Goal: Information Seeking & Learning: Learn about a topic

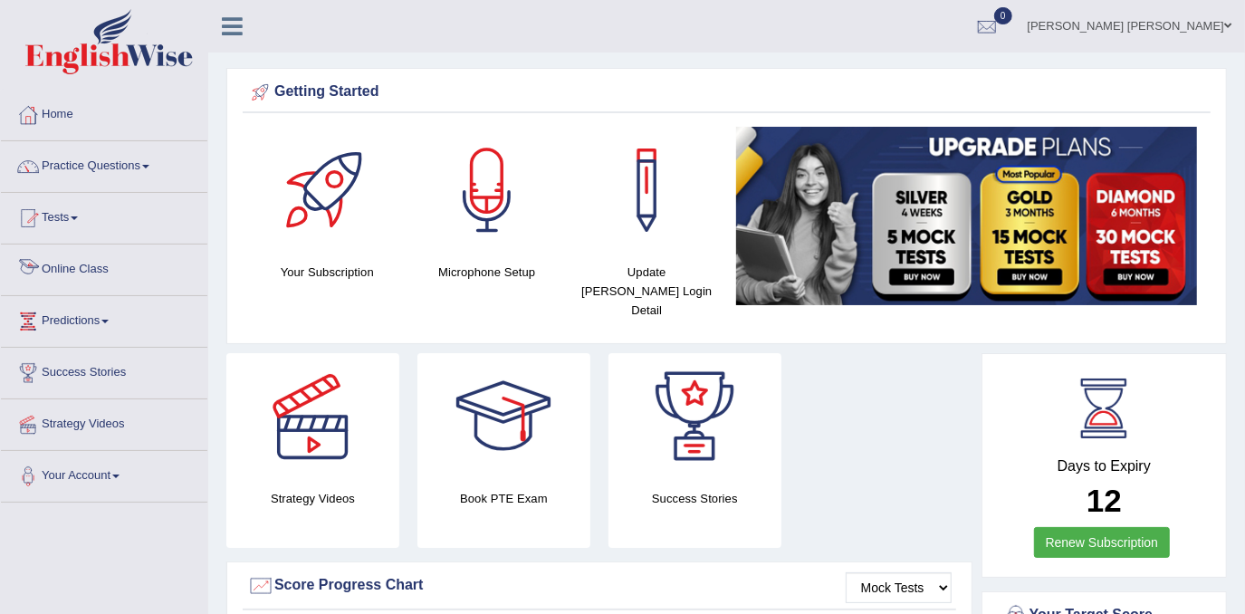
click at [77, 255] on link "Online Class" at bounding box center [104, 267] width 207 height 45
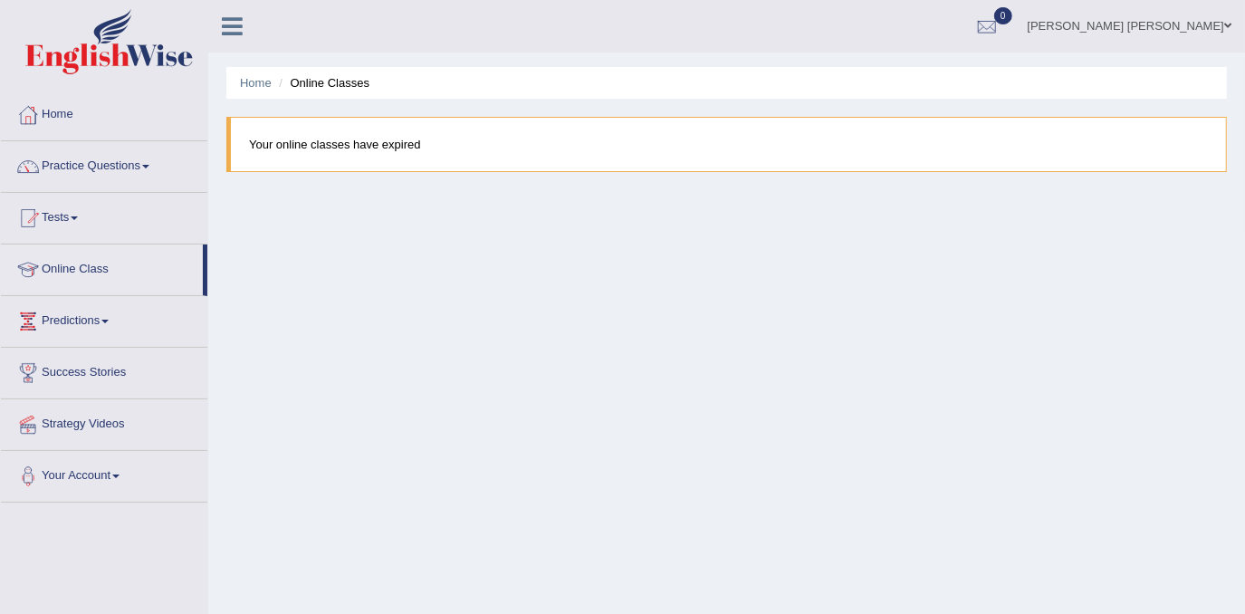
click at [94, 164] on link "Practice Questions" at bounding box center [104, 163] width 207 height 45
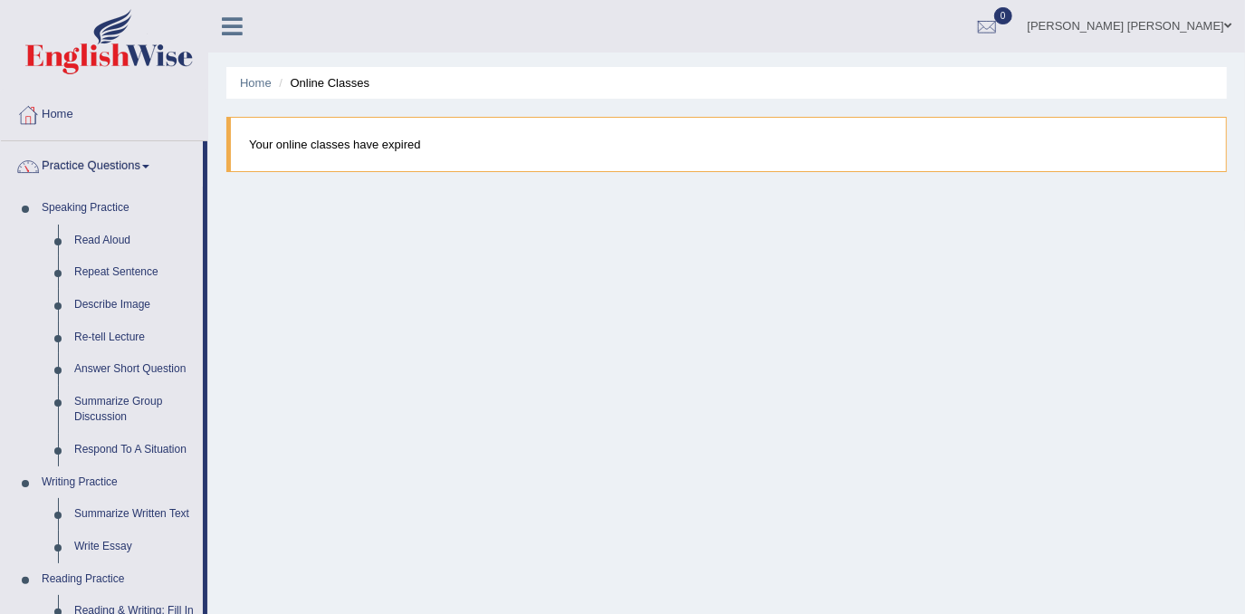
scroll to position [537, 0]
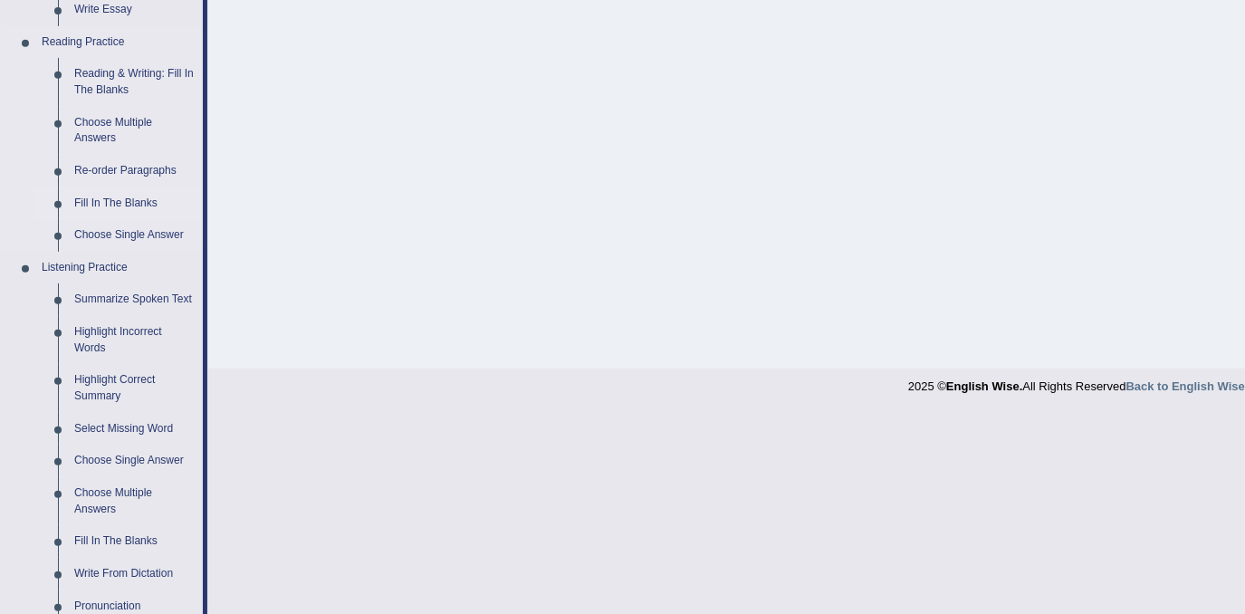
click at [145, 207] on link "Fill In The Blanks" at bounding box center [134, 203] width 137 height 33
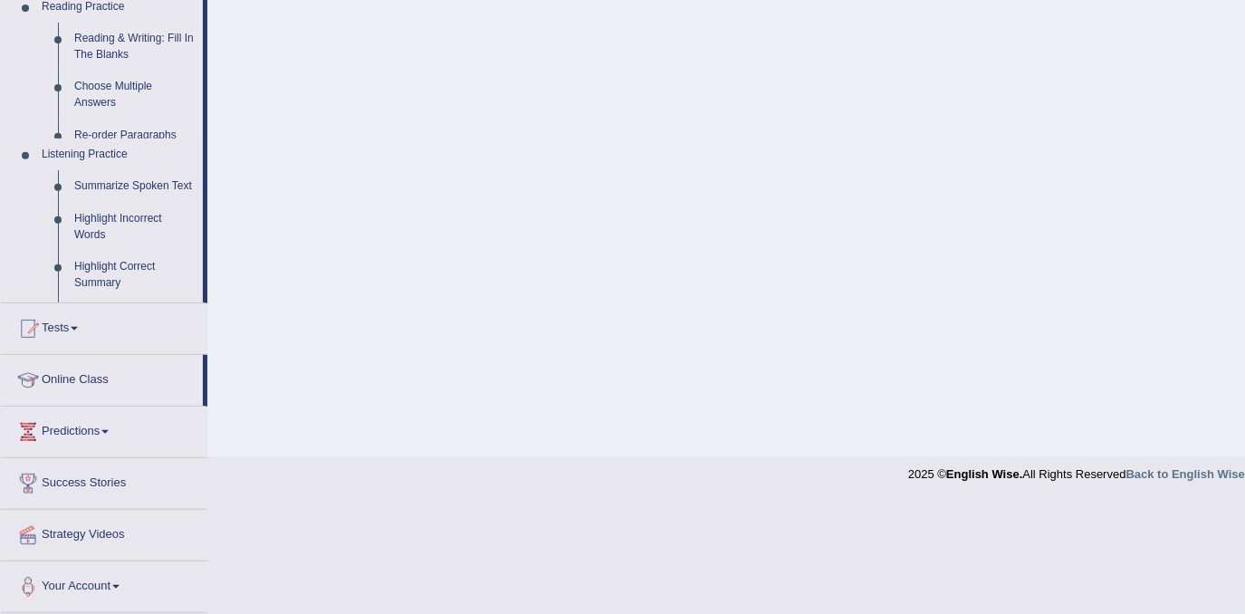
scroll to position [336, 0]
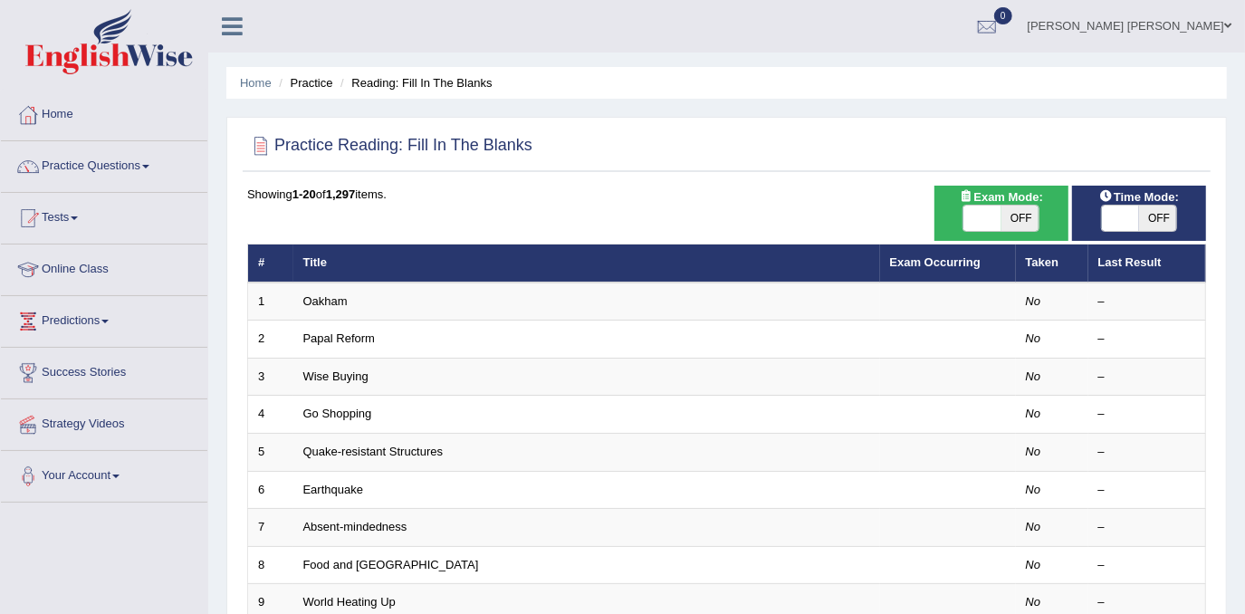
click at [1005, 230] on div "ON OFF" at bounding box center [1001, 218] width 76 height 27
click at [1014, 211] on span "OFF" at bounding box center [1021, 218] width 38 height 25
checkbox input "true"
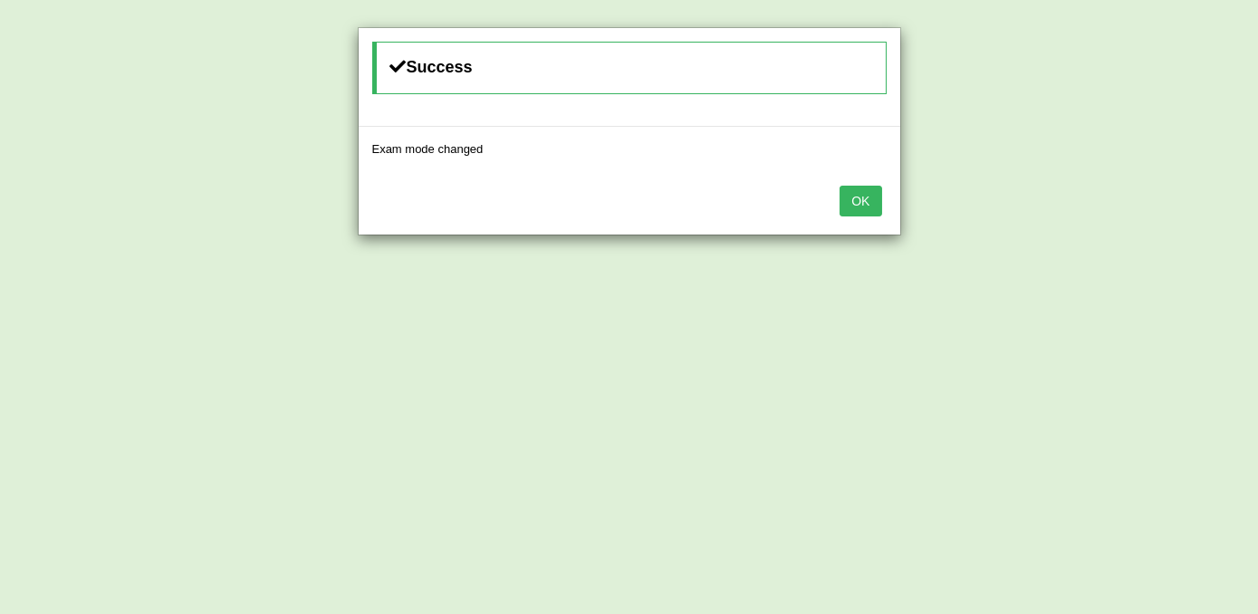
click at [869, 216] on div "OK" at bounding box center [630, 202] width 542 height 63
click at [862, 193] on button "OK" at bounding box center [861, 201] width 42 height 31
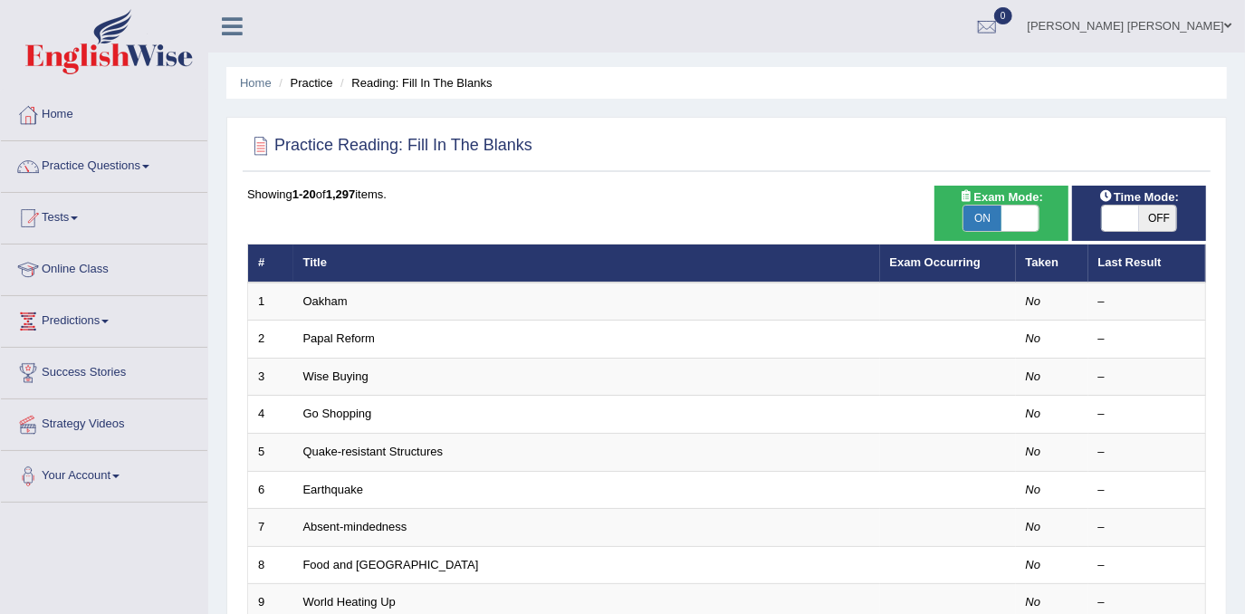
click at [1168, 214] on span "OFF" at bounding box center [1158, 218] width 38 height 25
checkbox input "true"
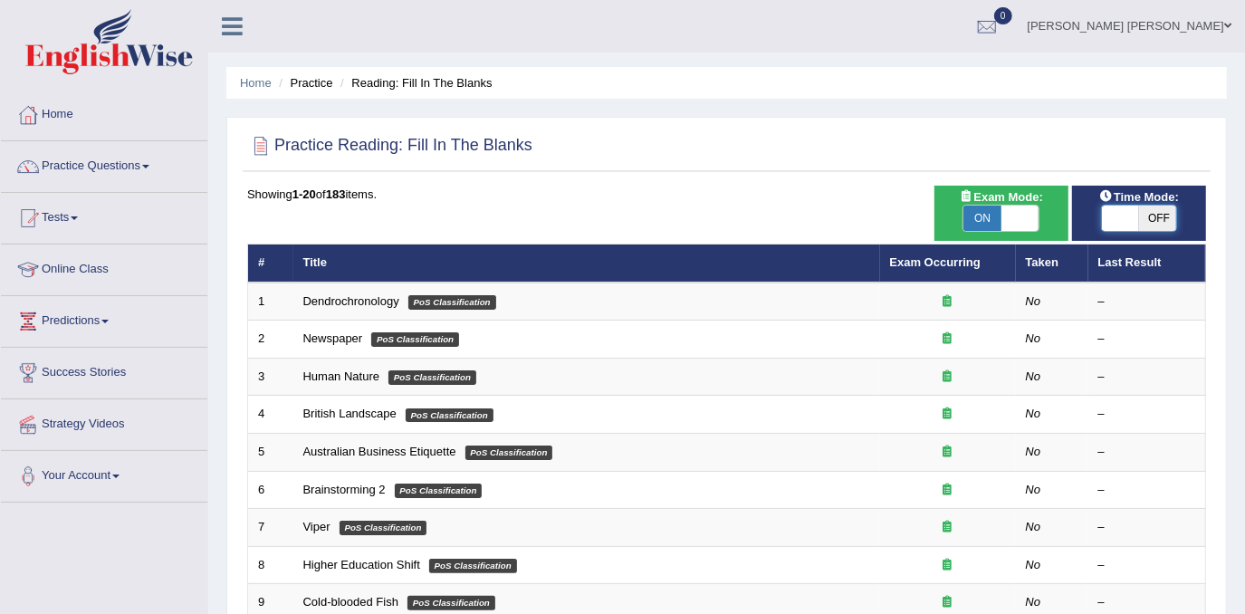
click at [1126, 218] on span at bounding box center [1121, 218] width 38 height 25
checkbox input "true"
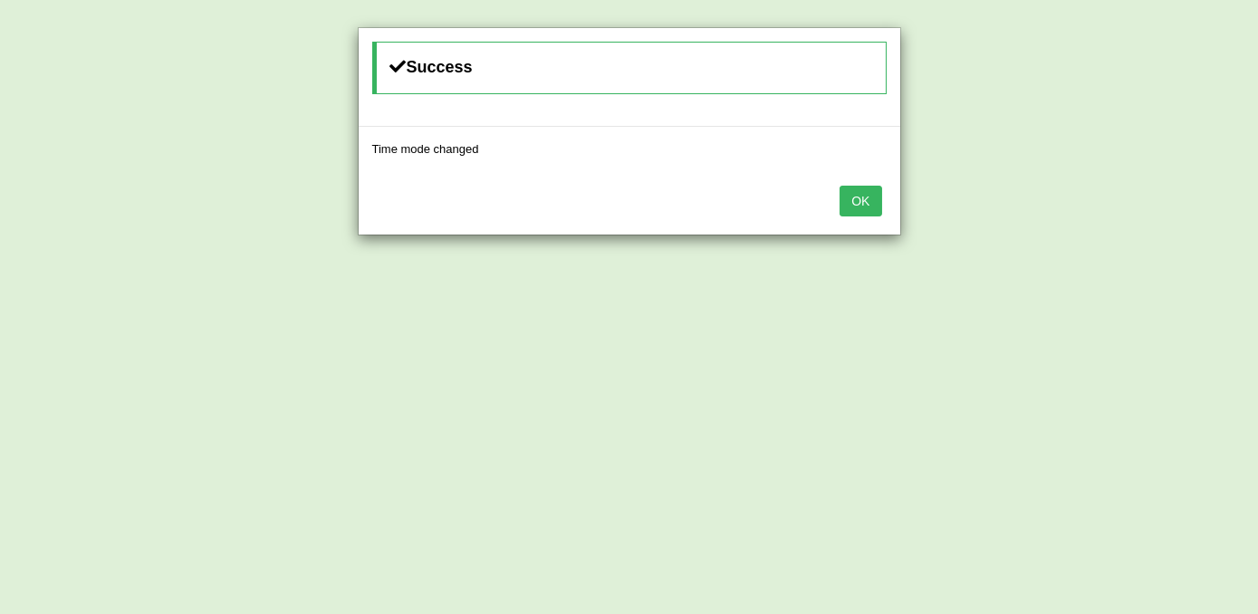
click at [887, 194] on div "OK" at bounding box center [630, 202] width 542 height 63
click at [871, 198] on button "OK" at bounding box center [861, 201] width 42 height 31
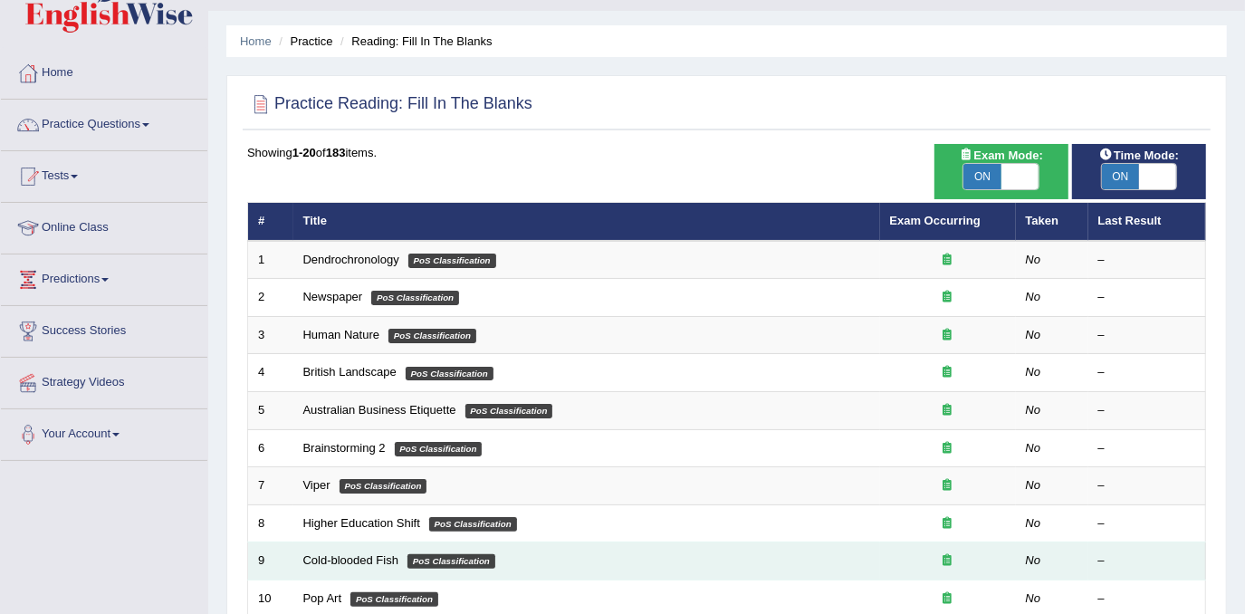
scroll to position [43, 0]
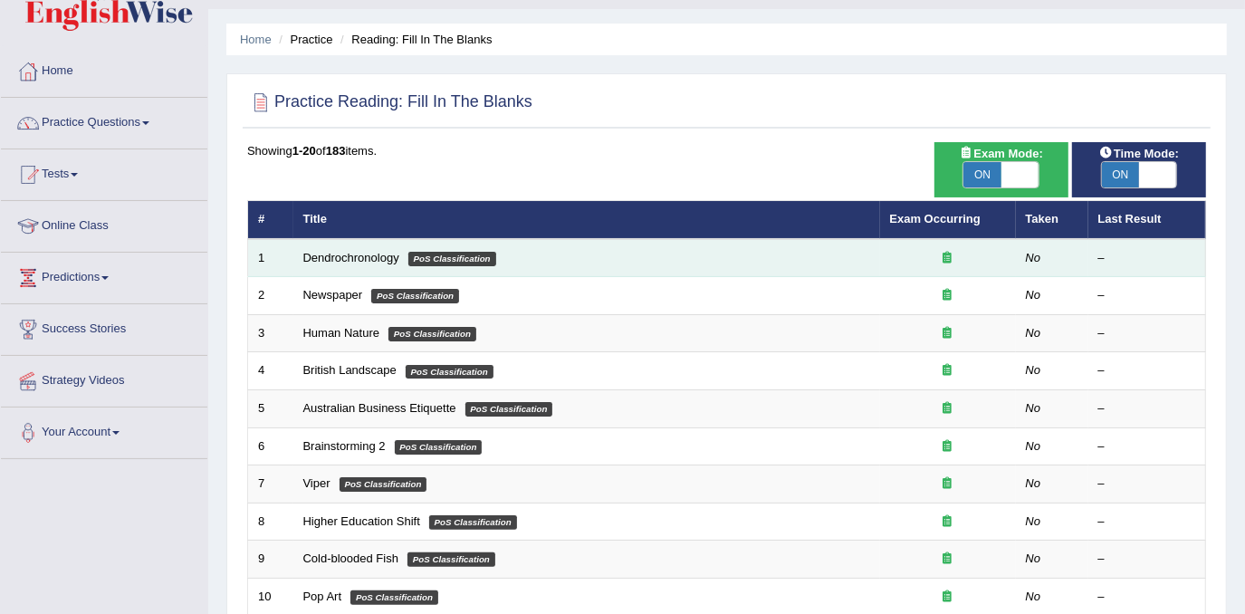
click at [380, 244] on td "Dendrochronology PoS Classification" at bounding box center [586, 258] width 587 height 38
click at [360, 255] on link "Dendrochronology" at bounding box center [351, 258] width 96 height 14
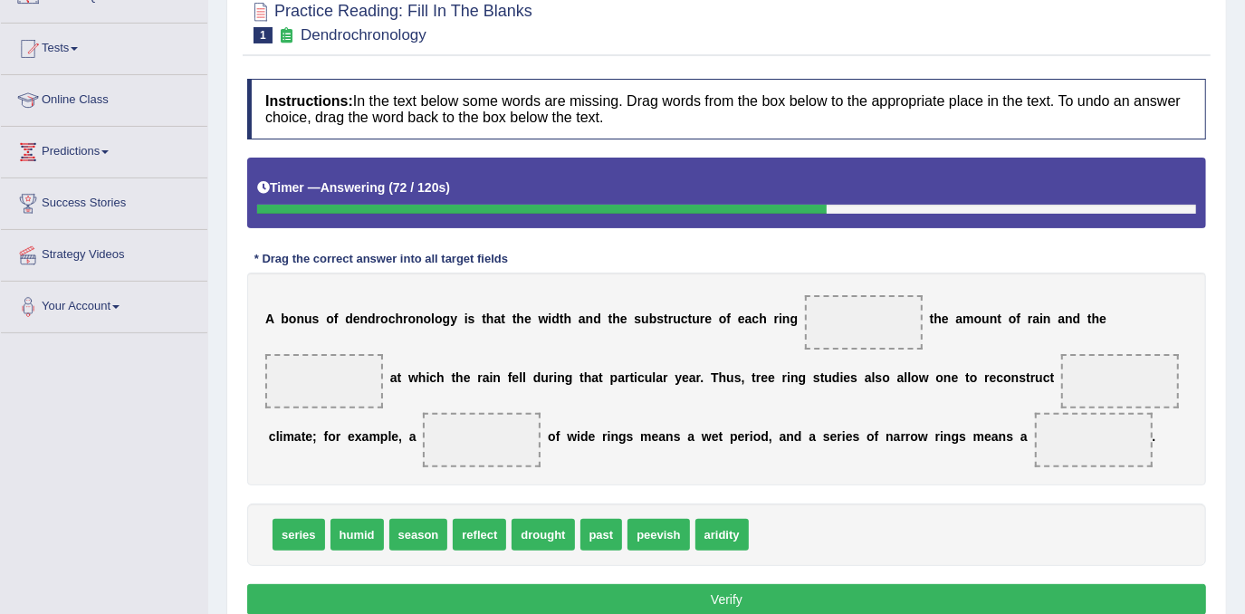
scroll to position [7, 0]
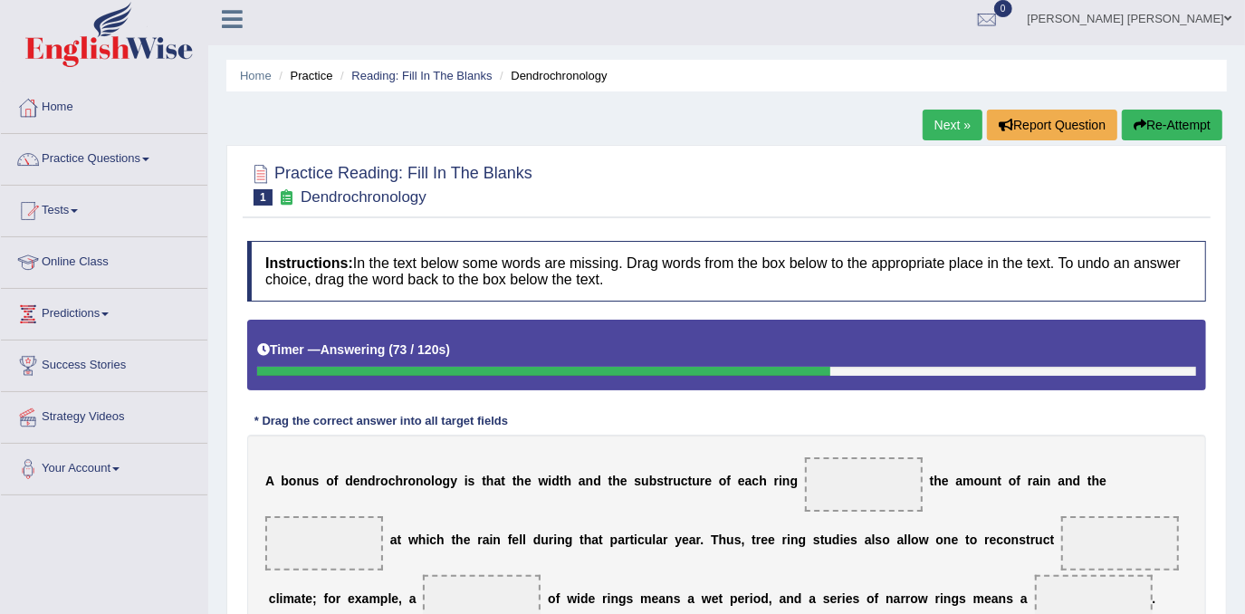
click at [1167, 131] on button "Re-Attempt" at bounding box center [1172, 125] width 101 height 31
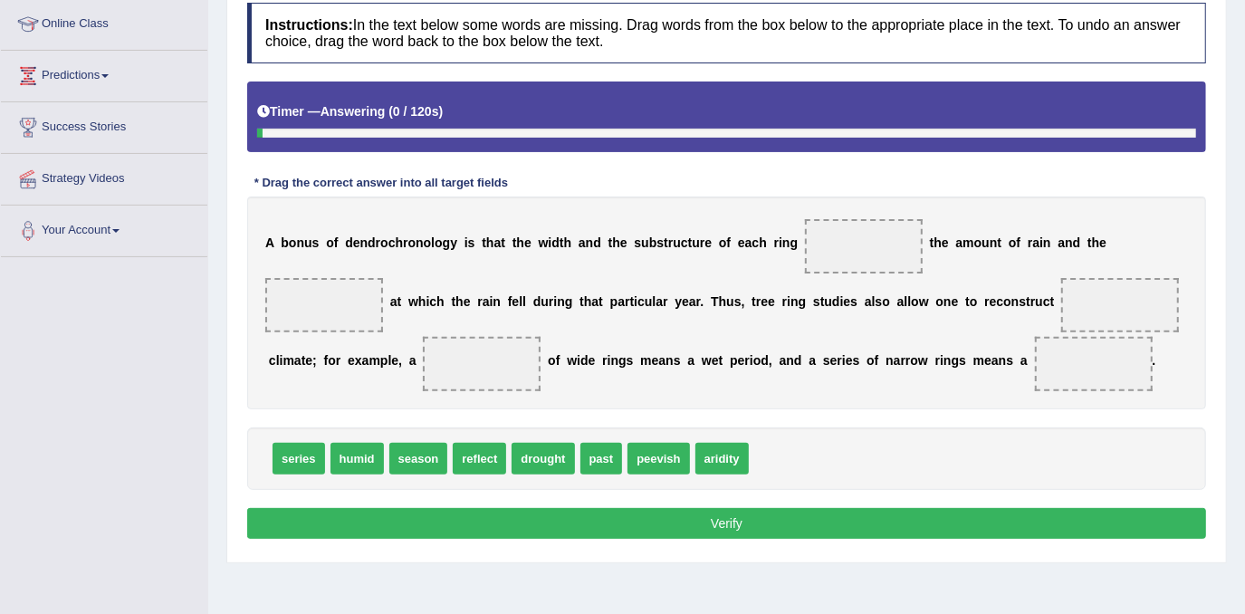
scroll to position [336, 0]
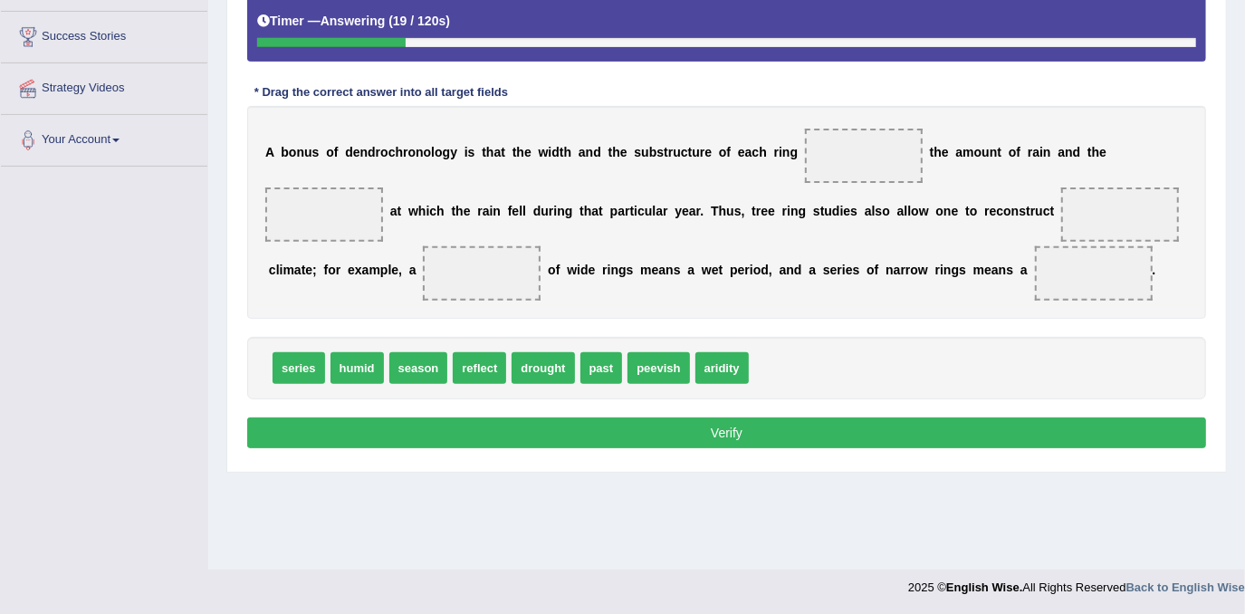
click at [308, 367] on span "series" at bounding box center [299, 368] width 53 height 32
drag, startPoint x: 487, startPoint y: 357, endPoint x: 817, endPoint y: 143, distance: 392.9
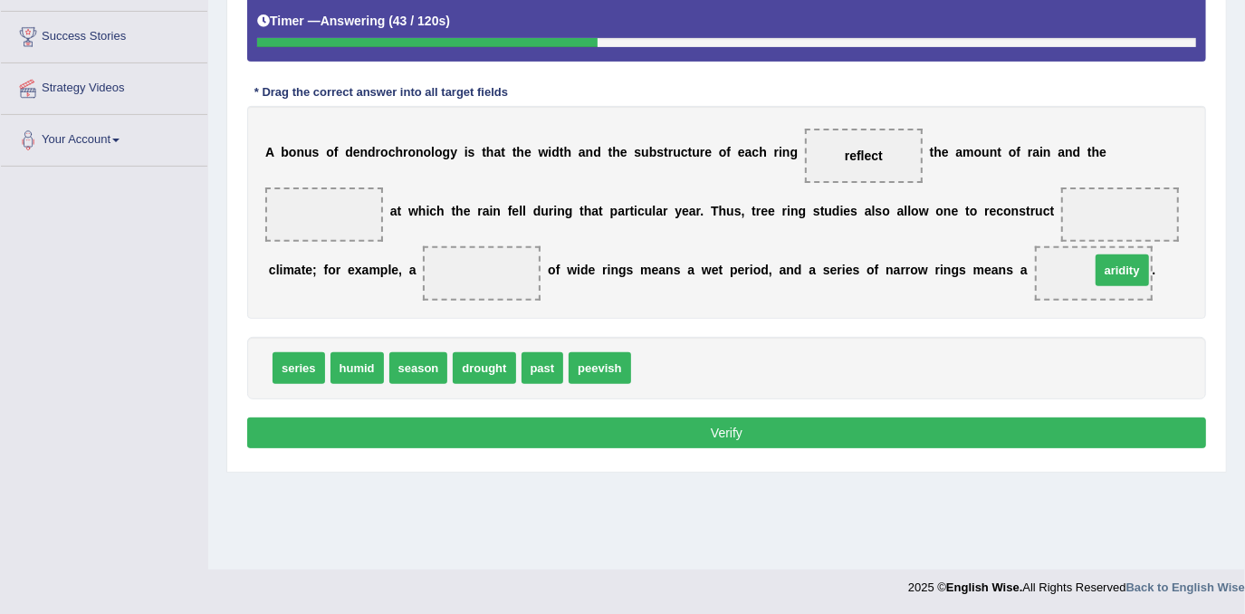
drag, startPoint x: 642, startPoint y: 373, endPoint x: 1110, endPoint y: 230, distance: 489.7
click at [1110, 255] on span "aridity" at bounding box center [1122, 271] width 53 height 32
drag, startPoint x: 1110, startPoint y: 230, endPoint x: 1110, endPoint y: 216, distance: 14.5
click at [1110, 226] on div "Instructions: In the text below some words are missing. Drag words from the box…" at bounding box center [727, 183] width 968 height 560
drag, startPoint x: 1110, startPoint y: 216, endPoint x: 1110, endPoint y: 172, distance: 43.5
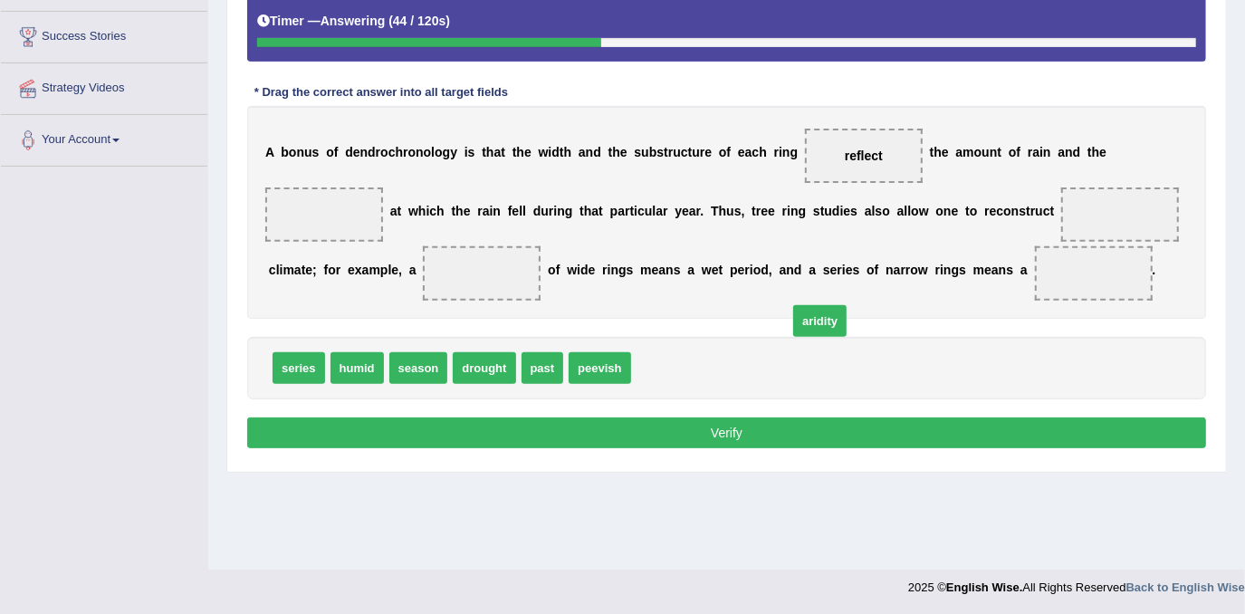
click at [1110, 172] on div "A b o n u s o f d e n d r o c h r o n o l o g y i s t h a t t h e w i d t h a n…" at bounding box center [726, 212] width 959 height 213
click at [383, 187] on span at bounding box center [324, 214] width 118 height 54
drag, startPoint x: 645, startPoint y: 364, endPoint x: 1113, endPoint y: 156, distance: 512.5
click at [352, 198] on span "aridity" at bounding box center [324, 214] width 56 height 33
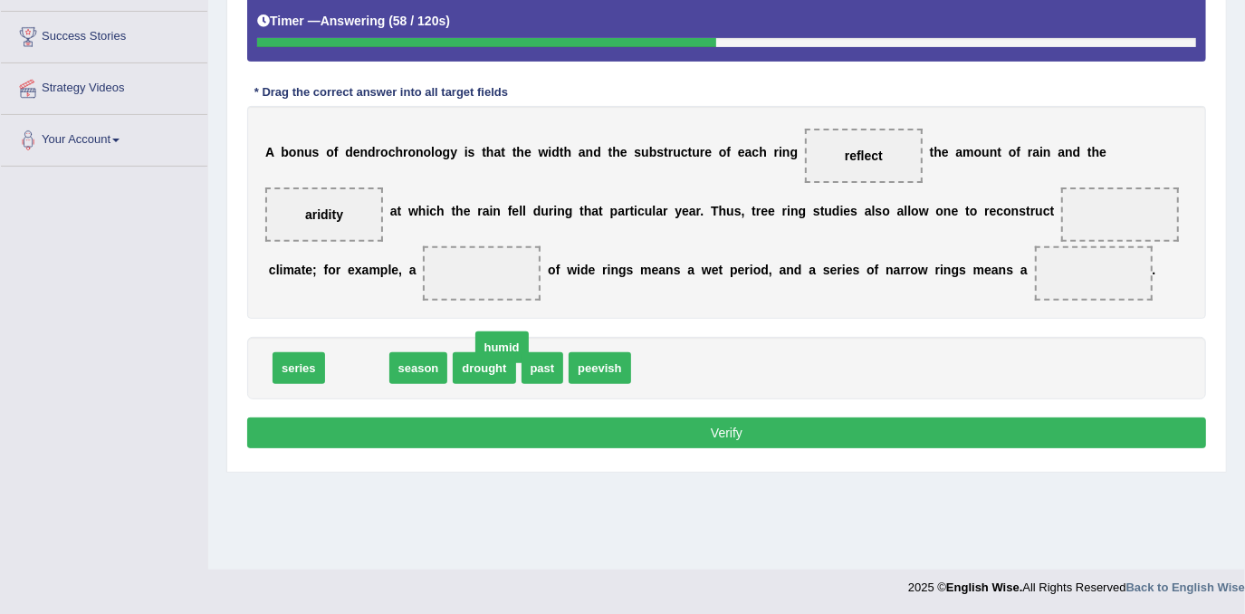
drag, startPoint x: 329, startPoint y: 368, endPoint x: 890, endPoint y: 308, distance: 564.7
drag, startPoint x: 925, startPoint y: 292, endPoint x: 975, endPoint y: 241, distance: 71.1
click at [1035, 287] on span at bounding box center [1094, 273] width 118 height 54
click at [1062, 231] on span at bounding box center [1121, 214] width 118 height 54
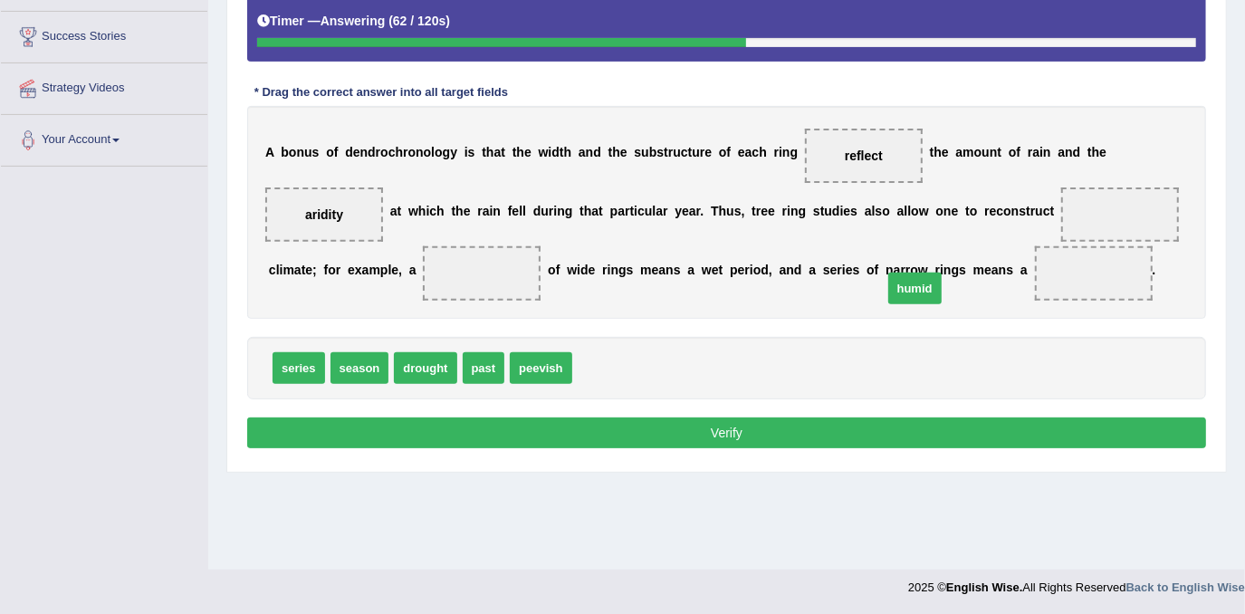
drag, startPoint x: 581, startPoint y: 364, endPoint x: 891, endPoint y: 285, distance: 319.6
click at [891, 285] on span "humid" at bounding box center [915, 289] width 53 height 32
drag, startPoint x: 891, startPoint y: 285, endPoint x: 876, endPoint y: 286, distance: 15.4
click at [1066, 285] on span "humid" at bounding box center [1094, 273] width 56 height 33
drag, startPoint x: 474, startPoint y: 377, endPoint x: 927, endPoint y: 226, distance: 478.0
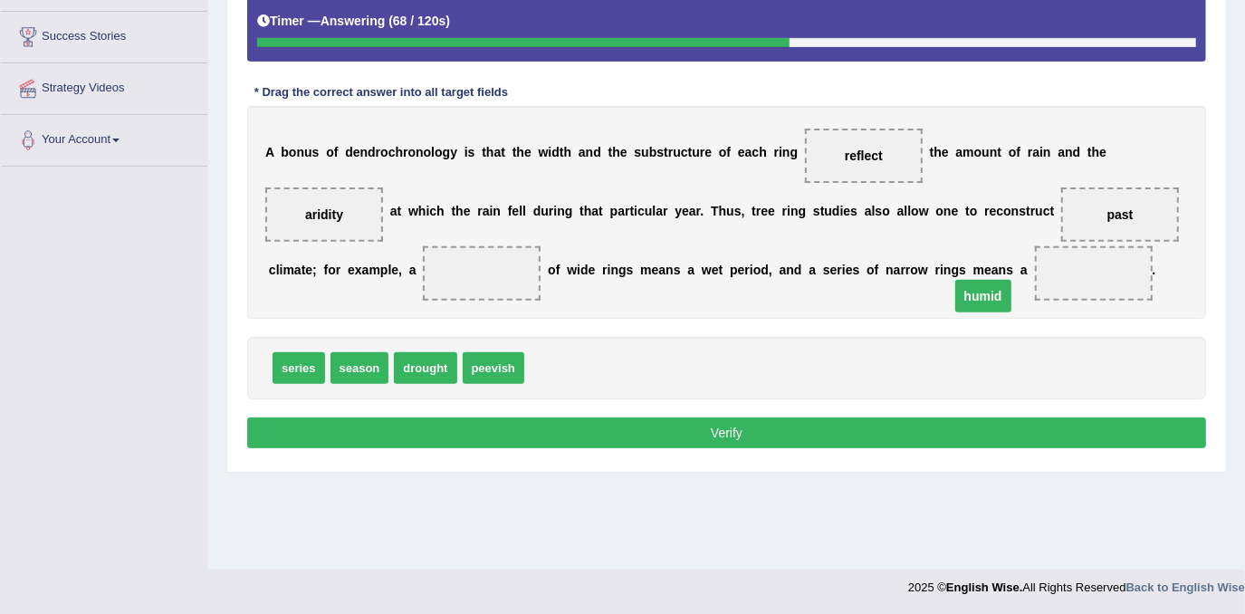
drag, startPoint x: 903, startPoint y: 274, endPoint x: 713, endPoint y: 310, distance: 193.6
click at [956, 305] on span "humid" at bounding box center [984, 296] width 56 height 33
drag, startPoint x: 886, startPoint y: 272, endPoint x: 603, endPoint y: 338, distance: 290.2
click at [584, 341] on div "series season drought peevish humid" at bounding box center [726, 368] width 959 height 62
drag, startPoint x: 294, startPoint y: 391, endPoint x: 306, endPoint y: 372, distance: 22.4
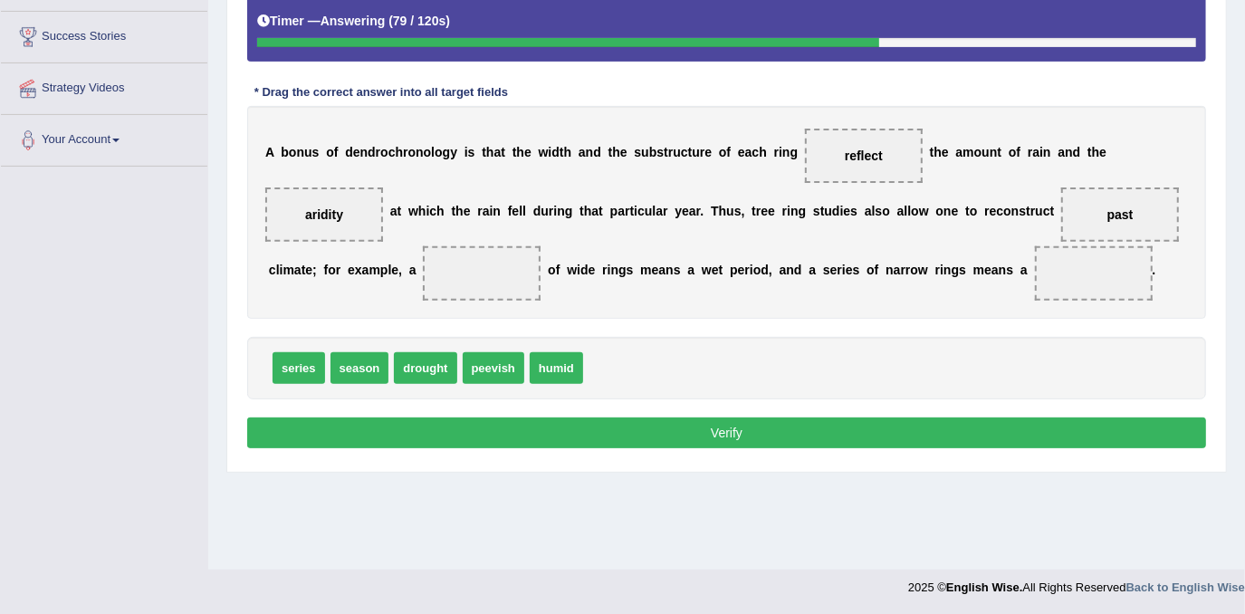
click at [306, 372] on div "series season drought peevish humid" at bounding box center [726, 368] width 959 height 62
click at [323, 322] on div "Instructions: In the text below some words are missing. Drag words from the box…" at bounding box center [727, 183] width 968 height 560
drag, startPoint x: 337, startPoint y: 293, endPoint x: 343, endPoint y: 283, distance: 12.6
click at [423, 283] on span at bounding box center [482, 273] width 118 height 54
drag, startPoint x: 306, startPoint y: 371, endPoint x: 357, endPoint y: 254, distance: 128.2
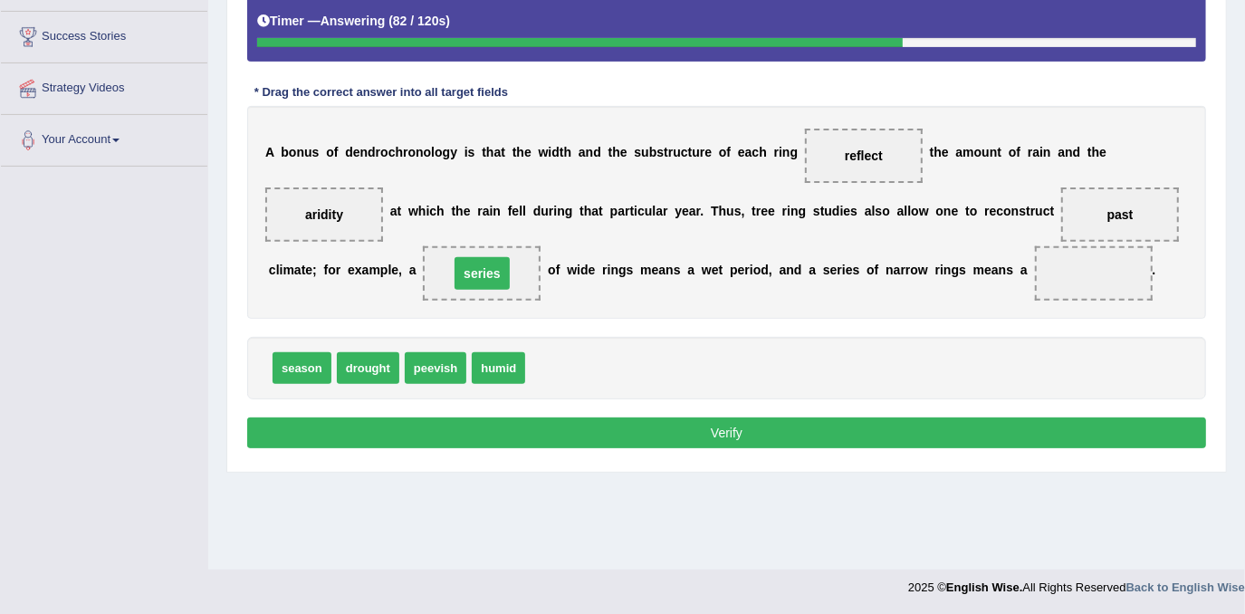
click at [423, 246] on span "series" at bounding box center [482, 273] width 118 height 54
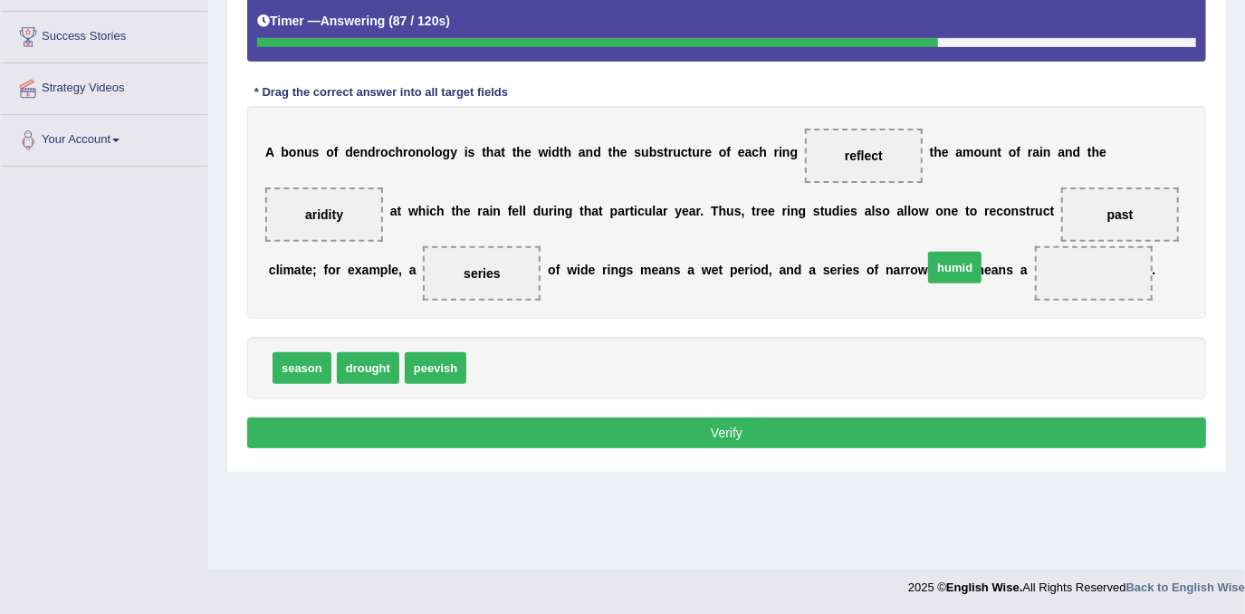
drag, startPoint x: 497, startPoint y: 364, endPoint x: 954, endPoint y: 264, distance: 467.2
click at [768, 426] on button "Verify" at bounding box center [726, 433] width 959 height 31
click at [725, 424] on div "Home Practice Reading: Fill In The Blanks Dendrochronology Next » Report Questi…" at bounding box center [726, 117] width 1037 height 906
click at [733, 431] on div "Home Practice Reading: Fill In The Blanks Dendrochronology Next » Report Questi…" at bounding box center [726, 117] width 1037 height 906
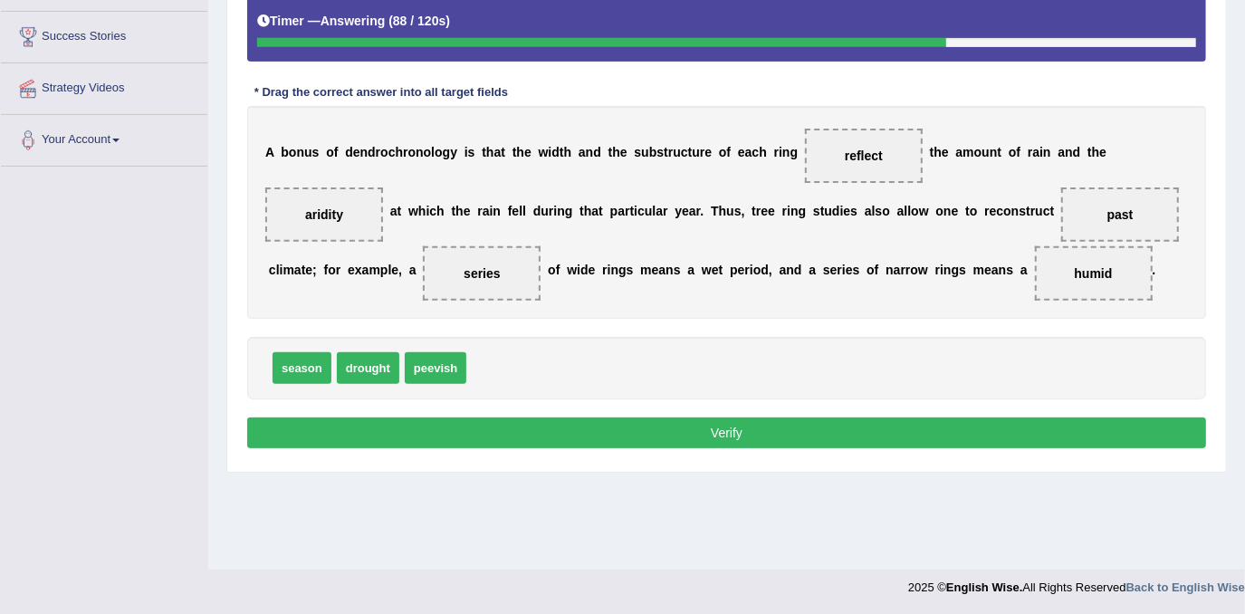
click at [733, 431] on div "Home Practice Reading: Fill In The Blanks Dendrochronology Next » Report Questi…" at bounding box center [726, 117] width 1037 height 906
click at [734, 430] on div "Home Practice Reading: Fill In The Blanks Dendrochronology Next » Report Questi…" at bounding box center [726, 117] width 1037 height 906
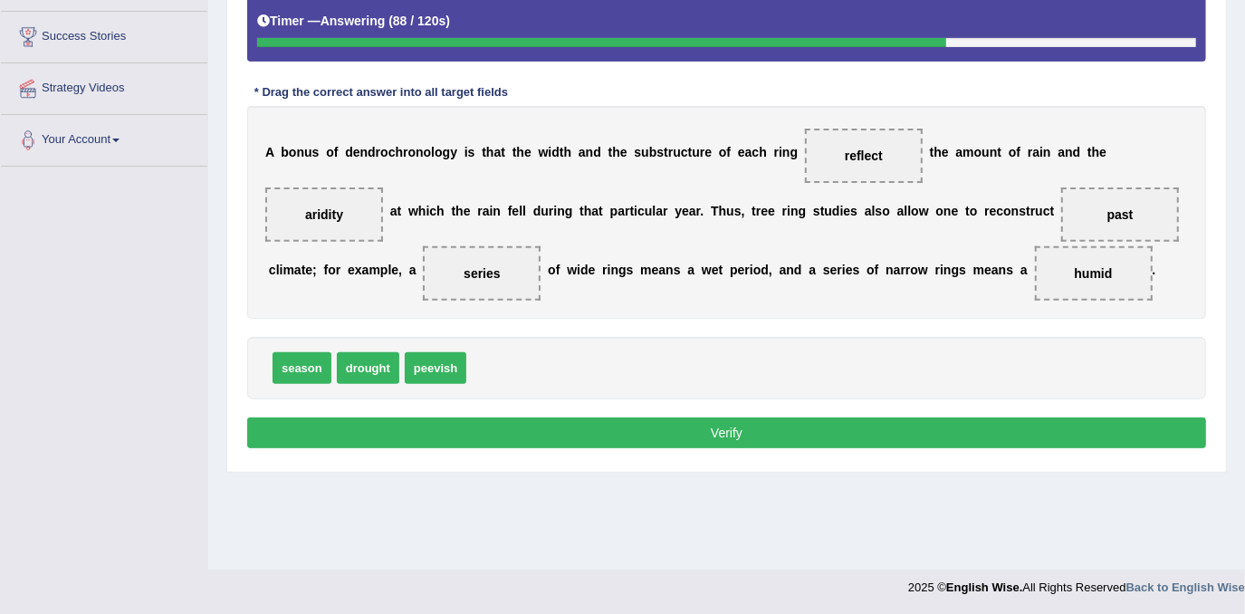
click at [734, 429] on div "Home Practice Reading: Fill In The Blanks Dendrochronology Next » Report Questi…" at bounding box center [726, 117] width 1037 height 906
click at [726, 426] on div "Home Practice Reading: Fill In The Blanks Dendrochronology Next » Report Questi…" at bounding box center [726, 117] width 1037 height 906
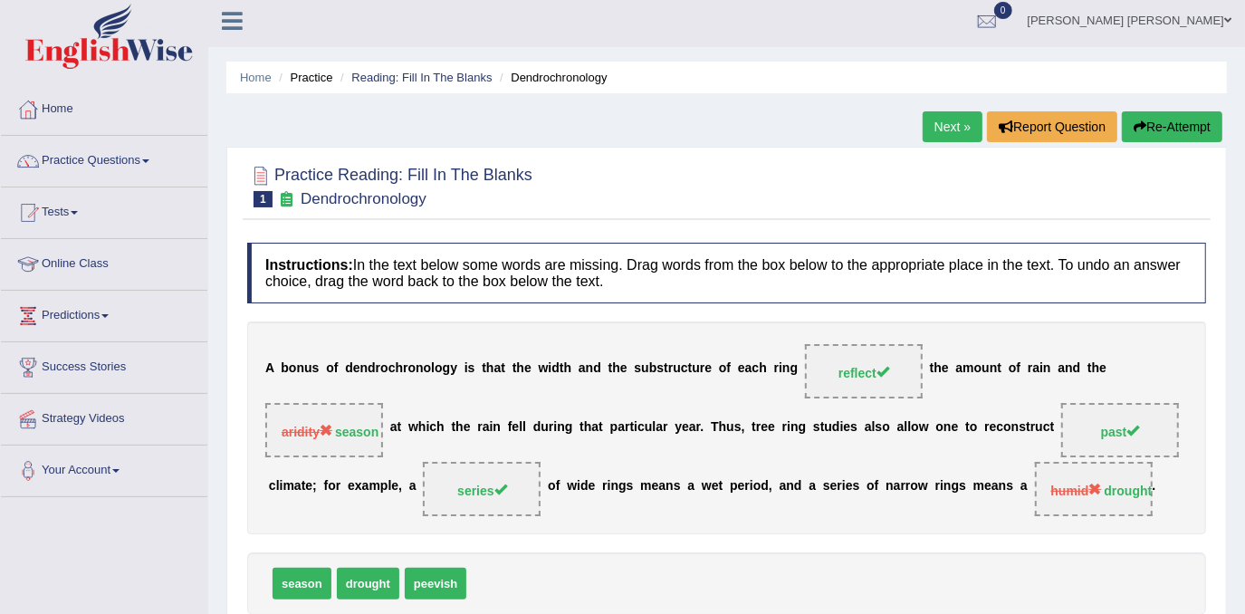
scroll to position [0, 0]
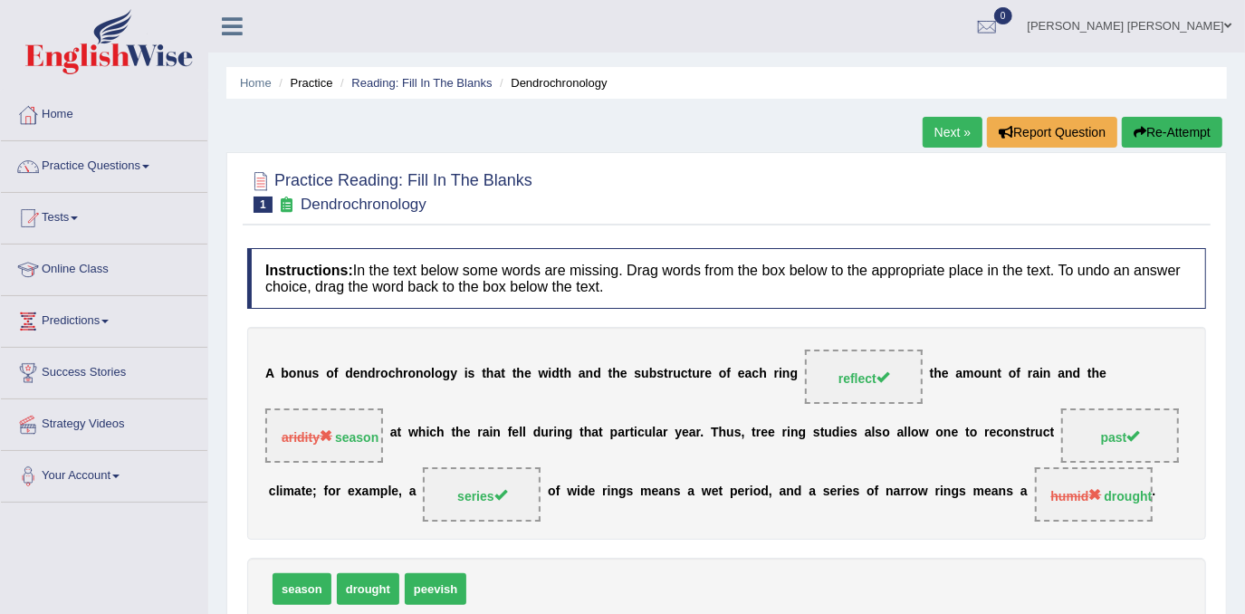
click at [1203, 131] on button "Re-Attempt" at bounding box center [1172, 132] width 101 height 31
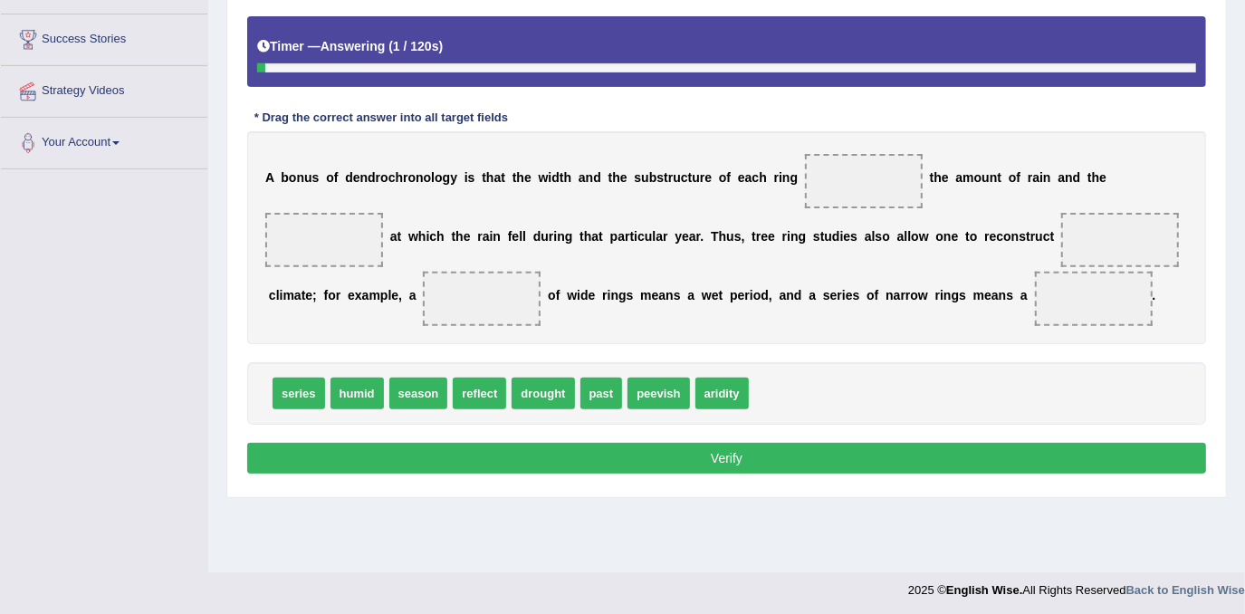
scroll to position [336, 0]
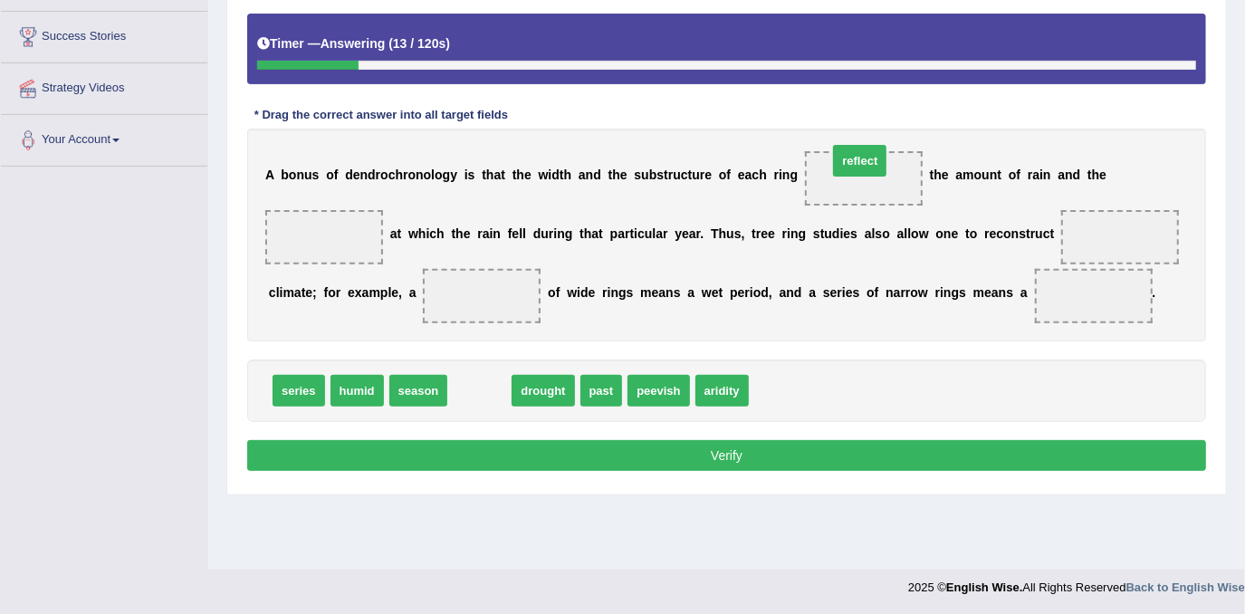
drag, startPoint x: 485, startPoint y: 395, endPoint x: 865, endPoint y: 165, distance: 443.8
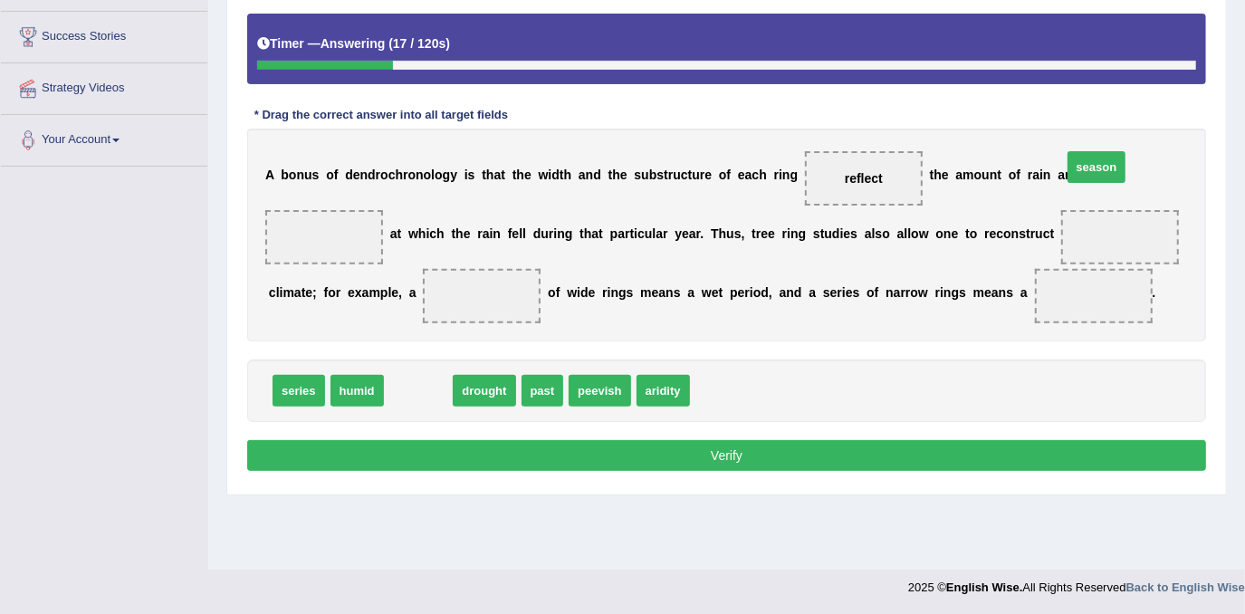
drag, startPoint x: 406, startPoint y: 398, endPoint x: 1083, endPoint y: 191, distance: 708.3
click at [383, 210] on span at bounding box center [324, 237] width 118 height 54
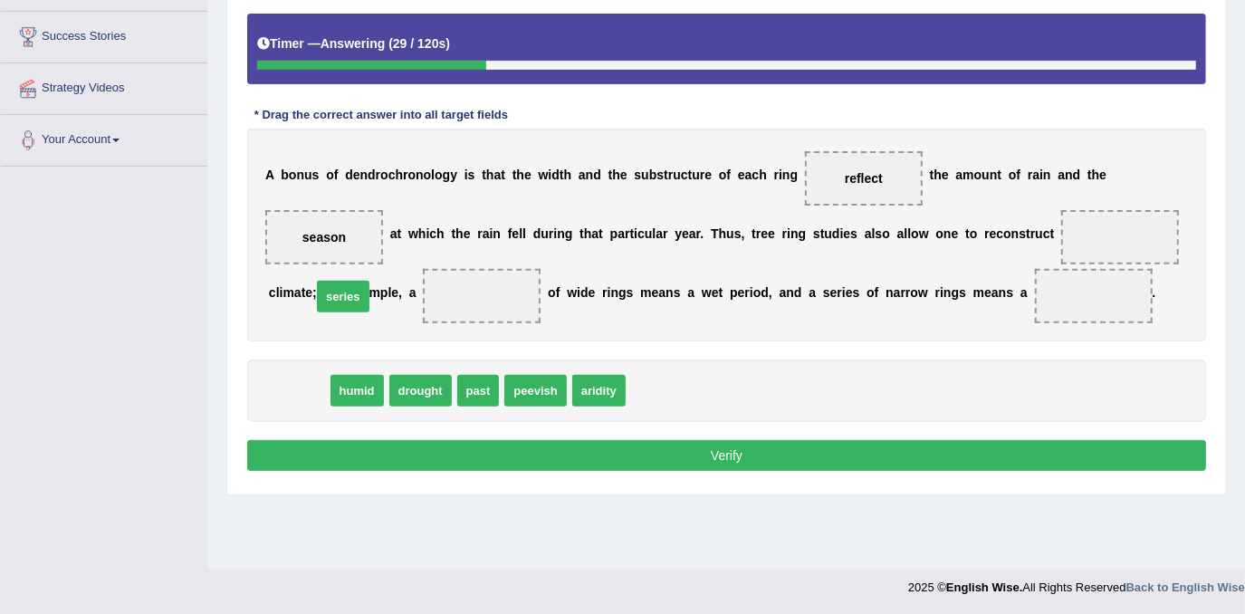
drag, startPoint x: 311, startPoint y: 386, endPoint x: 355, endPoint y: 293, distance: 103.3
click at [423, 293] on span at bounding box center [482, 296] width 118 height 54
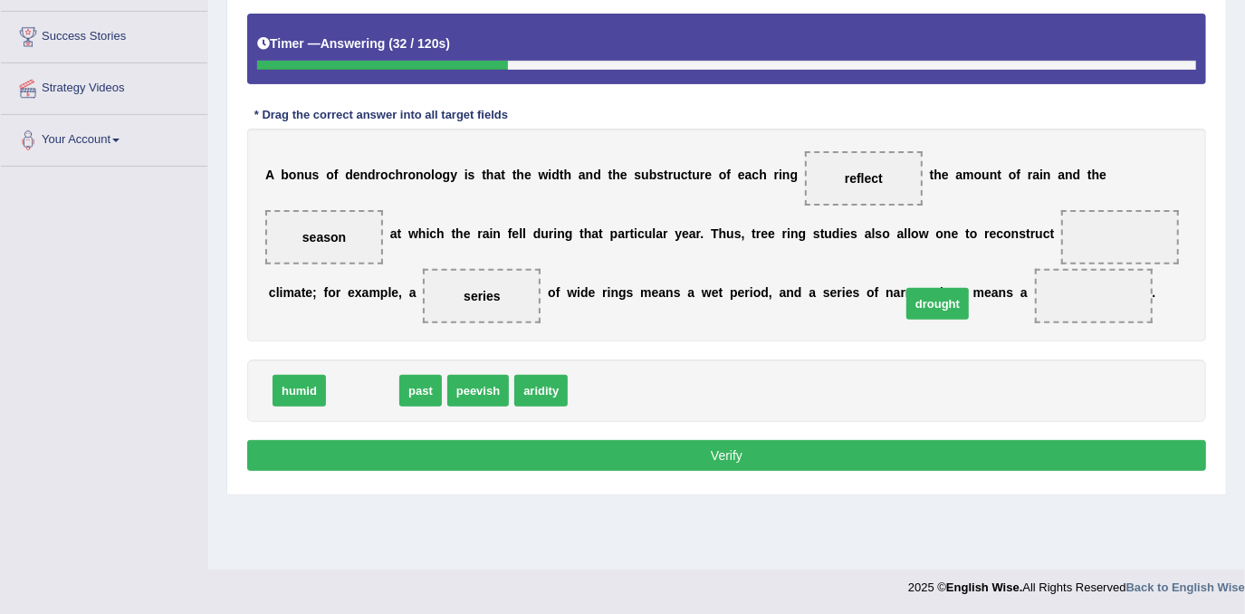
drag, startPoint x: 350, startPoint y: 389, endPoint x: 925, endPoint y: 303, distance: 581.6
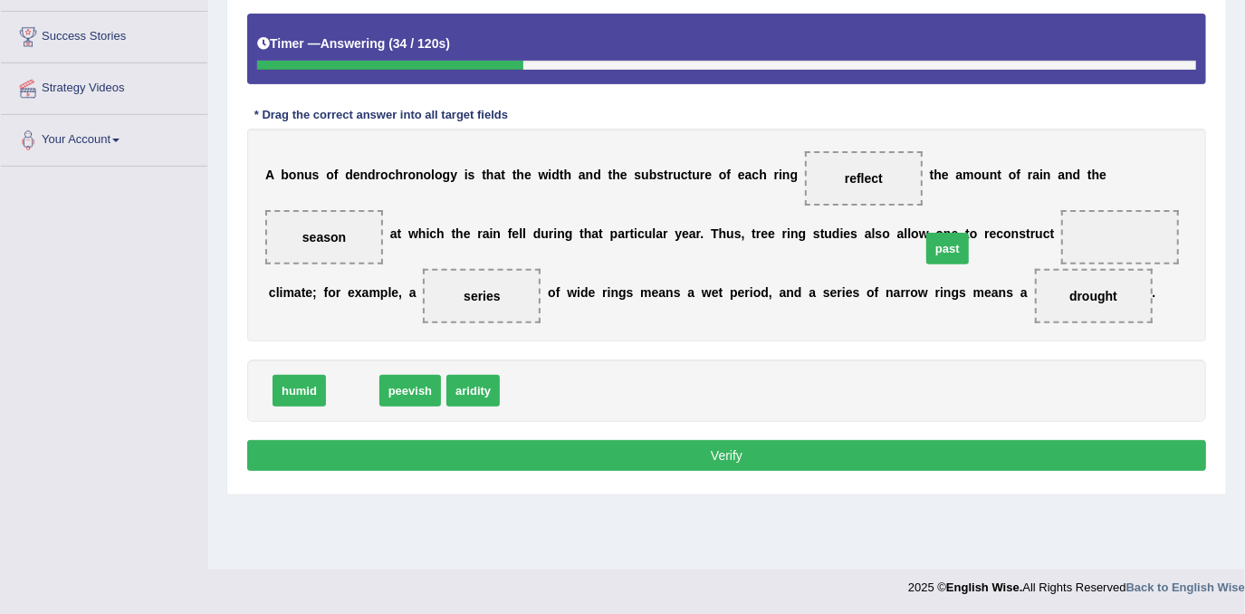
drag, startPoint x: 356, startPoint y: 383, endPoint x: 961, endPoint y: 237, distance: 622.4
click at [961, 237] on span "past" at bounding box center [948, 249] width 43 height 32
click at [767, 455] on button "Verify" at bounding box center [726, 455] width 959 height 31
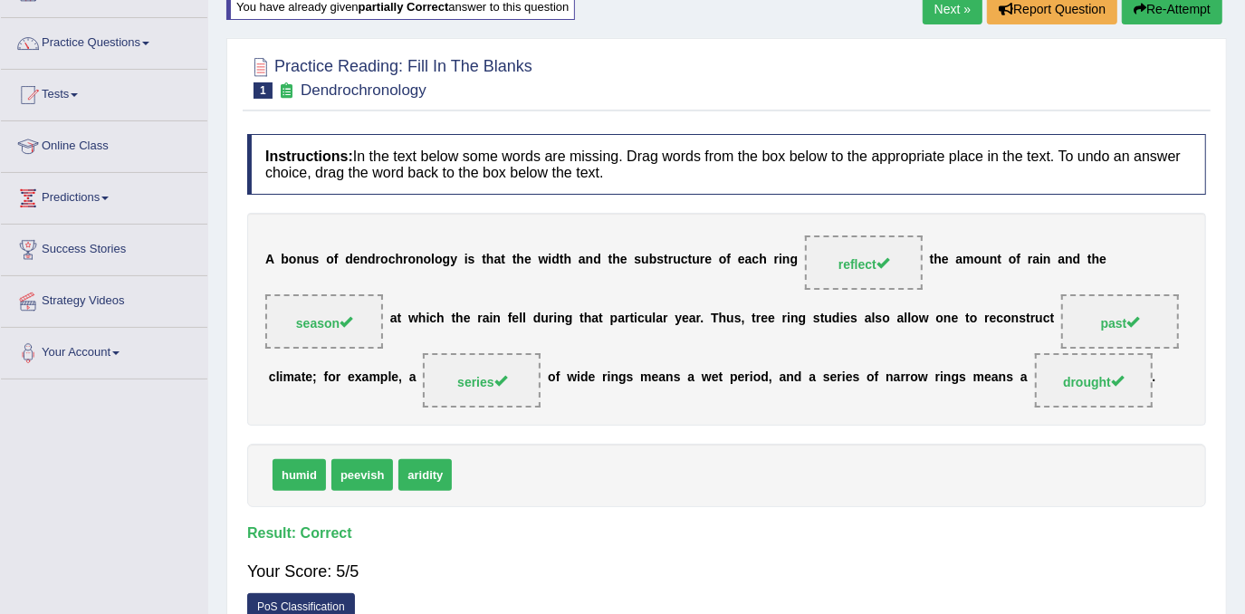
scroll to position [0, 0]
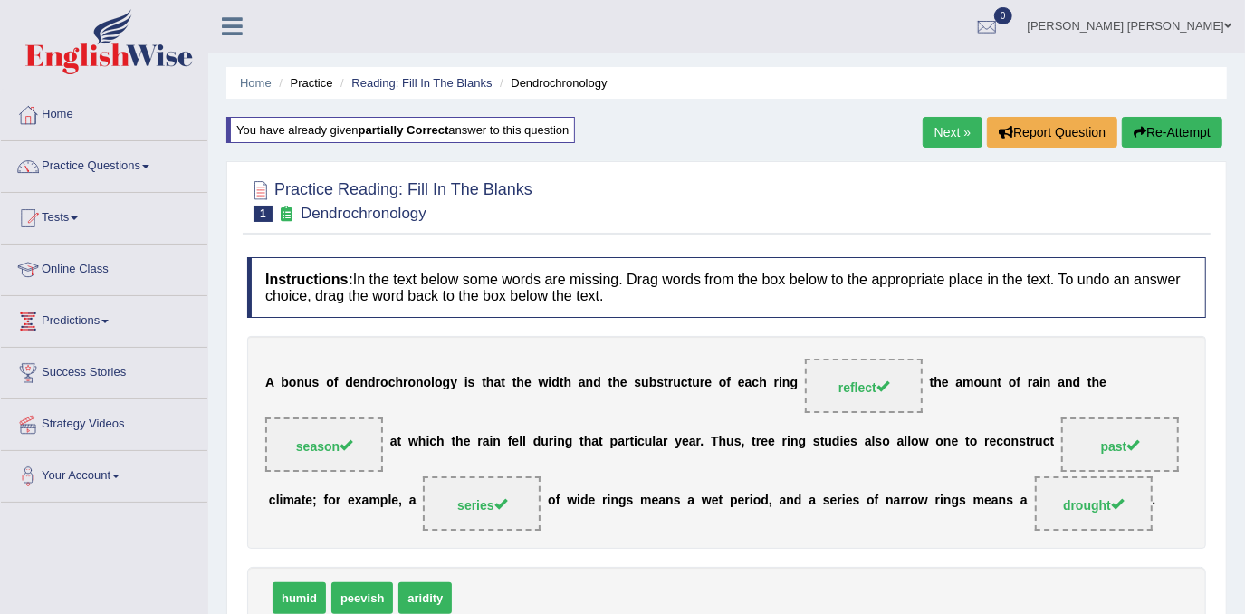
click at [949, 144] on link "Next »" at bounding box center [953, 132] width 60 height 31
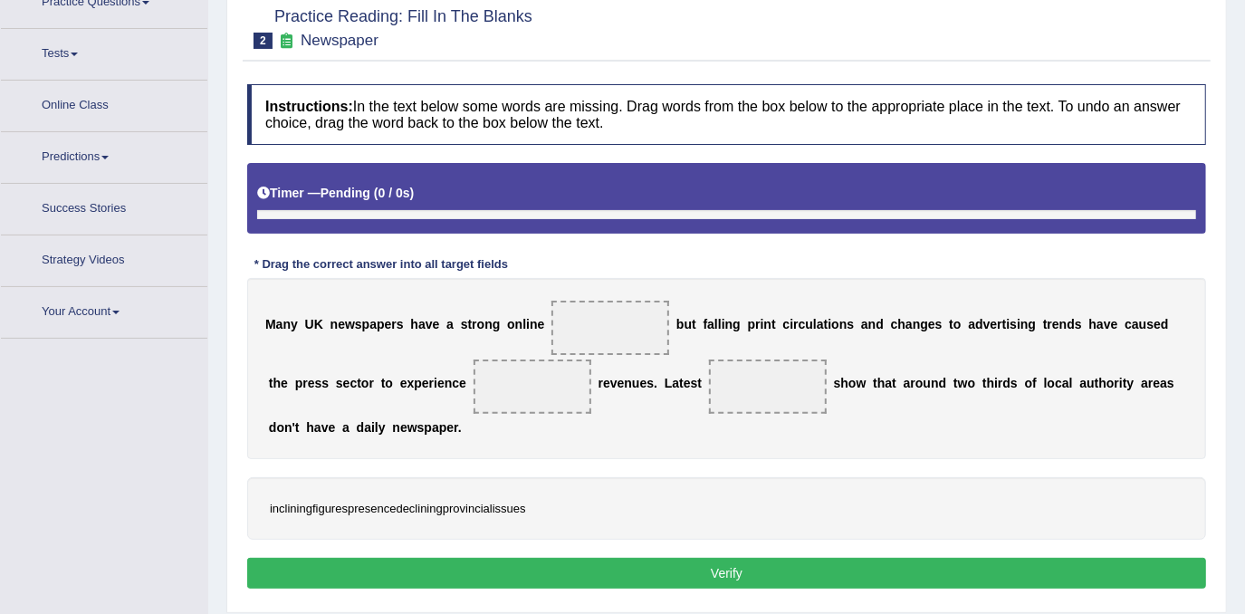
scroll to position [174, 0]
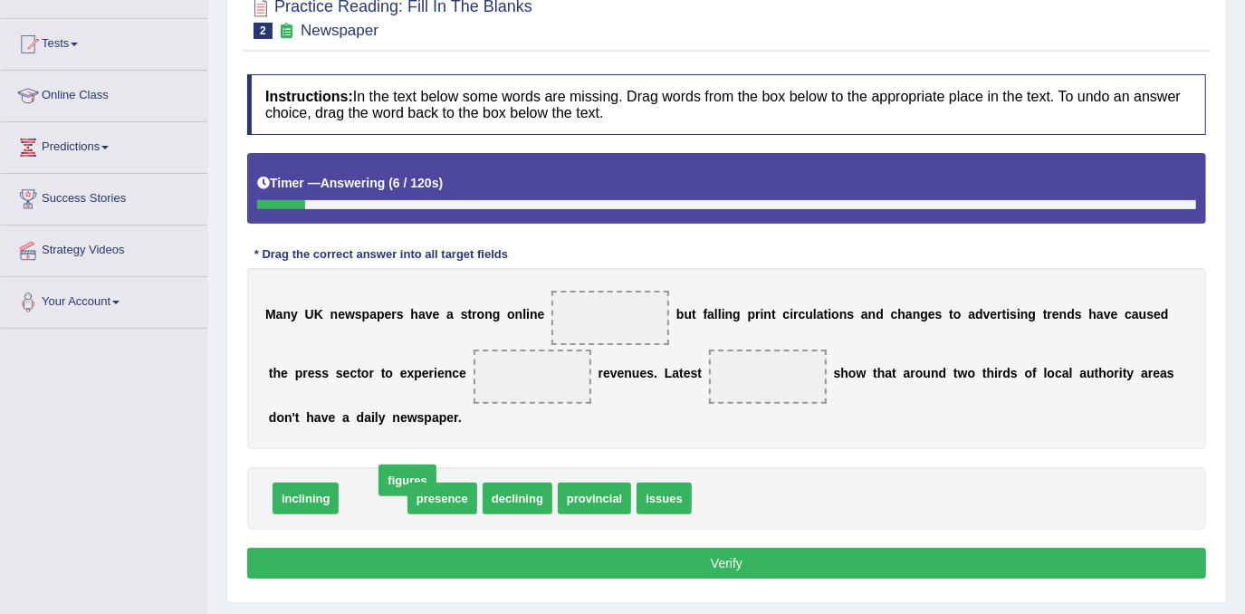
drag, startPoint x: 369, startPoint y: 491, endPoint x: 403, endPoint y: 473, distance: 38.9
click at [403, 472] on div "inclining figures presence declining provincial issues" at bounding box center [726, 498] width 959 height 62
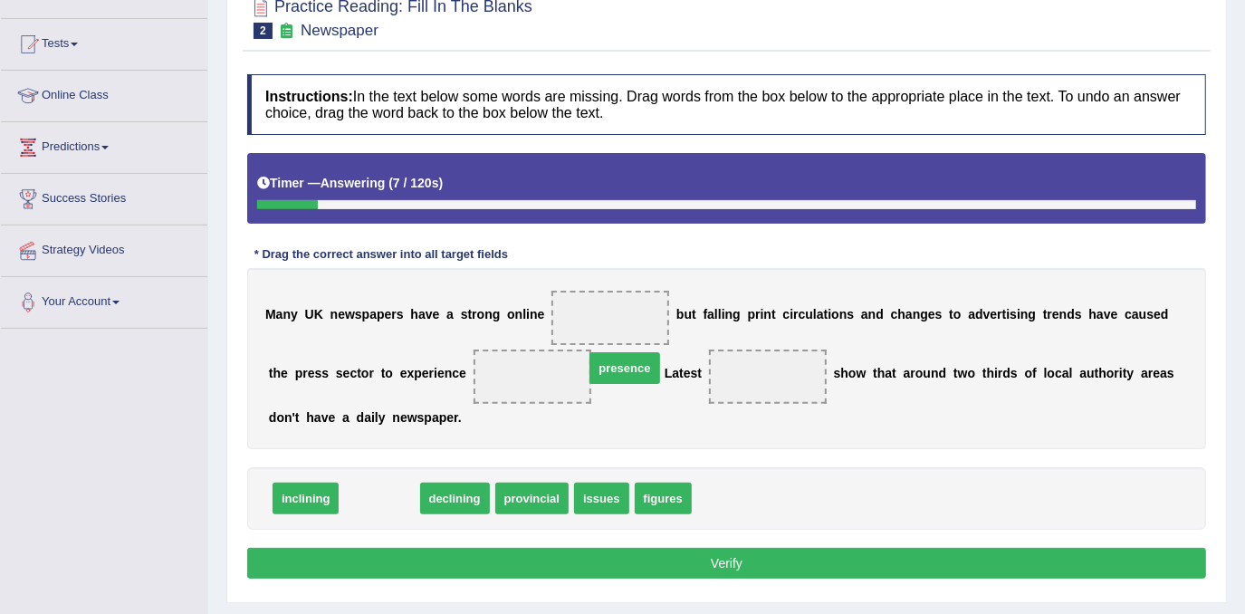
drag, startPoint x: 398, startPoint y: 495, endPoint x: 645, endPoint y: 342, distance: 290.3
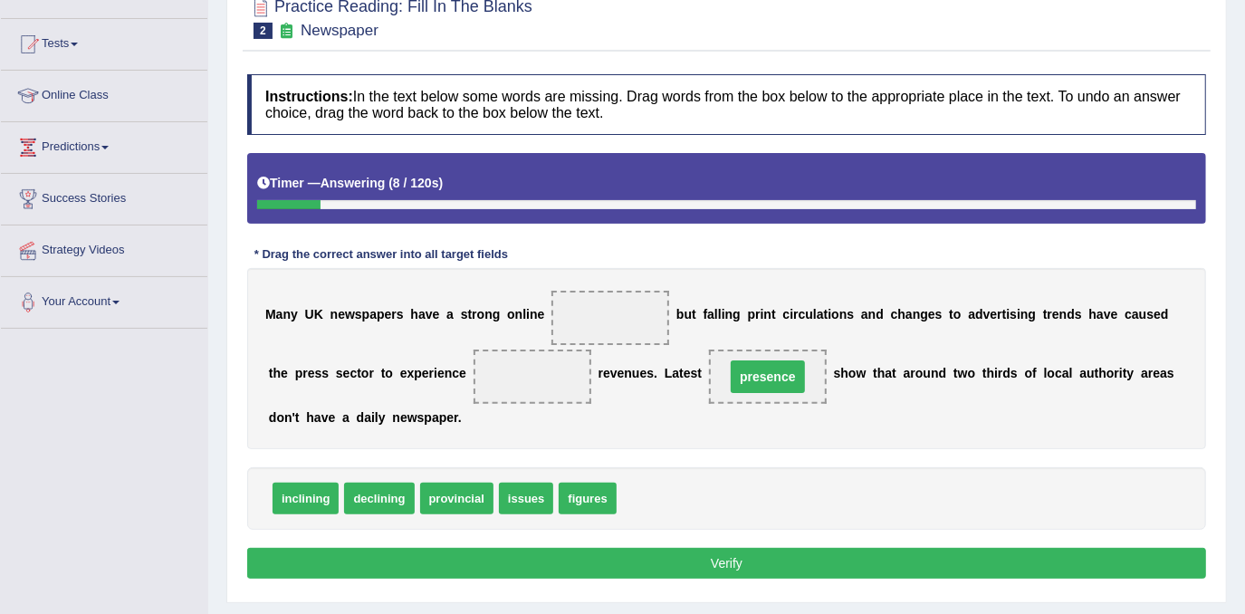
click at [646, 329] on span at bounding box center [611, 318] width 118 height 54
click at [646, 328] on span at bounding box center [611, 318] width 118 height 54
click at [647, 327] on span at bounding box center [611, 318] width 118 height 54
drag, startPoint x: 671, startPoint y: 377, endPoint x: 649, endPoint y: 359, distance: 29.0
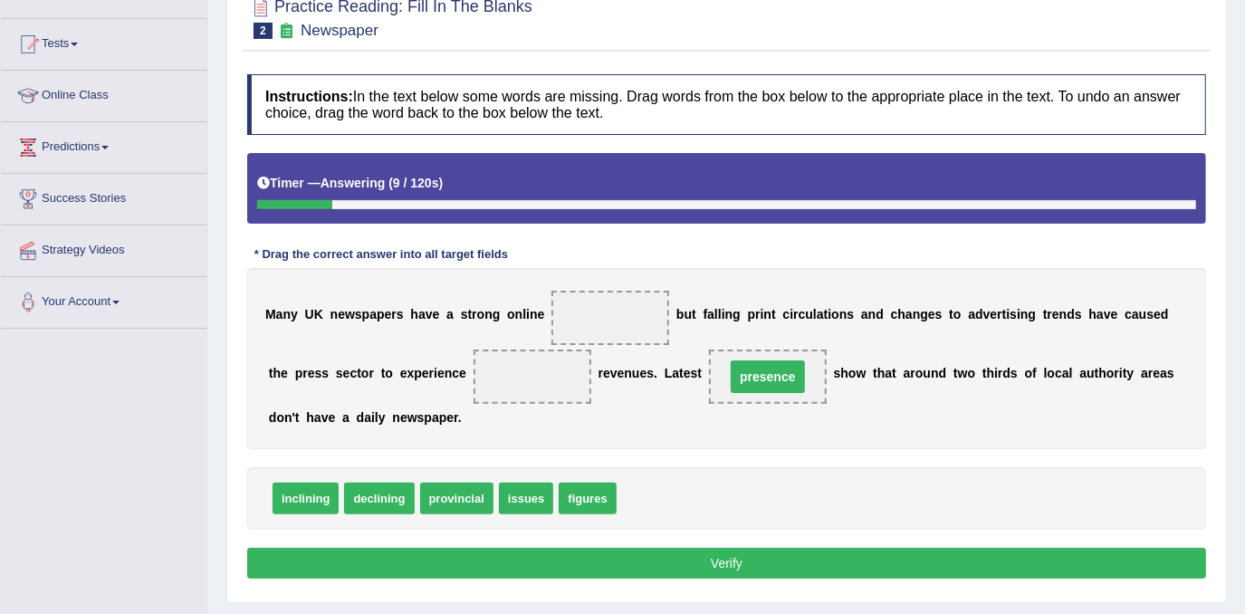
drag, startPoint x: 649, startPoint y: 359, endPoint x: 642, endPoint y: 332, distance: 27.9
click at [646, 340] on div "M a n y U K n e w s p a p e r s h a v e a s t r o n g o n l i n e b u t f a l l…" at bounding box center [726, 358] width 959 height 181
drag, startPoint x: 638, startPoint y: 324, endPoint x: 644, endPoint y: 345, distance: 21.8
click at [638, 332] on span at bounding box center [611, 318] width 118 height 54
drag, startPoint x: 652, startPoint y: 378, endPoint x: 629, endPoint y: 371, distance: 23.5
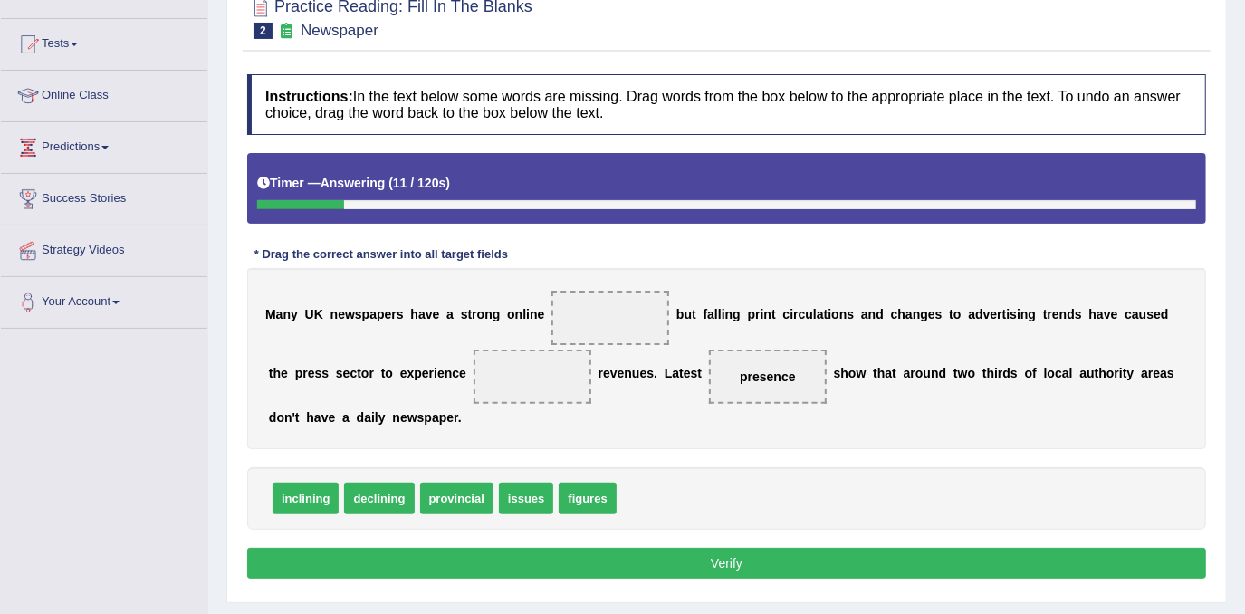
click at [709, 371] on span "presence" at bounding box center [768, 377] width 118 height 54
click at [709, 370] on span "presence" at bounding box center [768, 377] width 118 height 54
click at [709, 359] on span "presence" at bounding box center [768, 377] width 118 height 54
drag, startPoint x: 674, startPoint y: 373, endPoint x: 620, endPoint y: 332, distance: 68.5
click at [620, 304] on span at bounding box center [611, 318] width 118 height 54
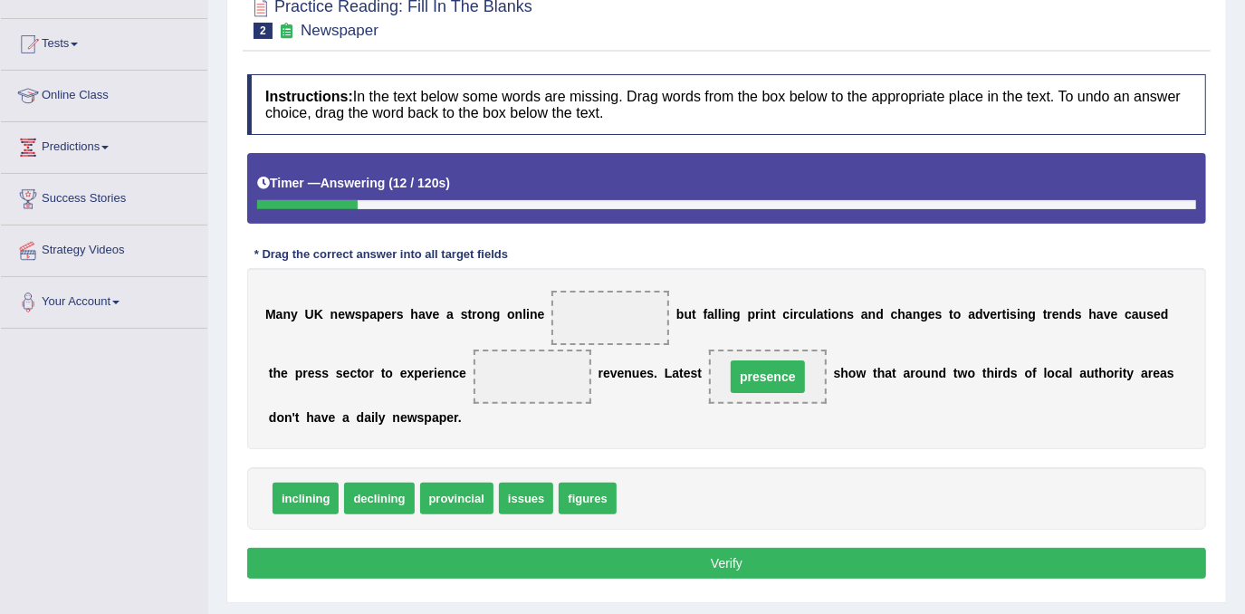
drag, startPoint x: 589, startPoint y: 291, endPoint x: 652, endPoint y: 414, distance: 138.5
click at [612, 363] on div "M a n y U K n e w s p a p e r s h a v e a s t r o n g o n l i n e b u t f a l l…" at bounding box center [726, 358] width 959 height 181
drag, startPoint x: 681, startPoint y: 376, endPoint x: 586, endPoint y: 312, distance: 114.3
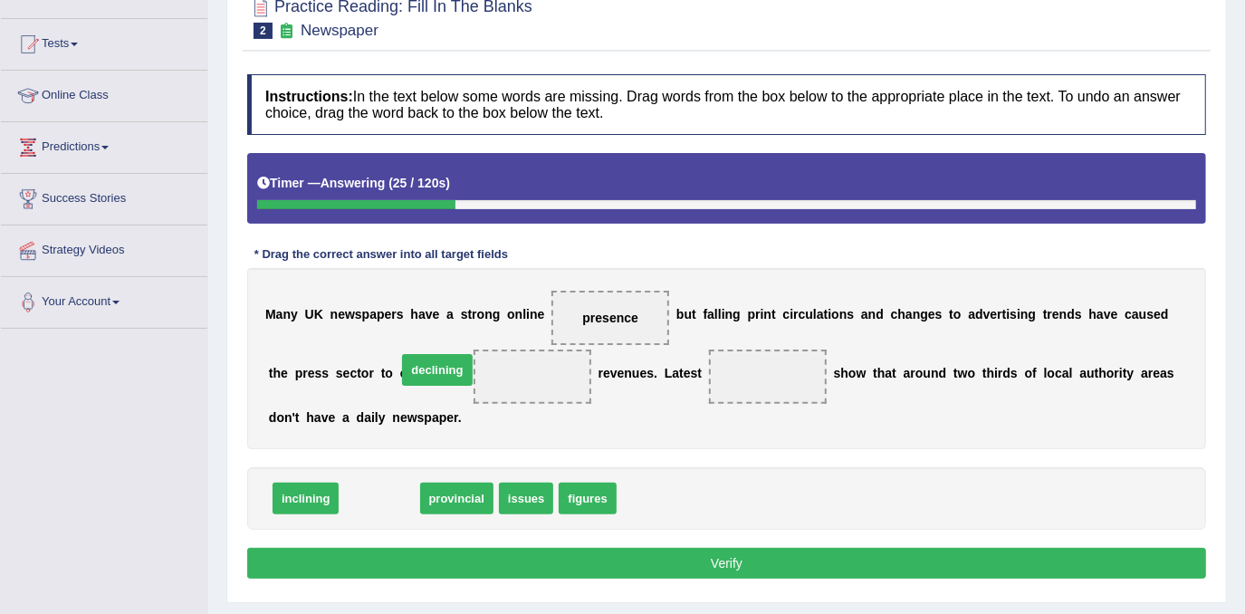
drag, startPoint x: 385, startPoint y: 493, endPoint x: 443, endPoint y: 364, distance: 141.1
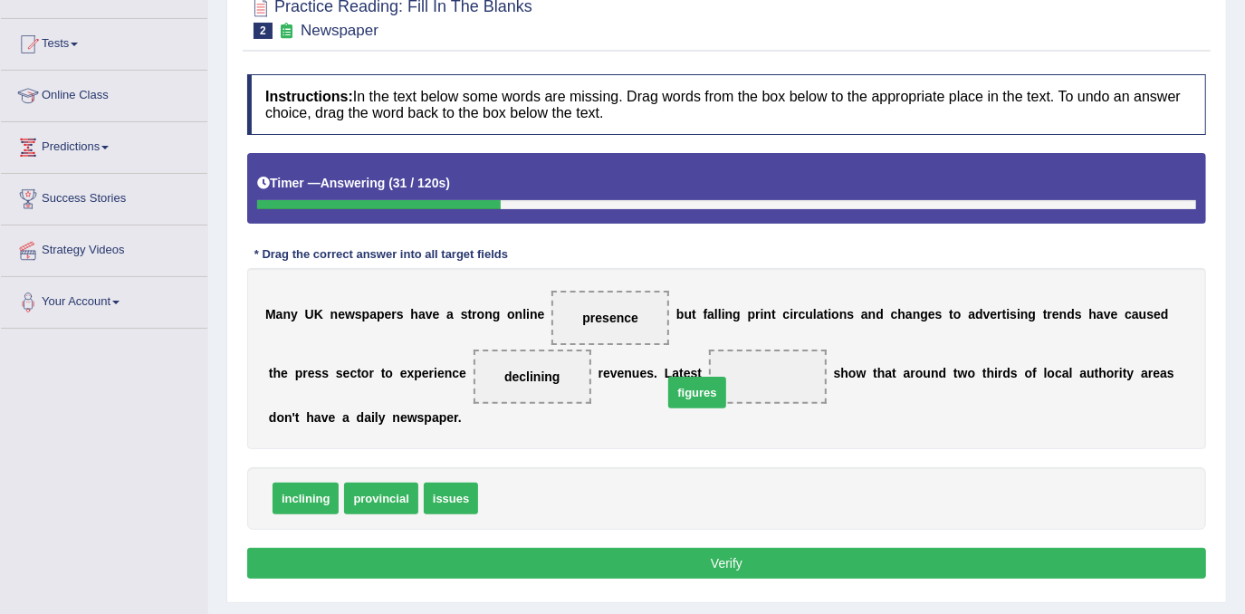
drag, startPoint x: 505, startPoint y: 495, endPoint x: 690, endPoint y: 389, distance: 213.8
click at [684, 563] on button "Verify" at bounding box center [726, 563] width 959 height 31
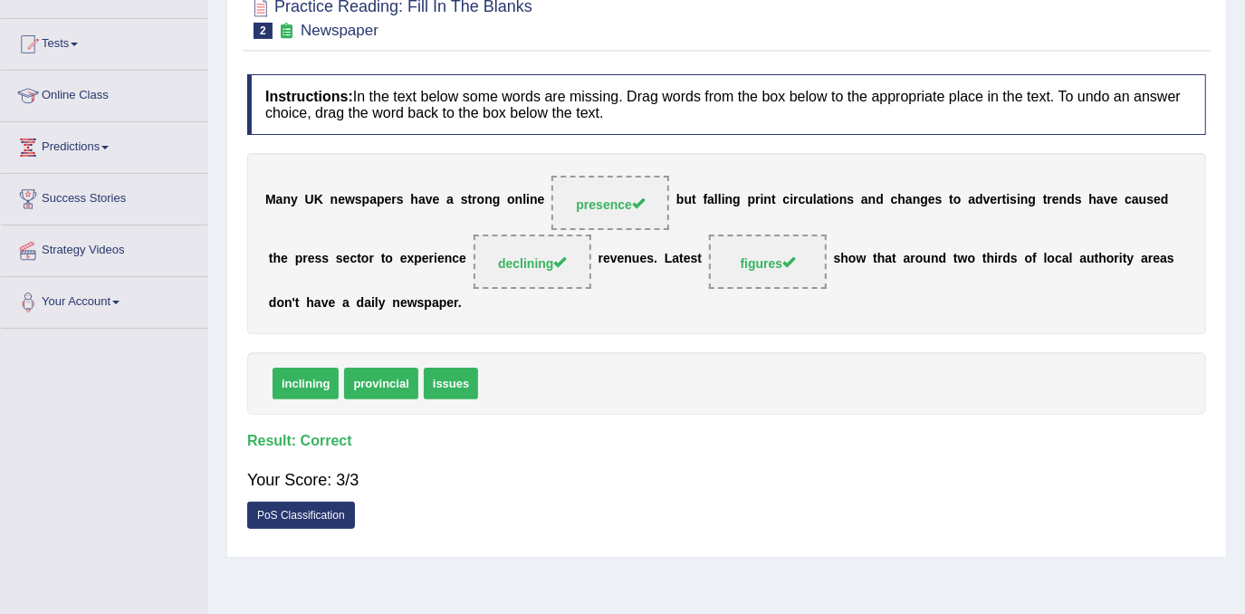
scroll to position [0, 0]
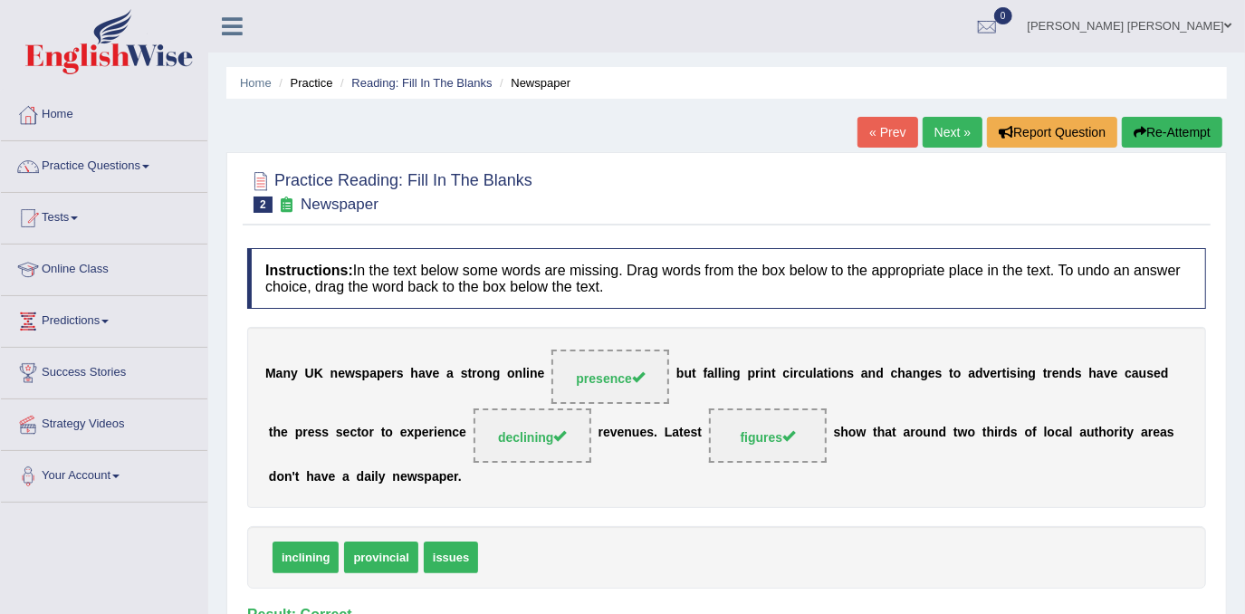
click at [956, 136] on link "Next »" at bounding box center [953, 132] width 60 height 31
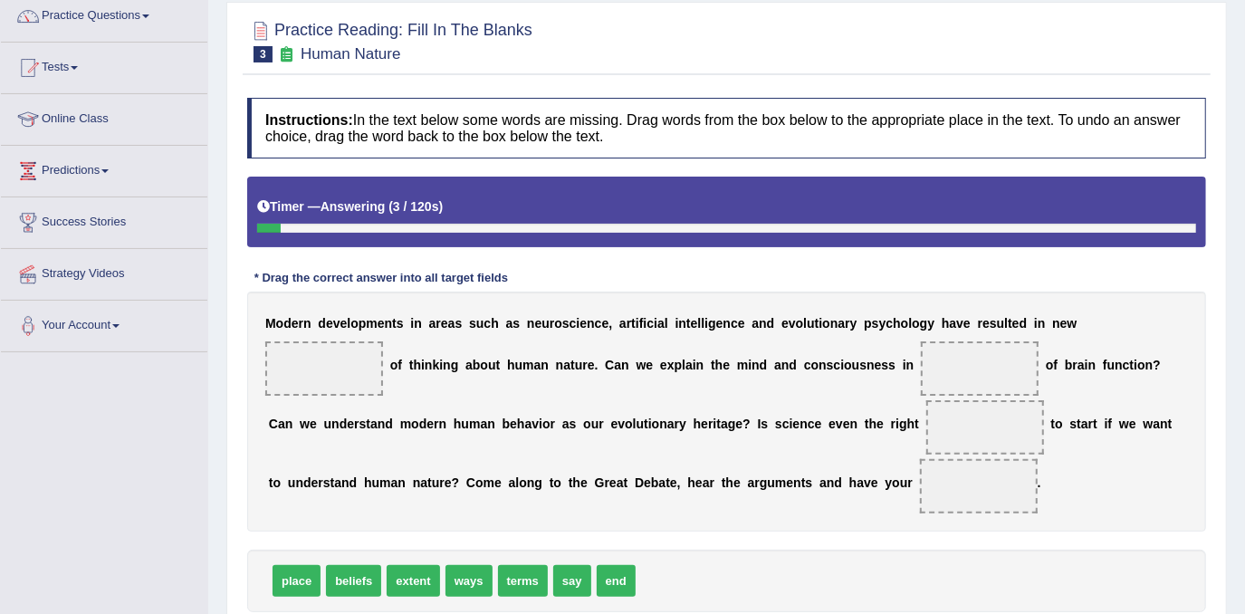
scroll to position [246, 0]
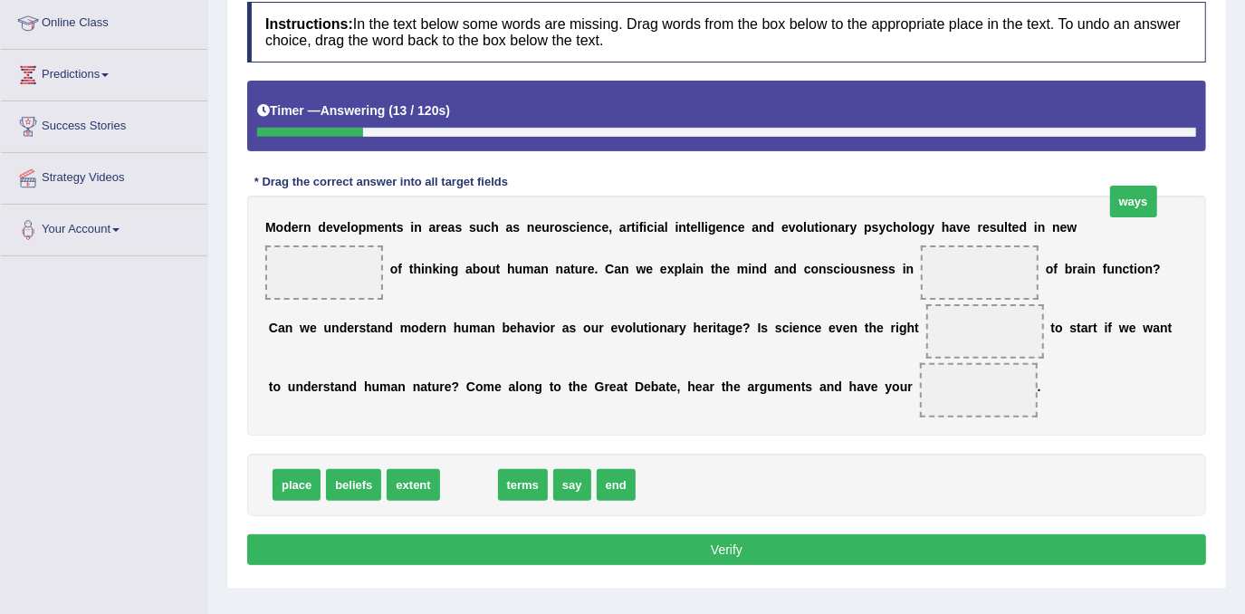
drag, startPoint x: 462, startPoint y: 513, endPoint x: 1128, endPoint y: 226, distance: 725.0
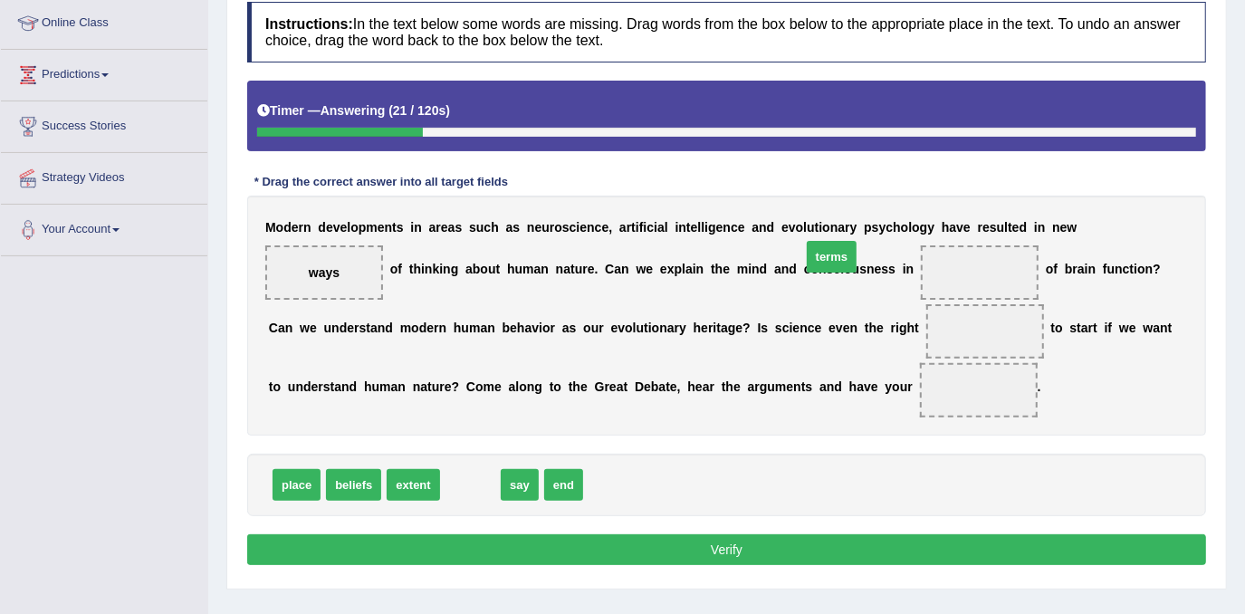
drag, startPoint x: 480, startPoint y: 518, endPoint x: 841, endPoint y: 290, distance: 427.4
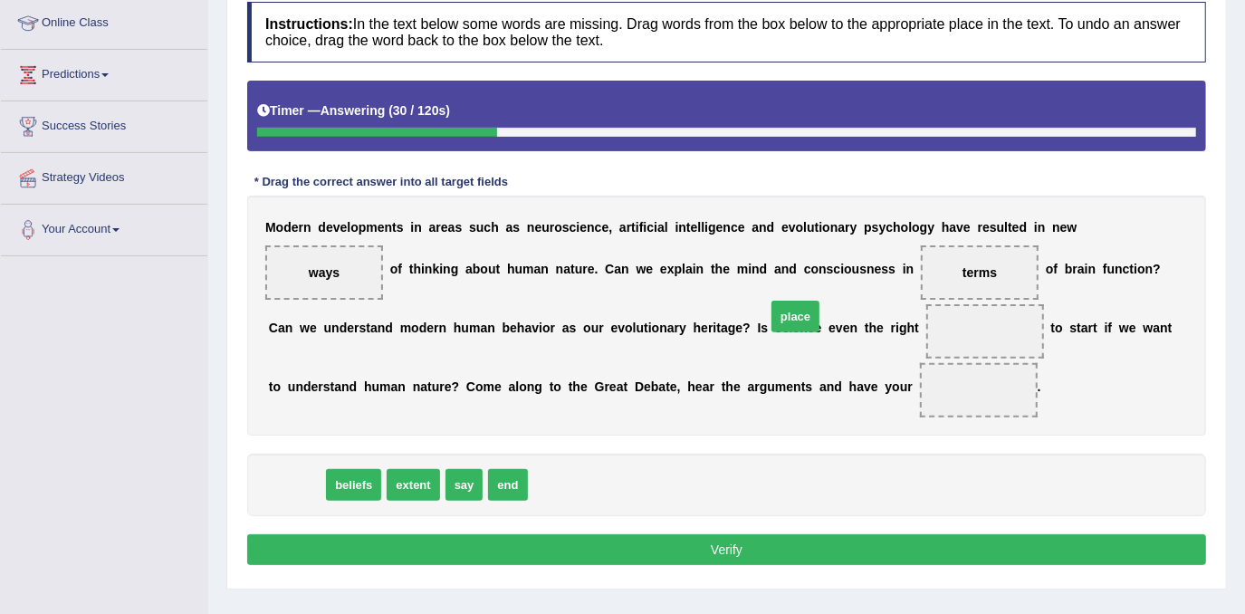
drag, startPoint x: 306, startPoint y: 514, endPoint x: 805, endPoint y: 345, distance: 526.7
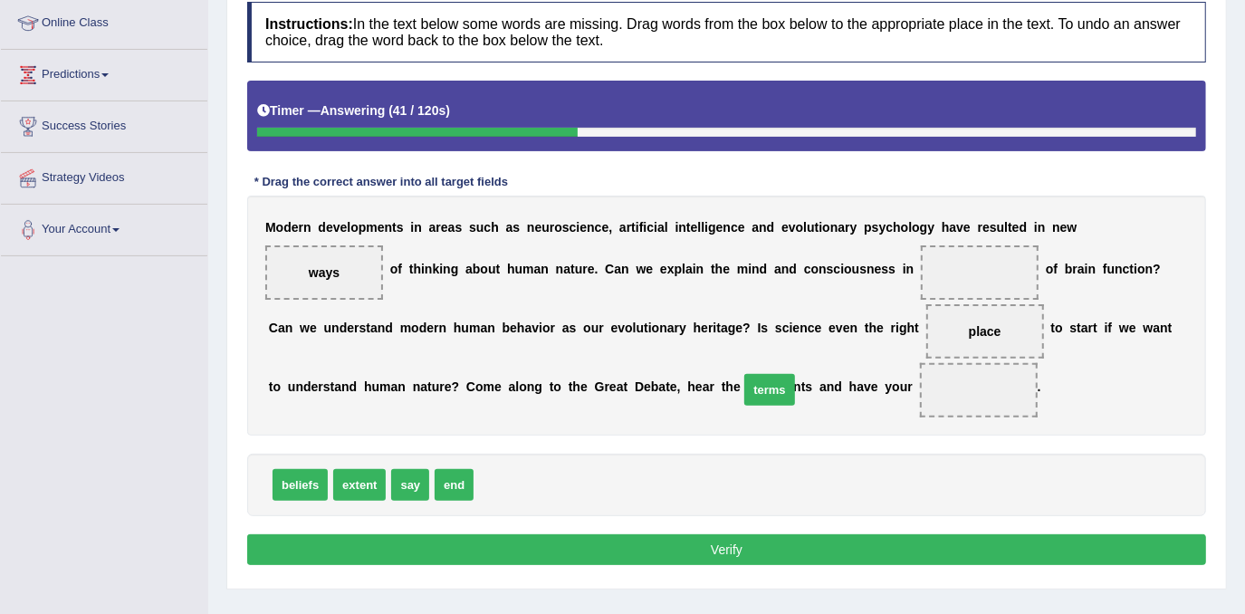
drag, startPoint x: 500, startPoint y: 512, endPoint x: 765, endPoint y: 417, distance: 281.9
drag, startPoint x: 732, startPoint y: 418, endPoint x: 696, endPoint y: 434, distance: 39.4
click at [920, 418] on span "terms" at bounding box center [979, 390] width 118 height 54
drag, startPoint x: 710, startPoint y: 422, endPoint x: 505, endPoint y: 508, distance: 222.0
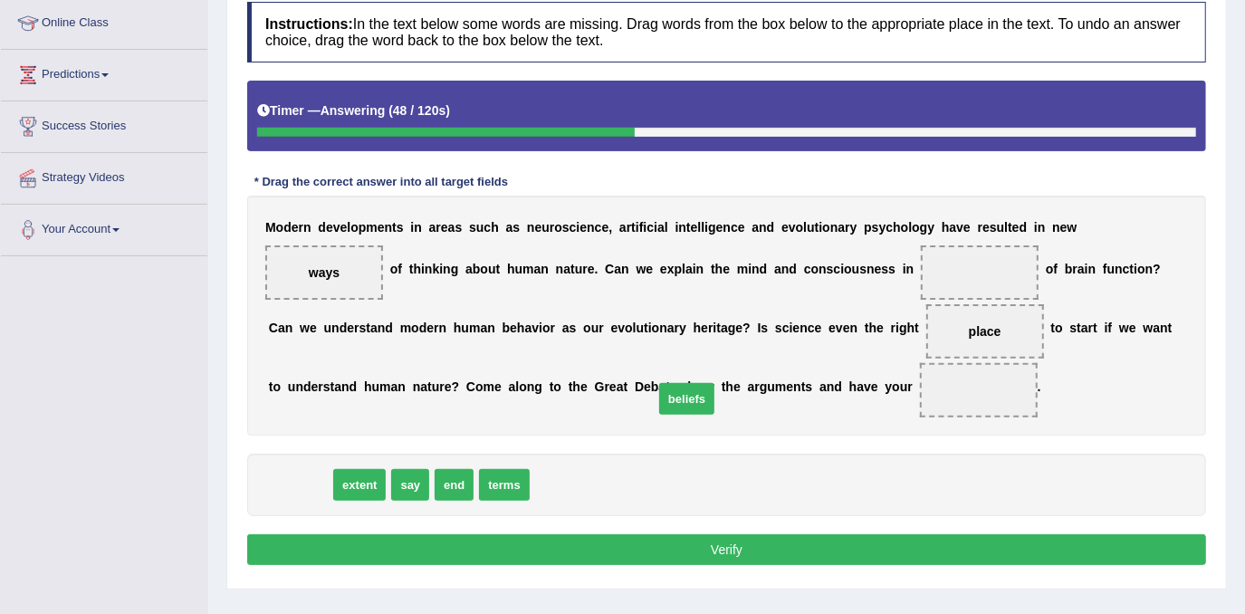
drag, startPoint x: 326, startPoint y: 493, endPoint x: 671, endPoint y: 423, distance: 352.1
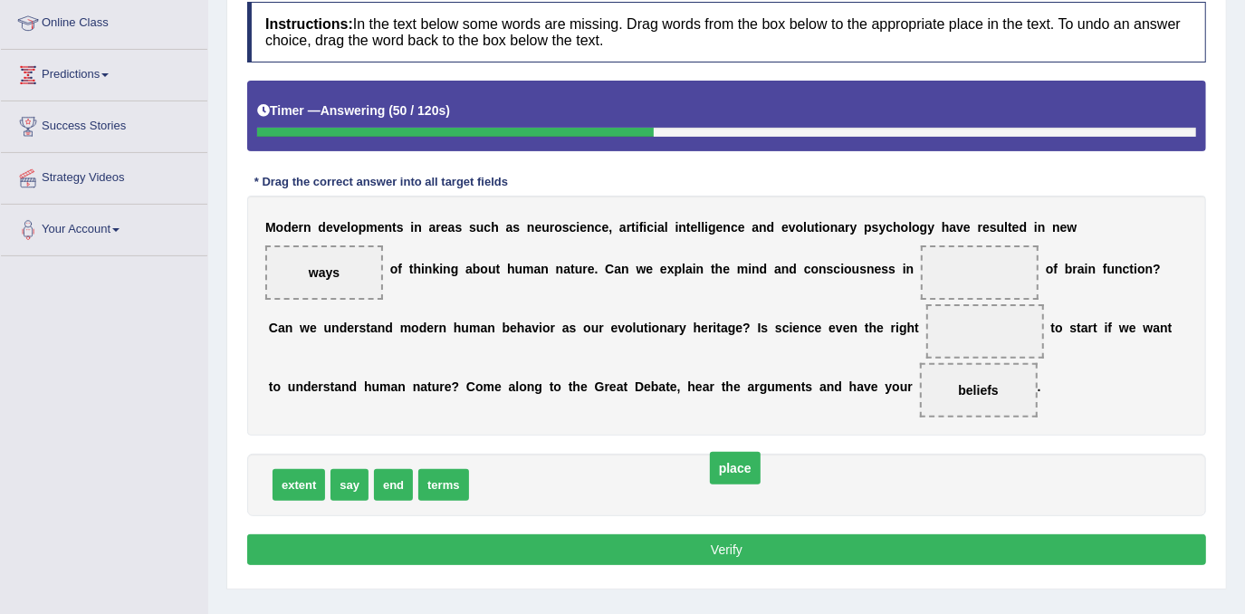
drag, startPoint x: 764, startPoint y: 367, endPoint x: 514, endPoint y: 504, distance: 285.0
drag, startPoint x: 484, startPoint y: 512, endPoint x: 766, endPoint y: 372, distance: 315.1
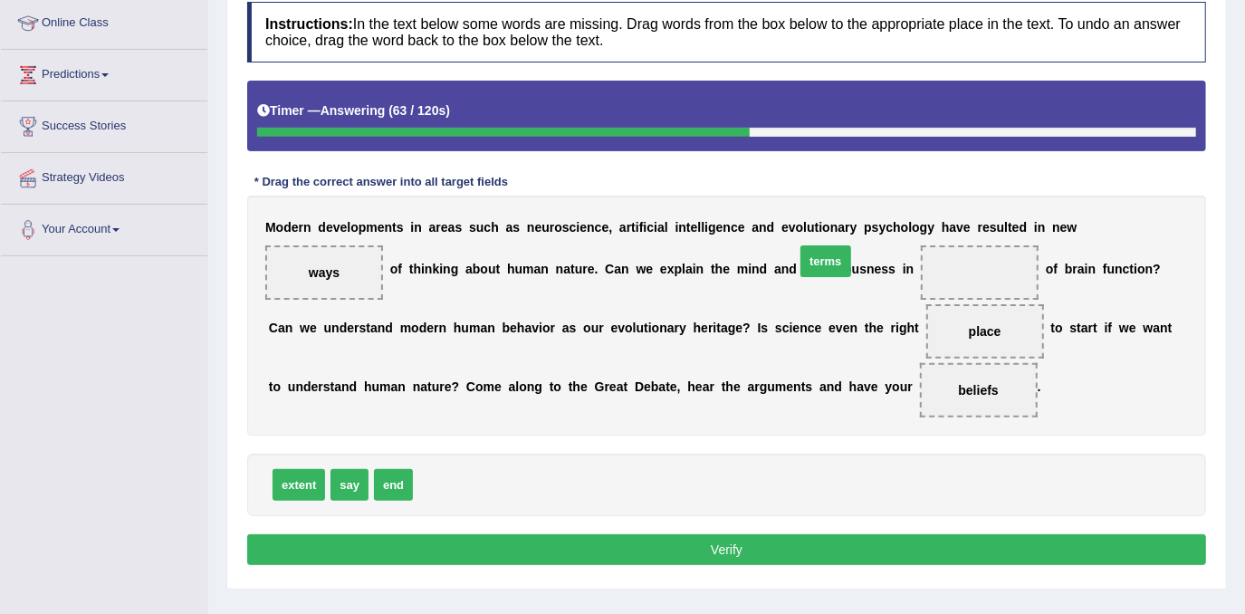
drag, startPoint x: 448, startPoint y: 511, endPoint x: 831, endPoint y: 286, distance: 443.3
click at [709, 565] on button "Verify" at bounding box center [726, 549] width 959 height 31
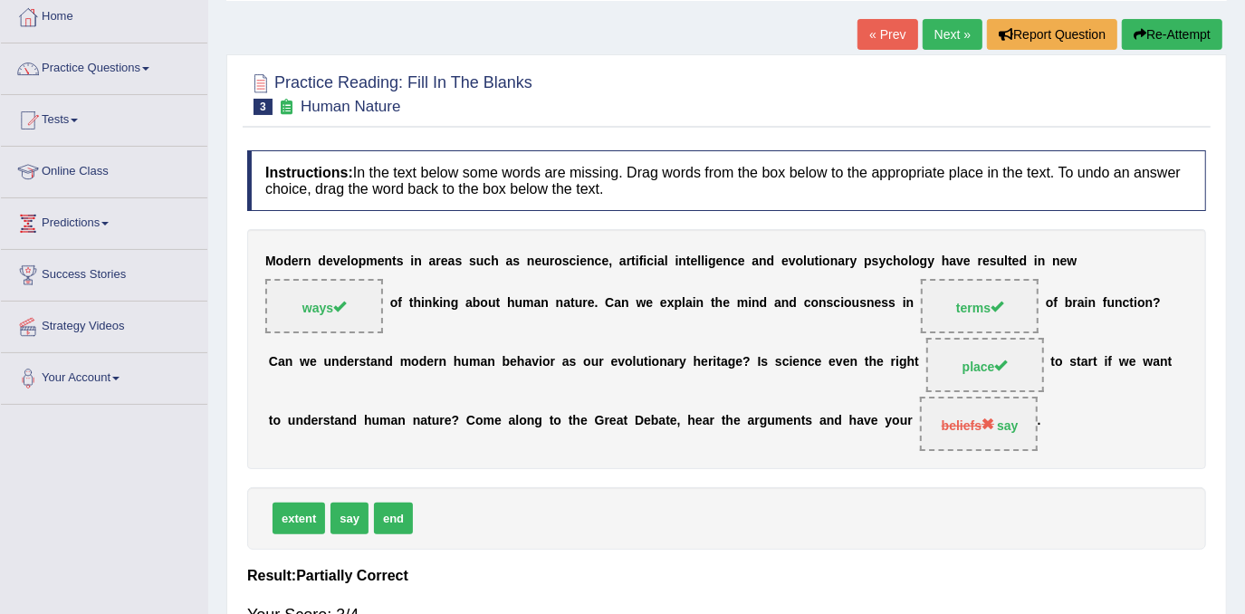
scroll to position [82, 0]
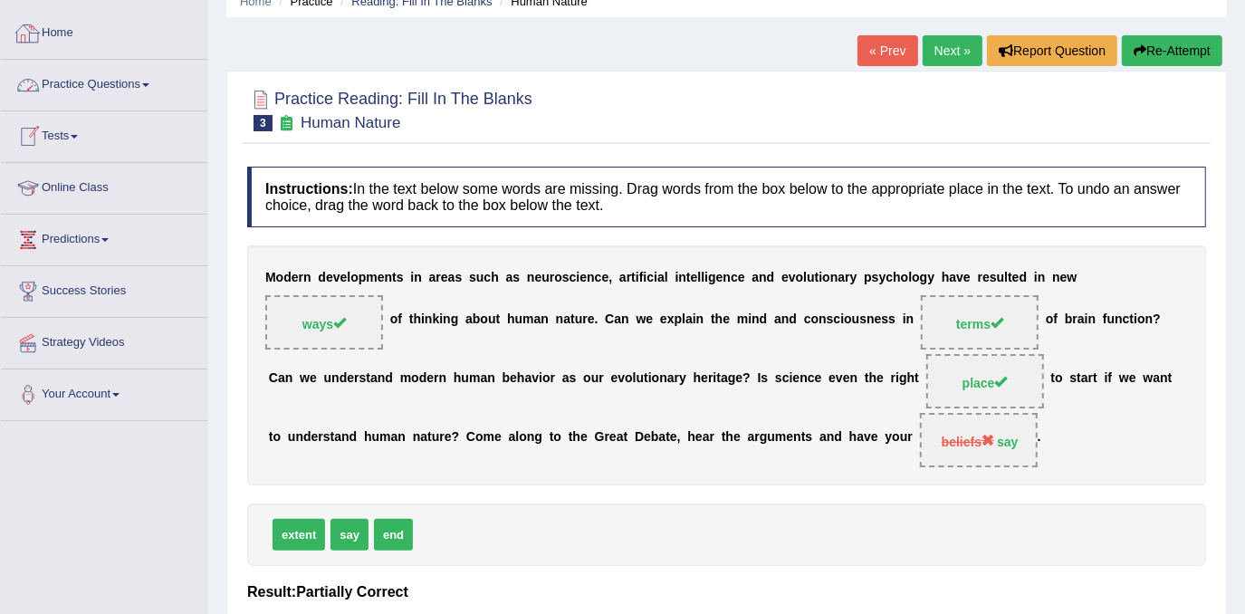
click at [69, 40] on link "Home" at bounding box center [104, 30] width 207 height 45
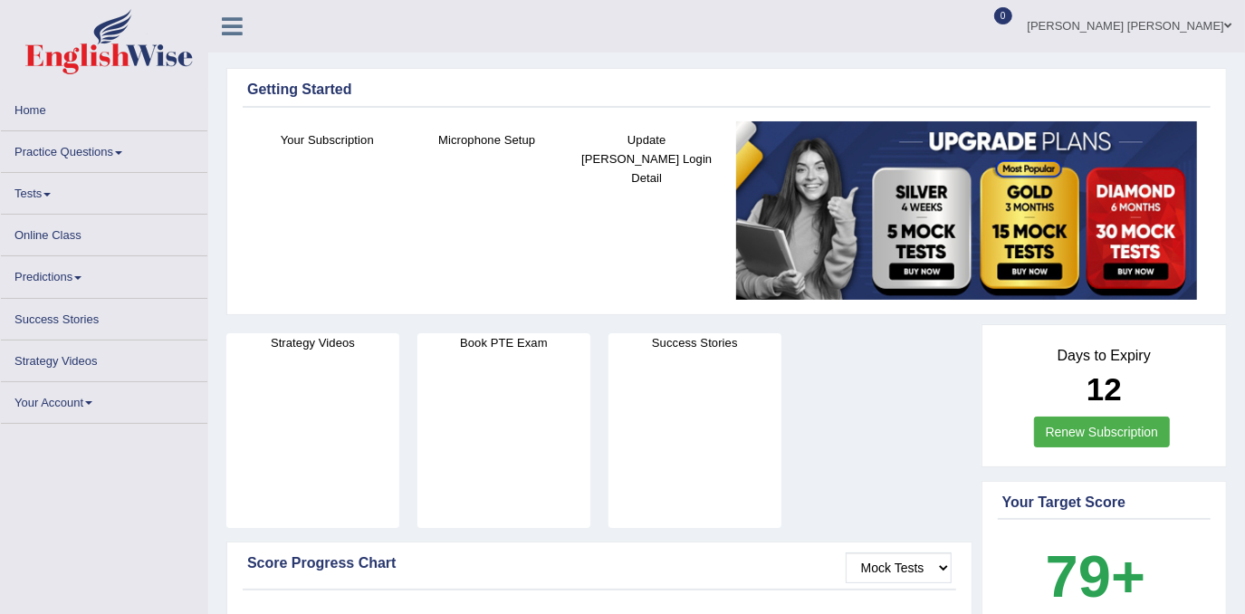
click at [136, 168] on li "Practice Questions Speaking Practice Read Aloud Repeat Sentence Describe Image …" at bounding box center [104, 152] width 207 height 42
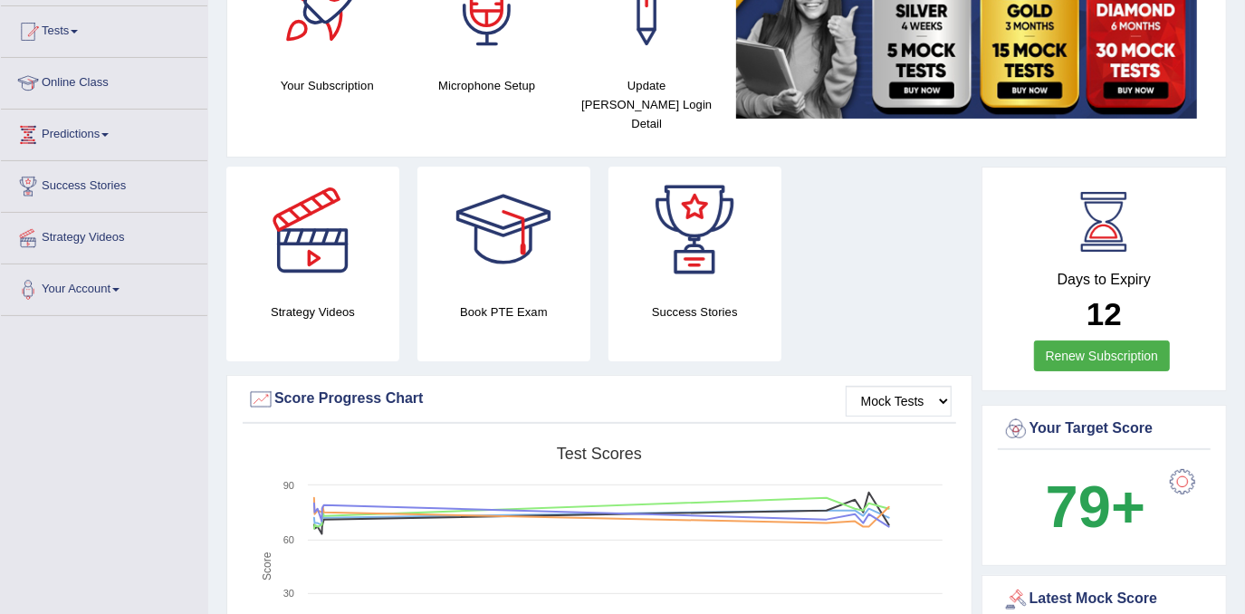
scroll to position [55, 0]
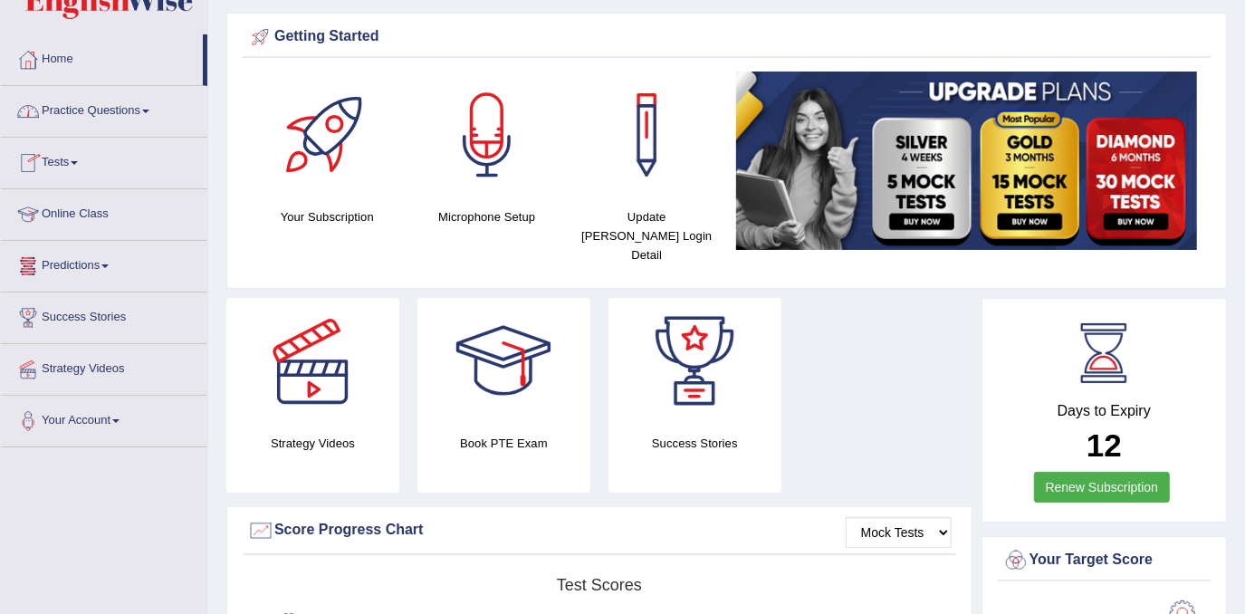
click at [43, 144] on link "Tests" at bounding box center [104, 160] width 207 height 45
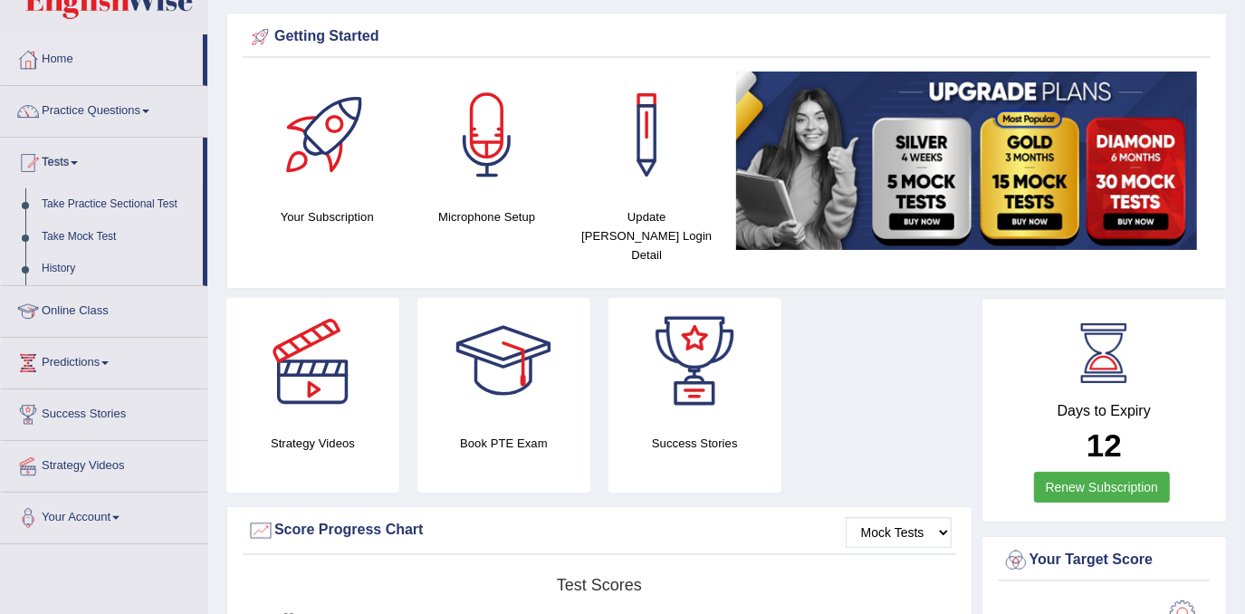
click at [56, 150] on link "Tests" at bounding box center [102, 160] width 202 height 45
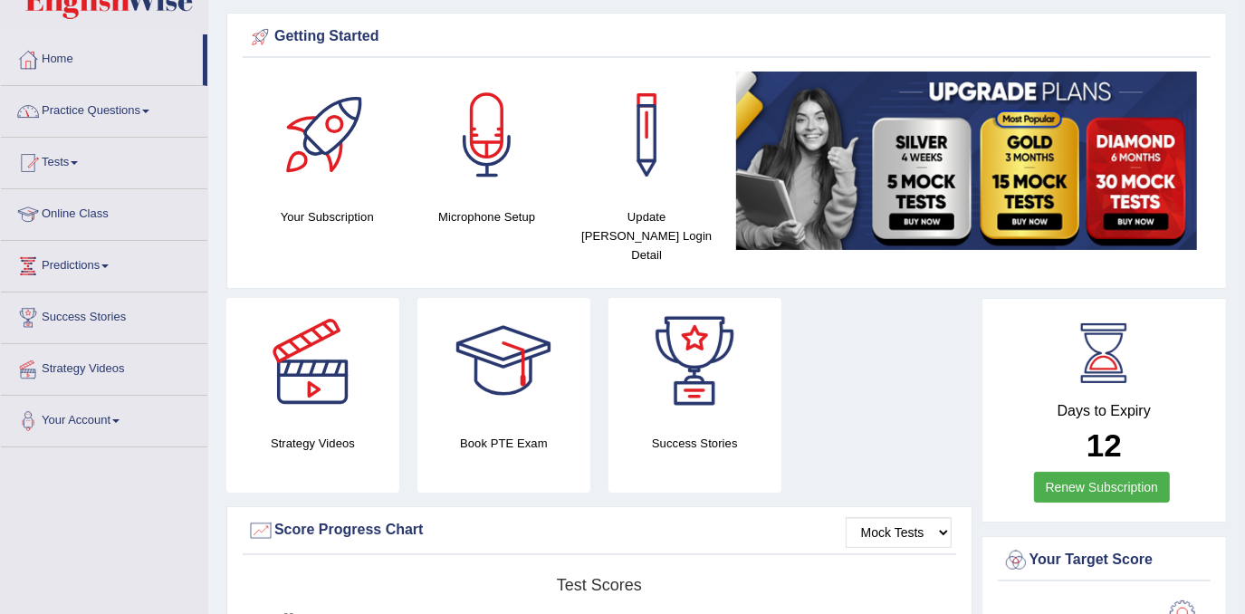
click at [131, 125] on link "Practice Questions" at bounding box center [104, 108] width 207 height 45
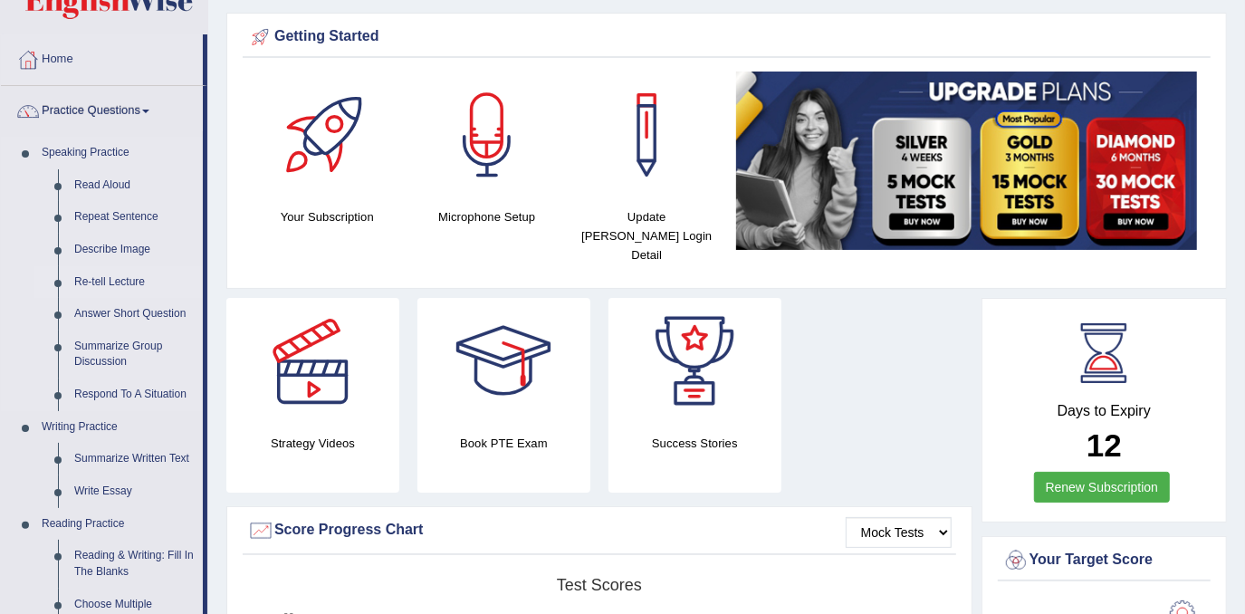
click at [134, 284] on link "Re-tell Lecture" at bounding box center [134, 282] width 137 height 33
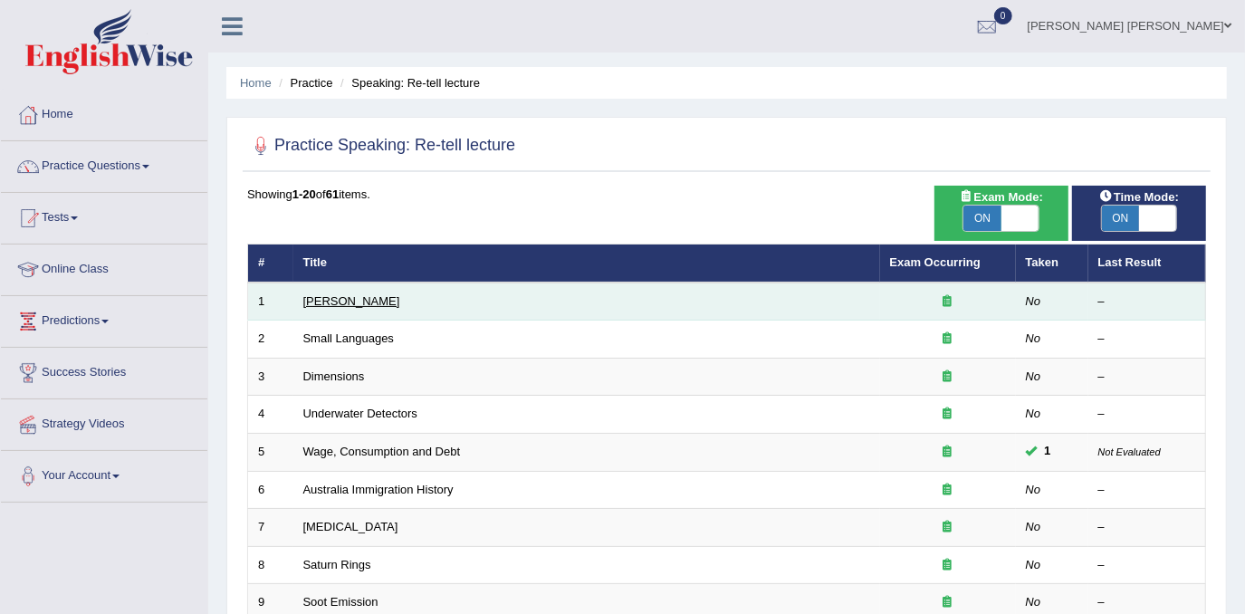
click at [354, 294] on link "[PERSON_NAME]" at bounding box center [351, 301] width 97 height 14
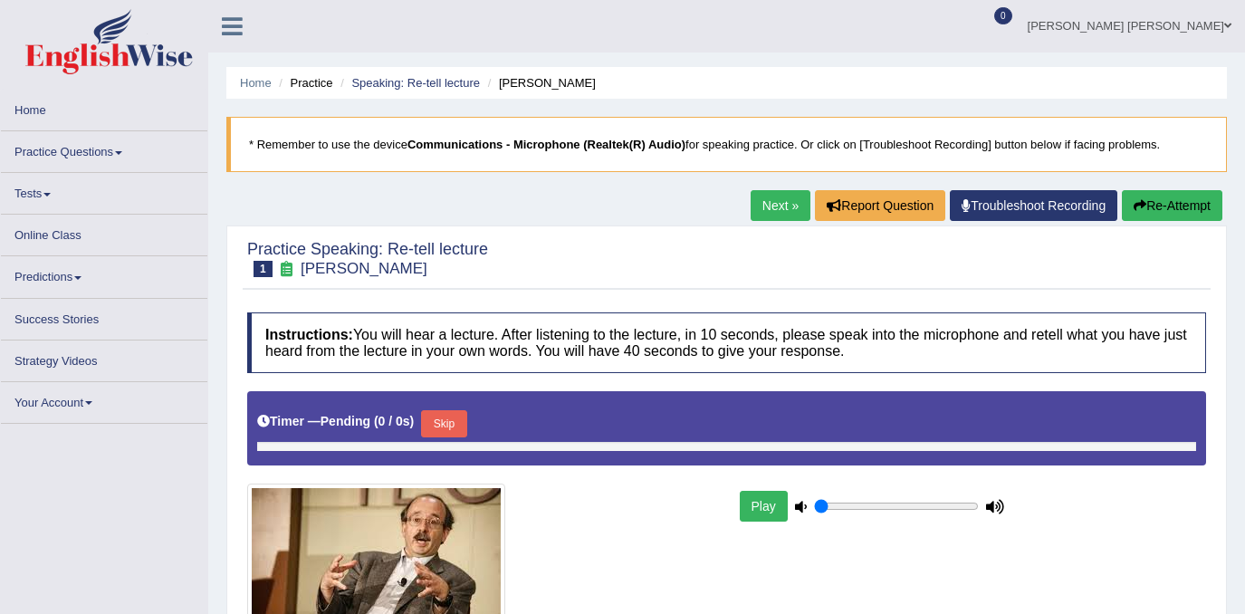
click at [358, 295] on div "Practice Speaking: Re-tell lecture 1 [PERSON_NAME] Instructions: You will hear …" at bounding box center [726, 483] width 1001 height 514
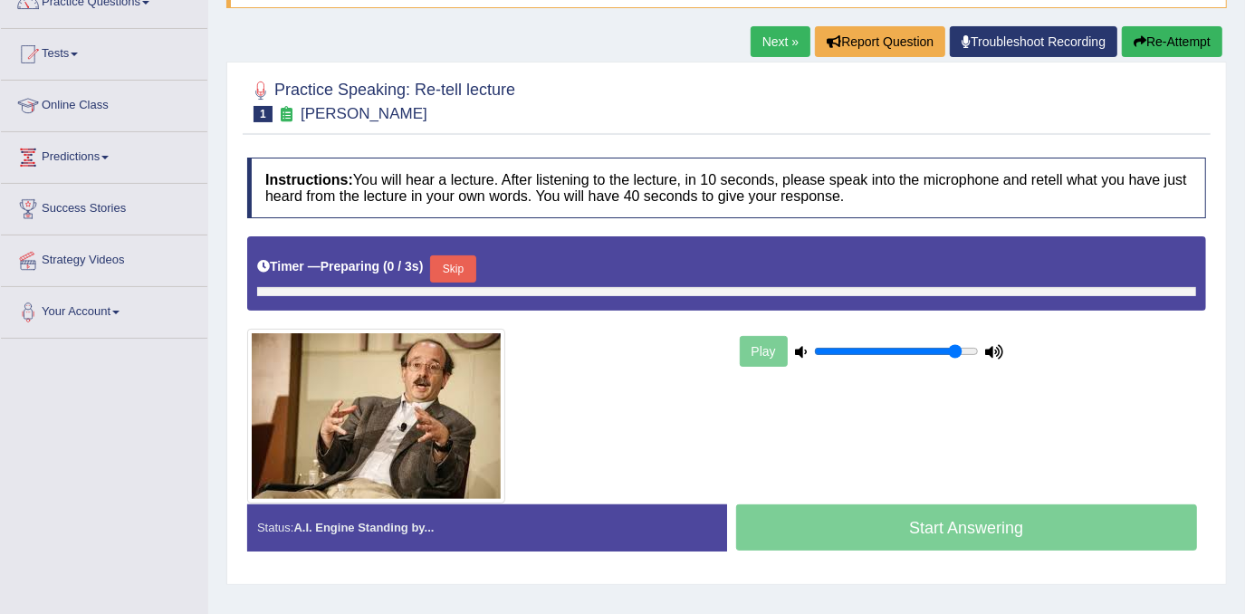
scroll to position [174, 0]
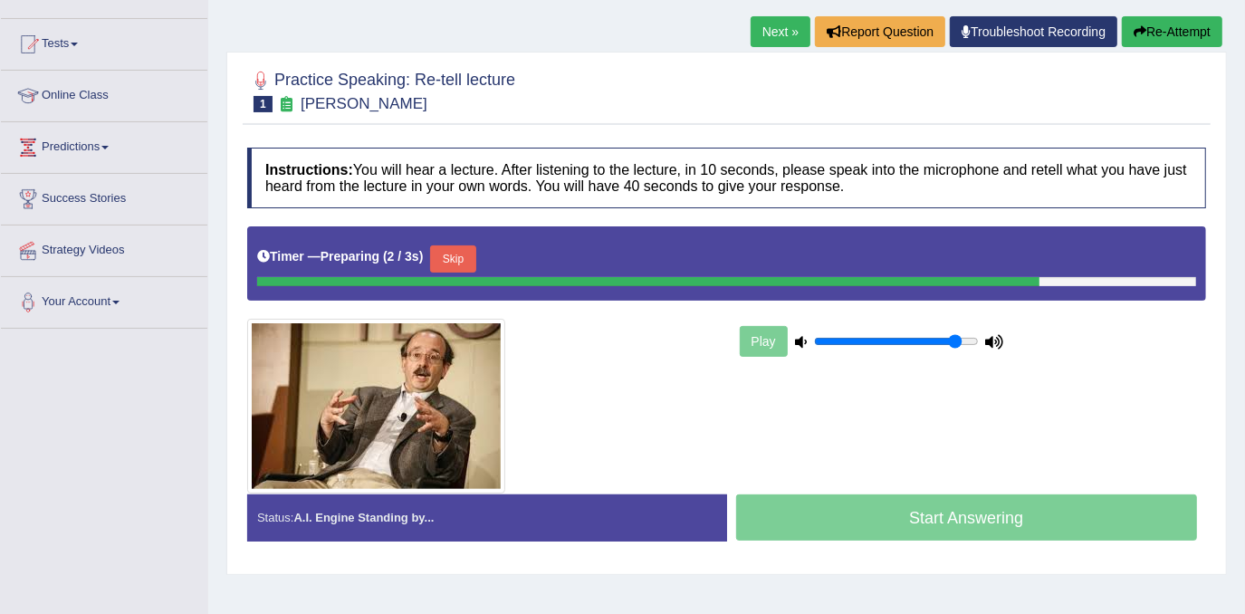
click at [981, 339] on div "Play" at bounding box center [872, 341] width 272 height 45
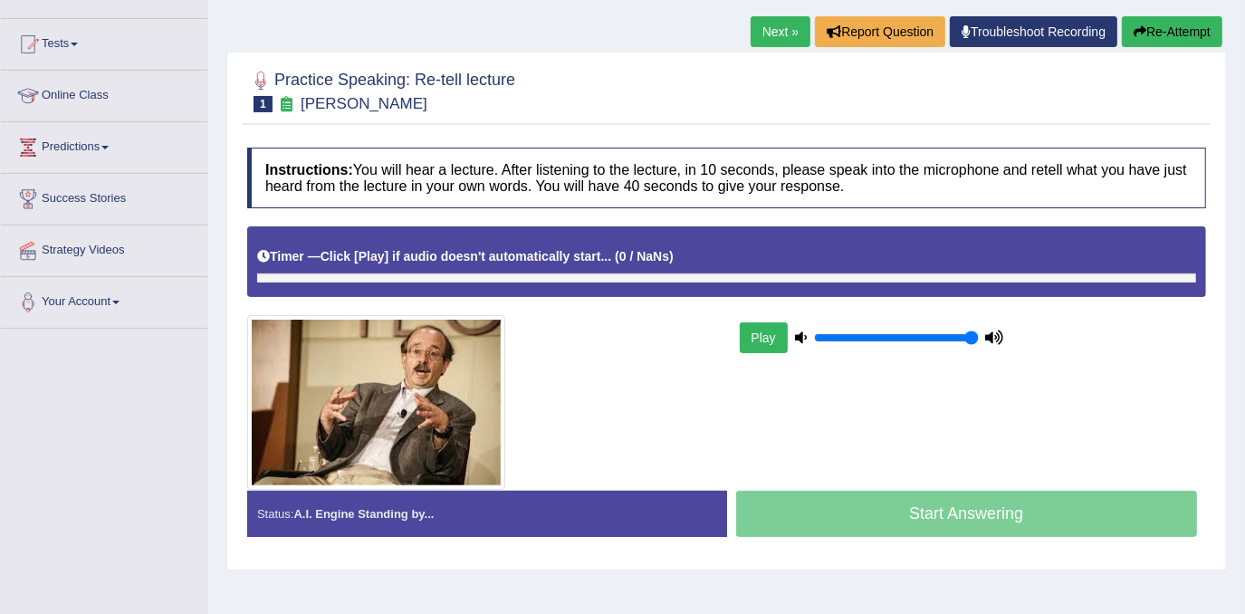
type input "1"
click at [975, 338] on input "range" at bounding box center [896, 338] width 165 height 14
click at [620, 249] on b "0 / NaNs" at bounding box center [645, 256] width 50 height 14
click at [399, 250] on b "Click [Play] if audio doesn't automatically start..." at bounding box center [467, 256] width 292 height 14
click at [757, 344] on button "Play" at bounding box center [764, 337] width 48 height 31
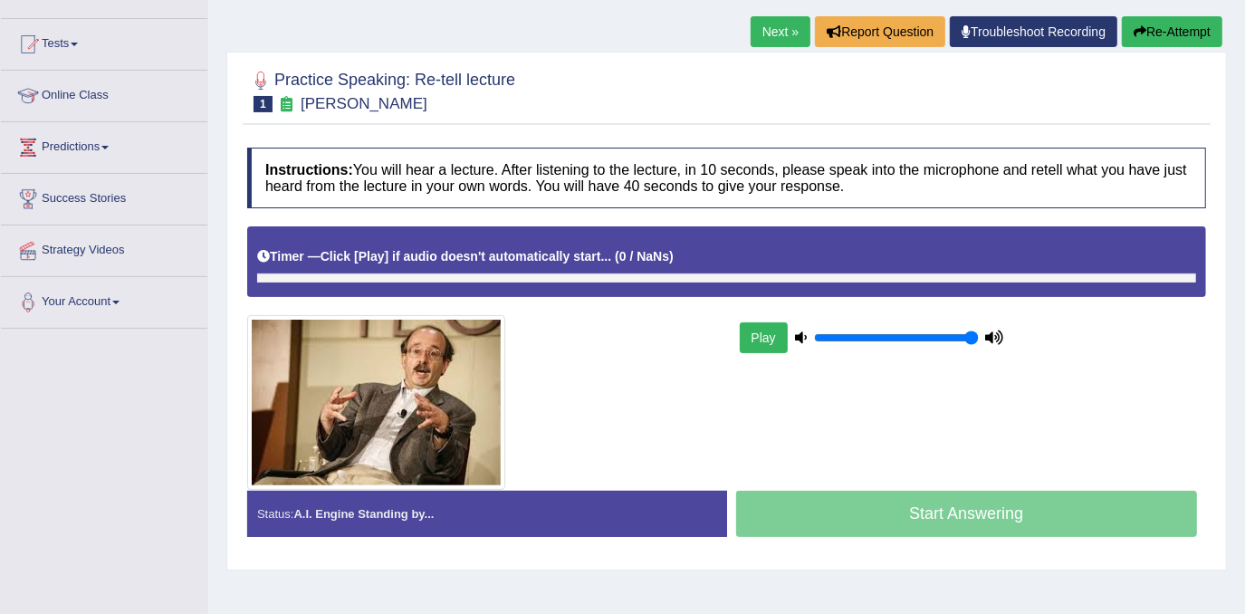
click at [764, 341] on button "Play" at bounding box center [764, 337] width 48 height 31
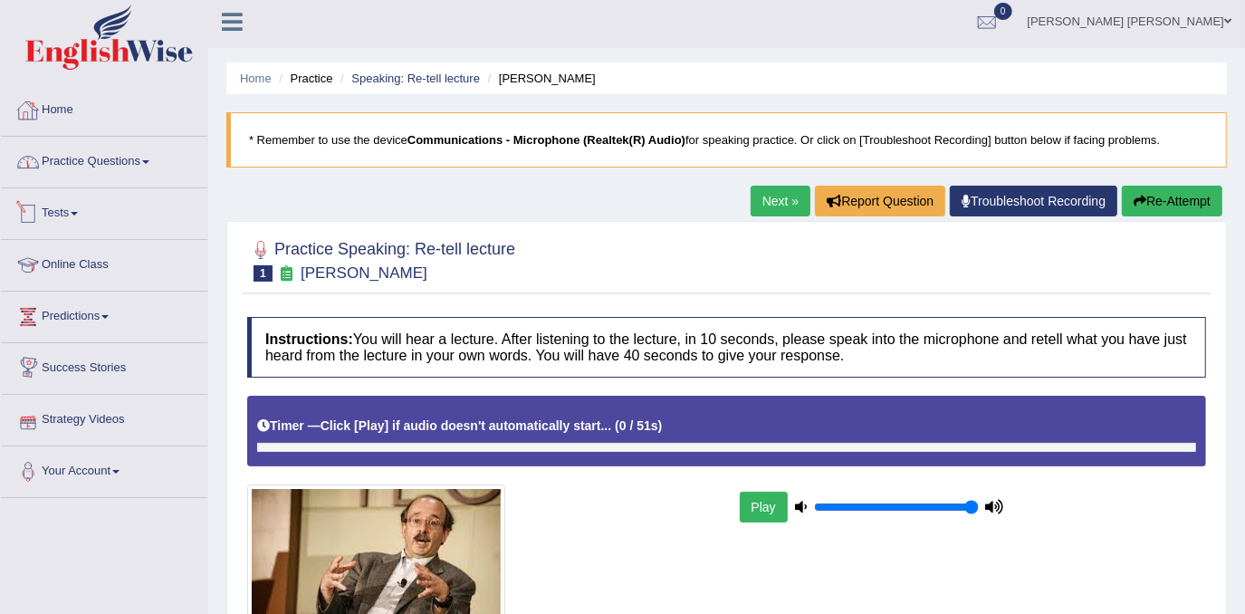
scroll to position [0, 0]
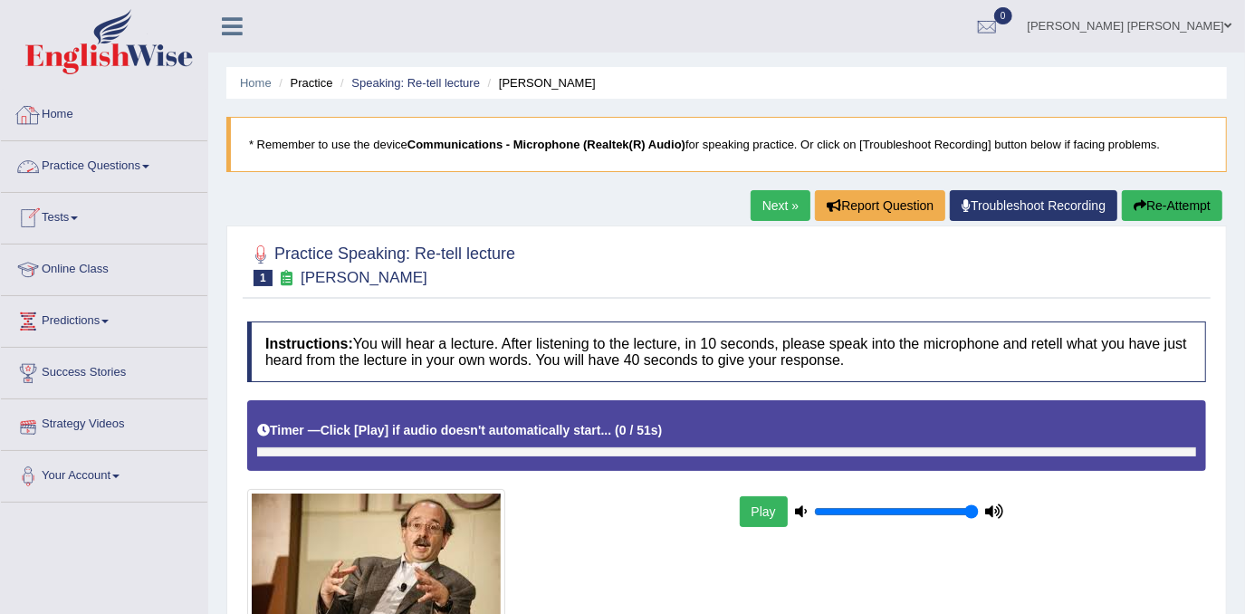
click at [63, 127] on link "Home" at bounding box center [104, 112] width 207 height 45
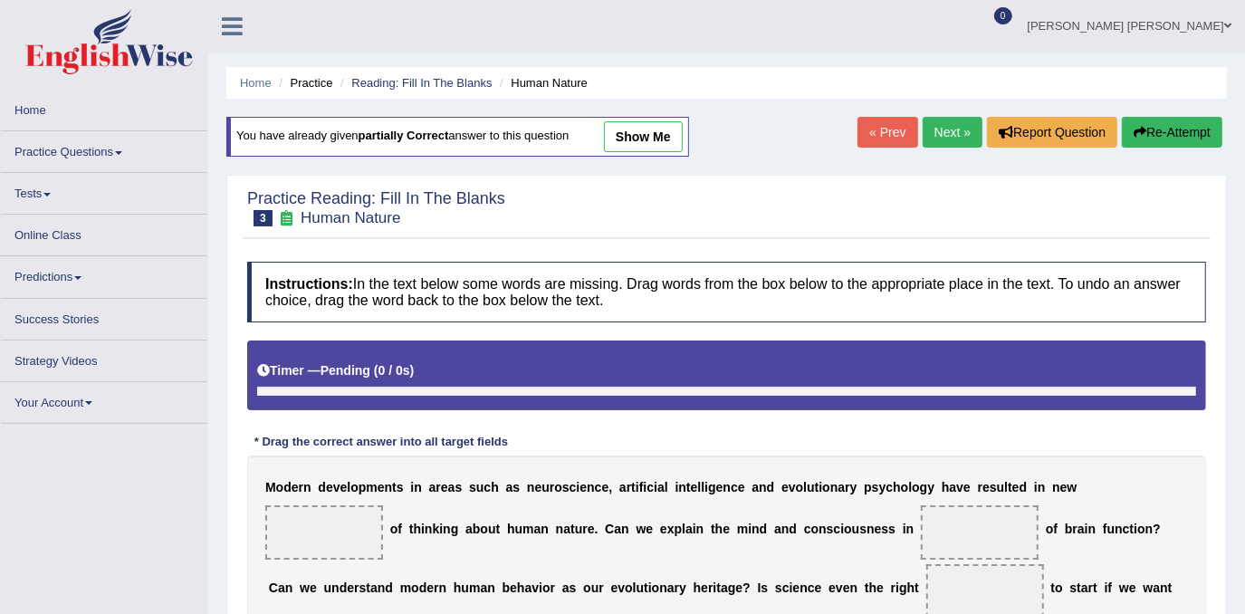
click at [62, 345] on link "Strategy Videos" at bounding box center [104, 358] width 207 height 35
click at [70, 399] on link "Your Account" at bounding box center [104, 399] width 207 height 35
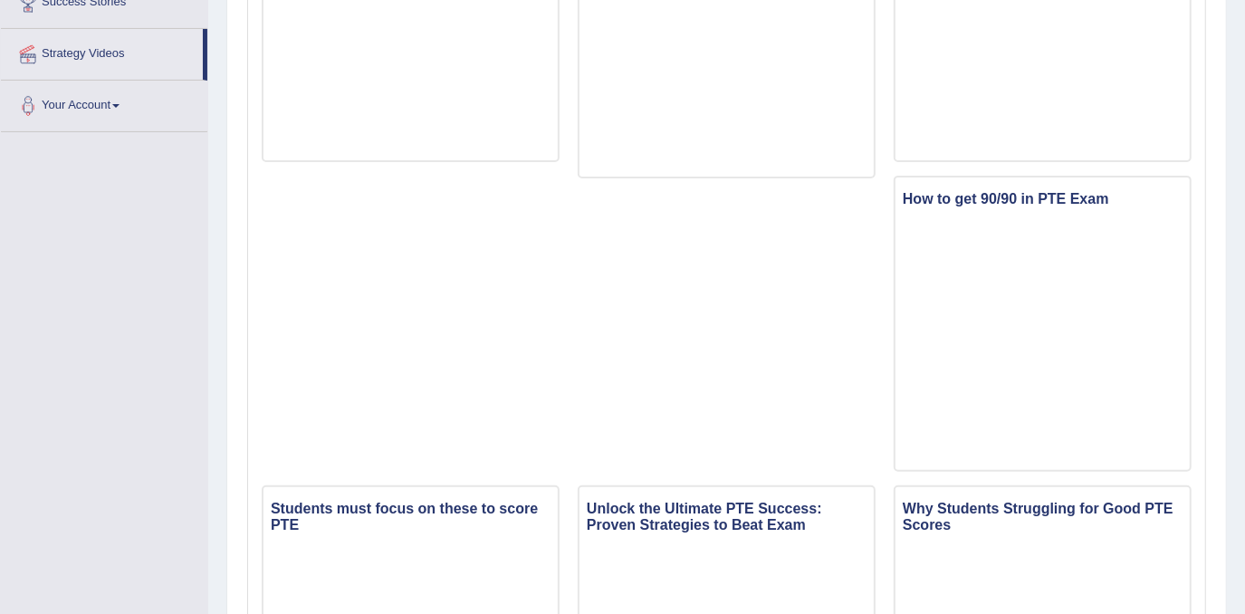
scroll to position [246, 0]
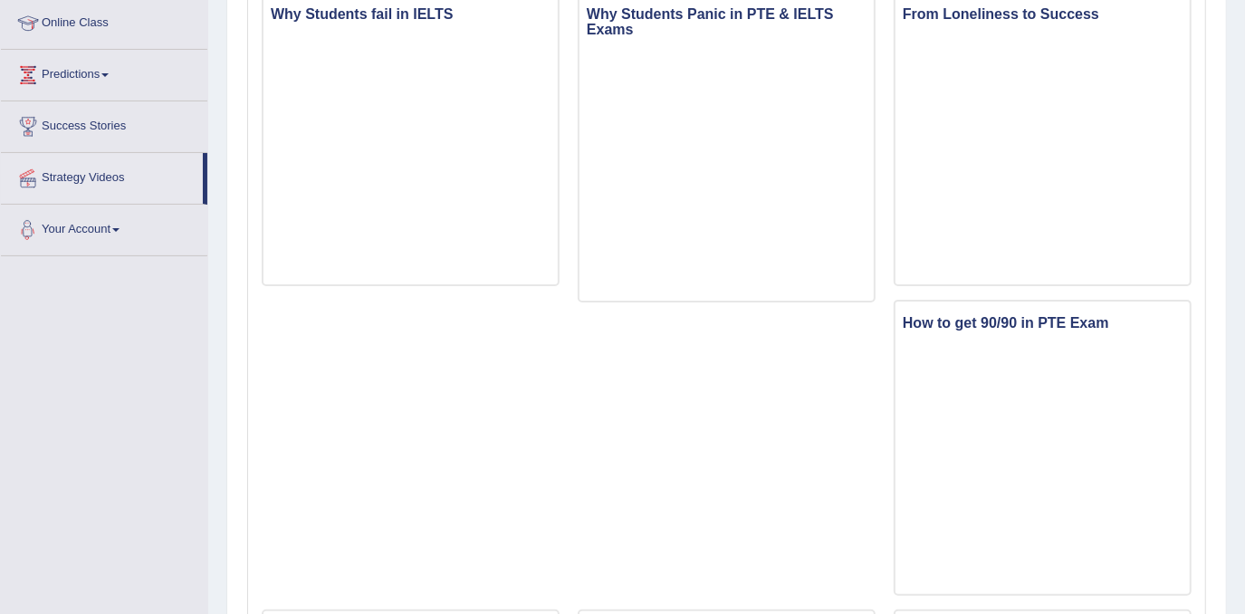
click at [61, 230] on link "Your Account" at bounding box center [104, 227] width 207 height 45
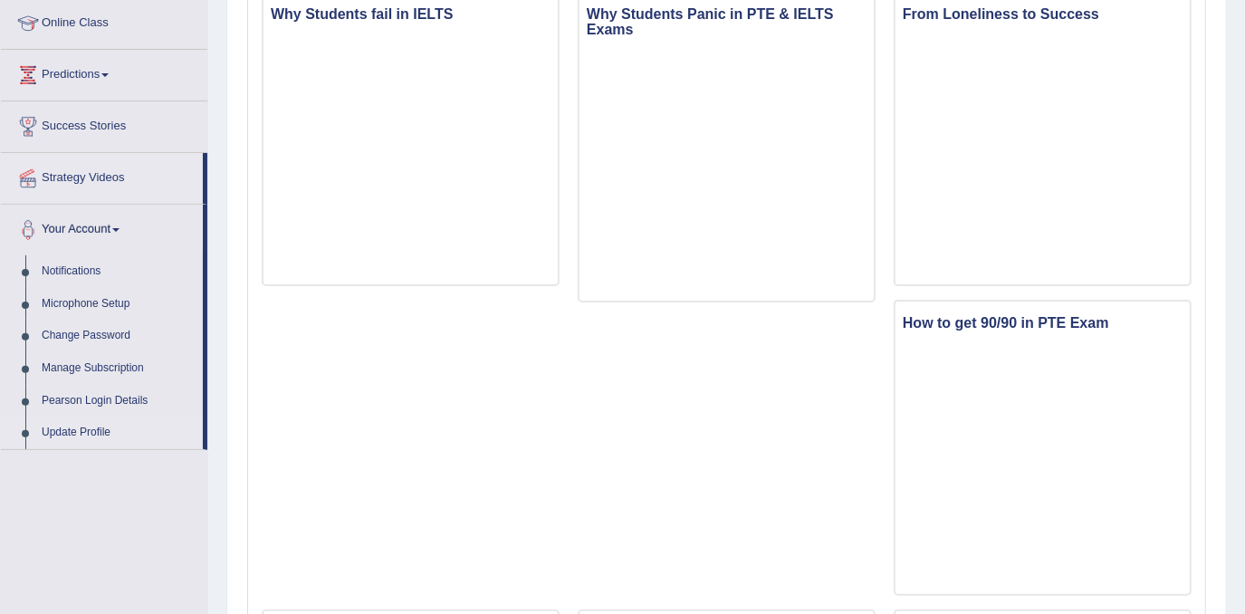
click at [65, 423] on link "Update Profile" at bounding box center [118, 433] width 169 height 33
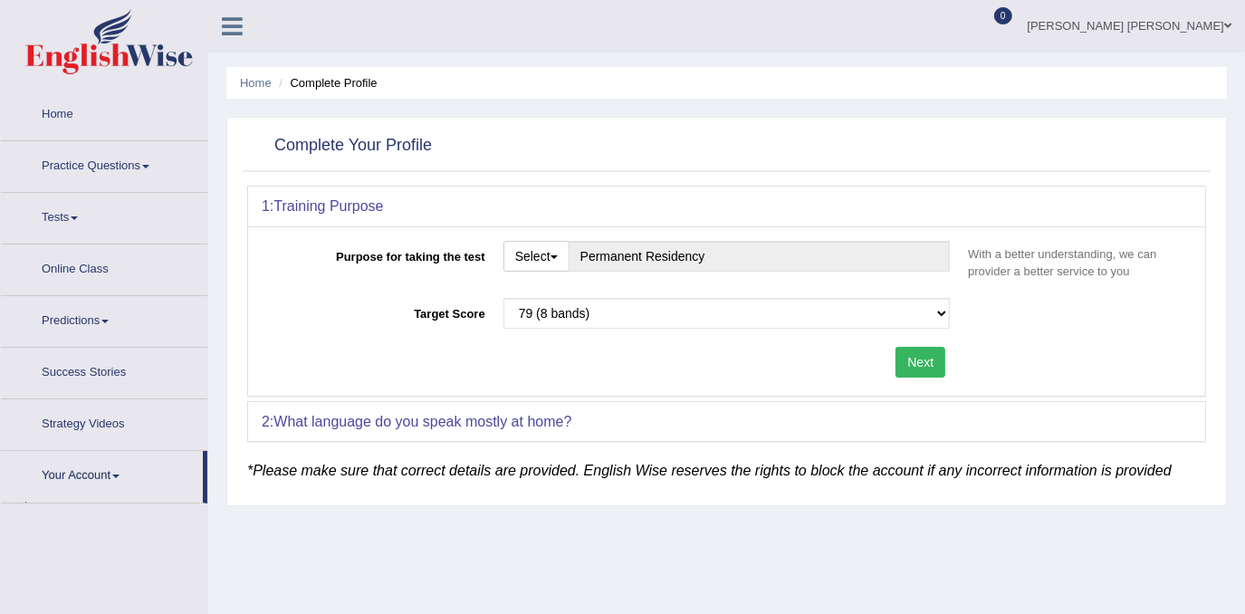
click at [936, 306] on div "Purpose for taking the test Select Student Visa Permanent Residency Nursing Oth…" at bounding box center [726, 310] width 957 height 169
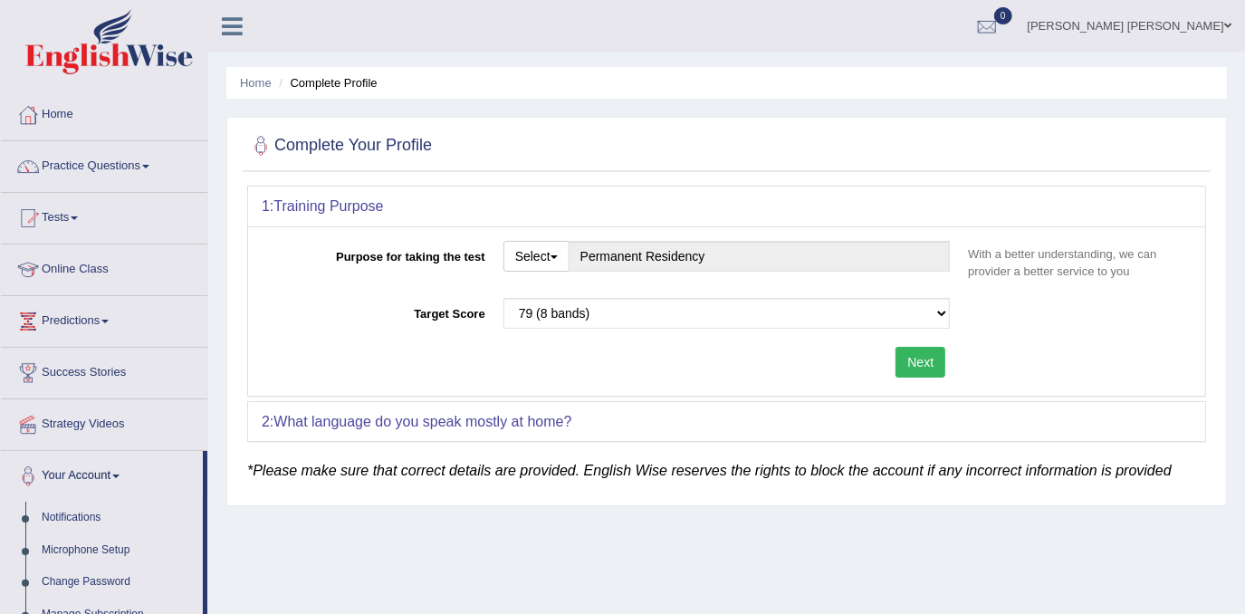
click at [934, 368] on button "Next" at bounding box center [921, 362] width 50 height 31
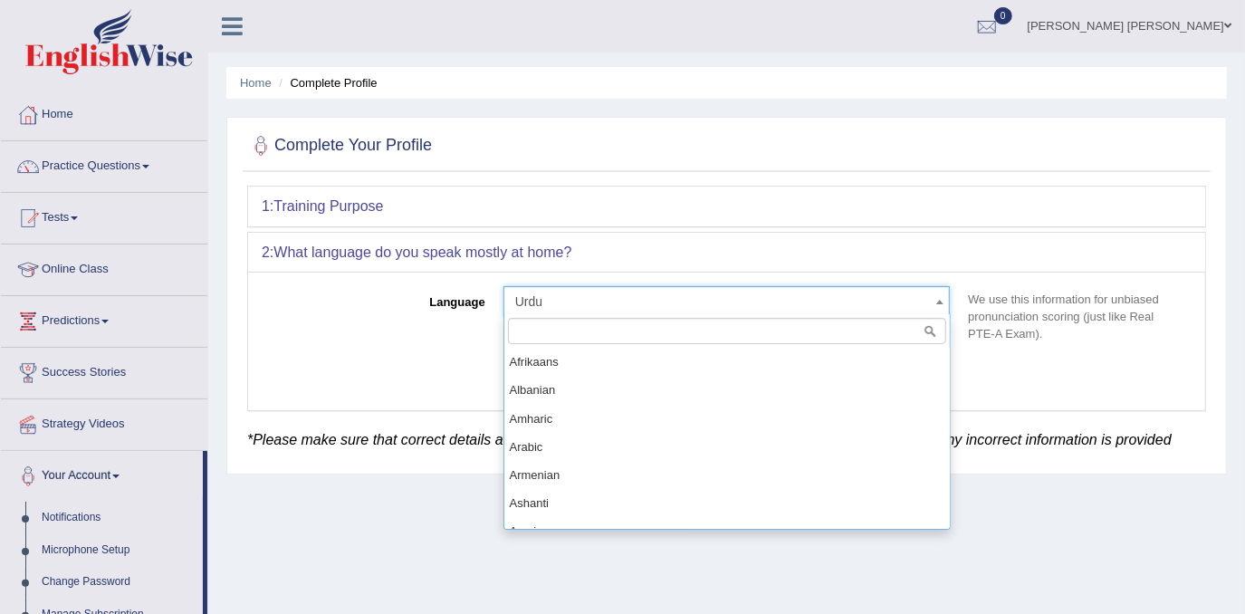
click at [942, 305] on span at bounding box center [940, 301] width 18 height 29
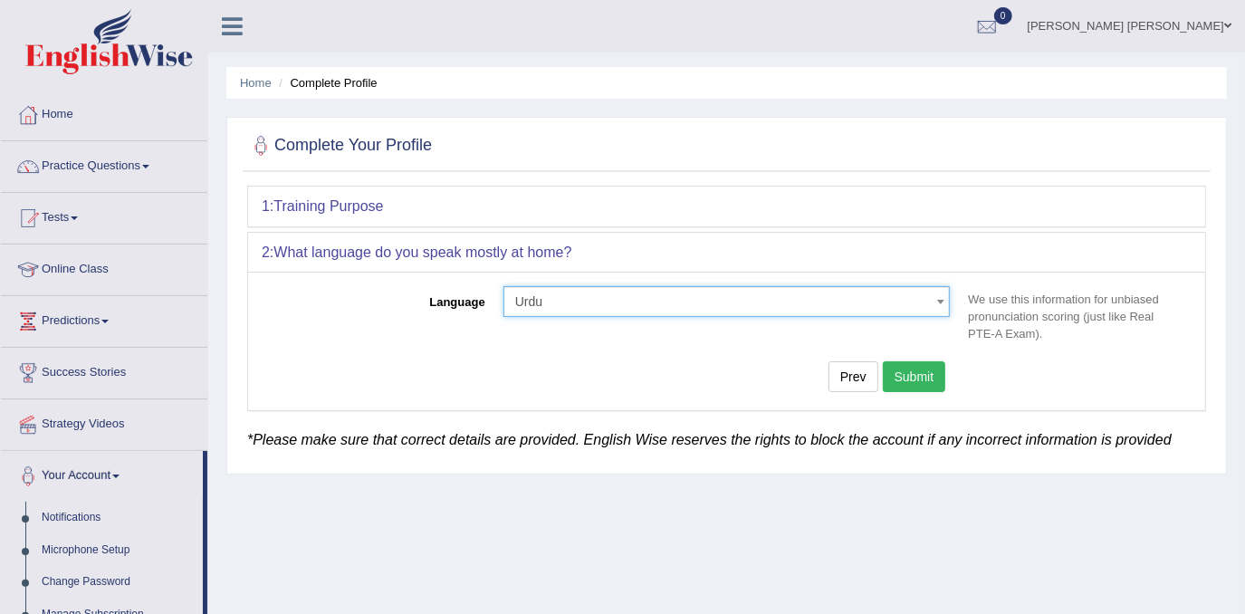
click at [942, 305] on span at bounding box center [940, 301] width 18 height 29
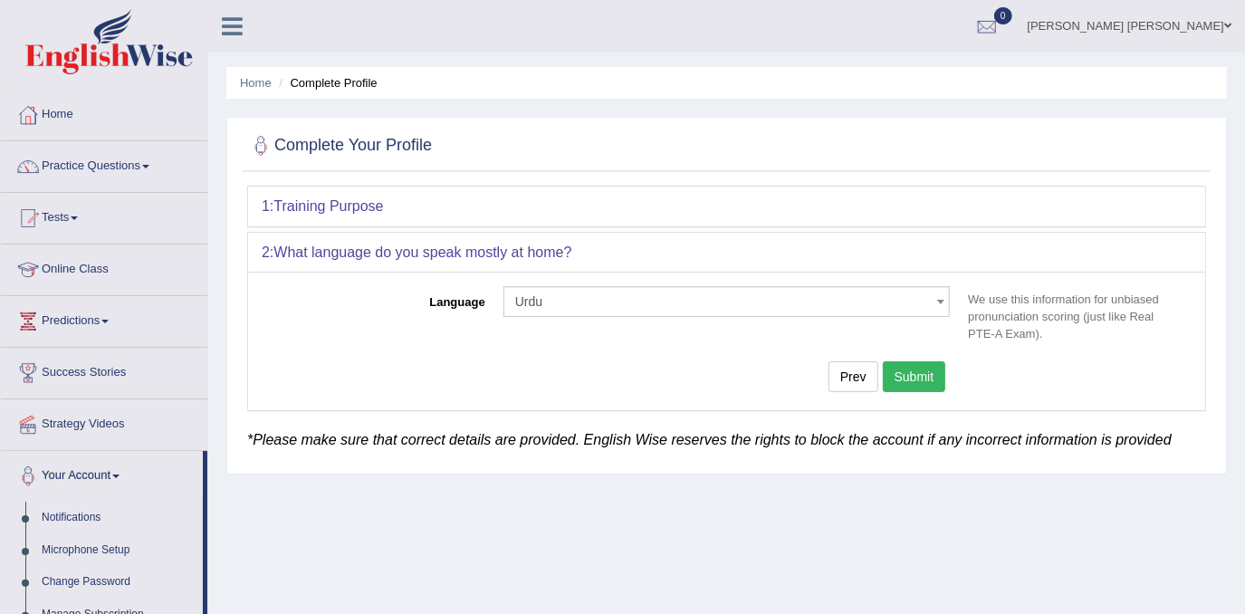
click at [1217, 23] on link "[PERSON_NAME] [PERSON_NAME]" at bounding box center [1129, 23] width 231 height 47
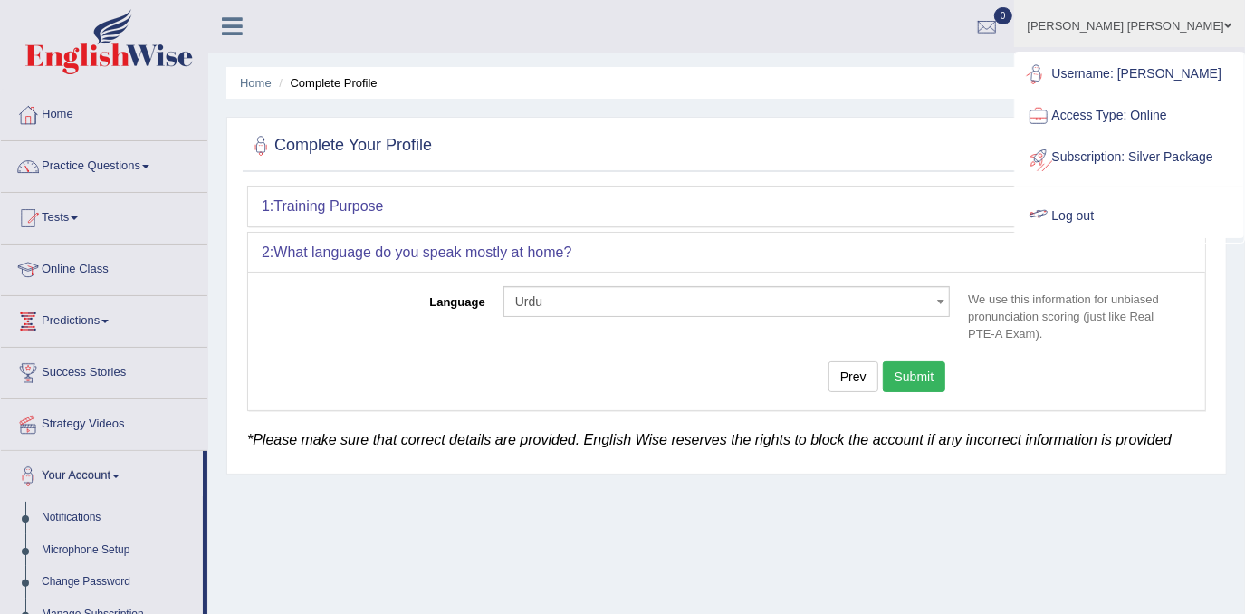
click at [1157, 231] on link "Log out" at bounding box center [1129, 217] width 227 height 42
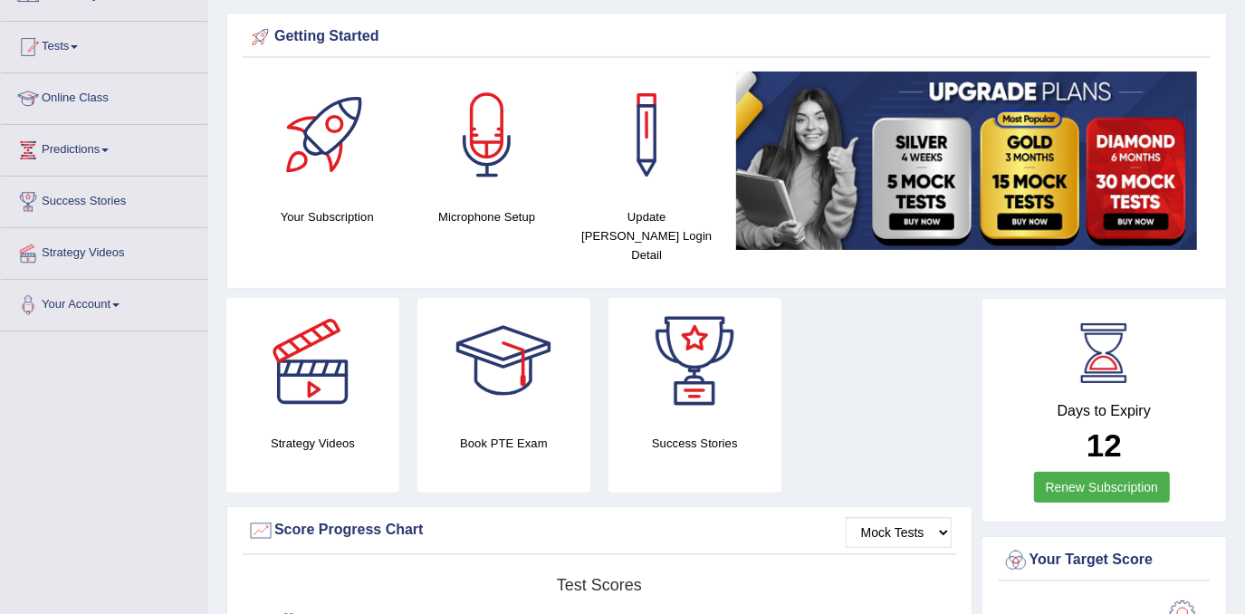
scroll to position [6, 0]
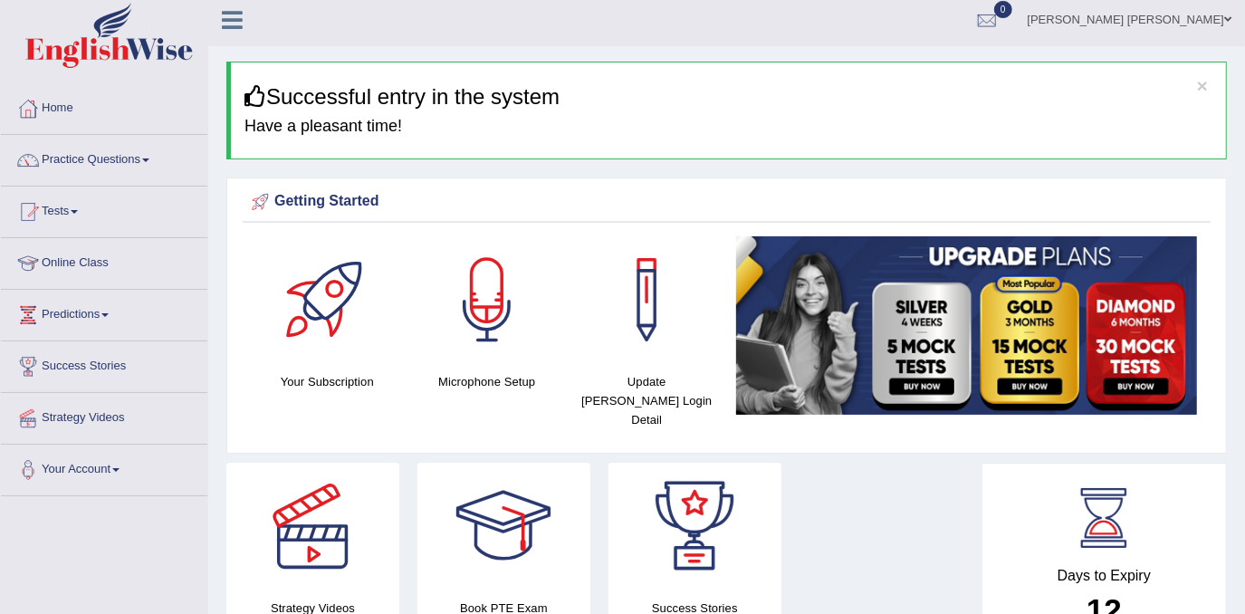
click at [149, 159] on span at bounding box center [145, 161] width 7 height 4
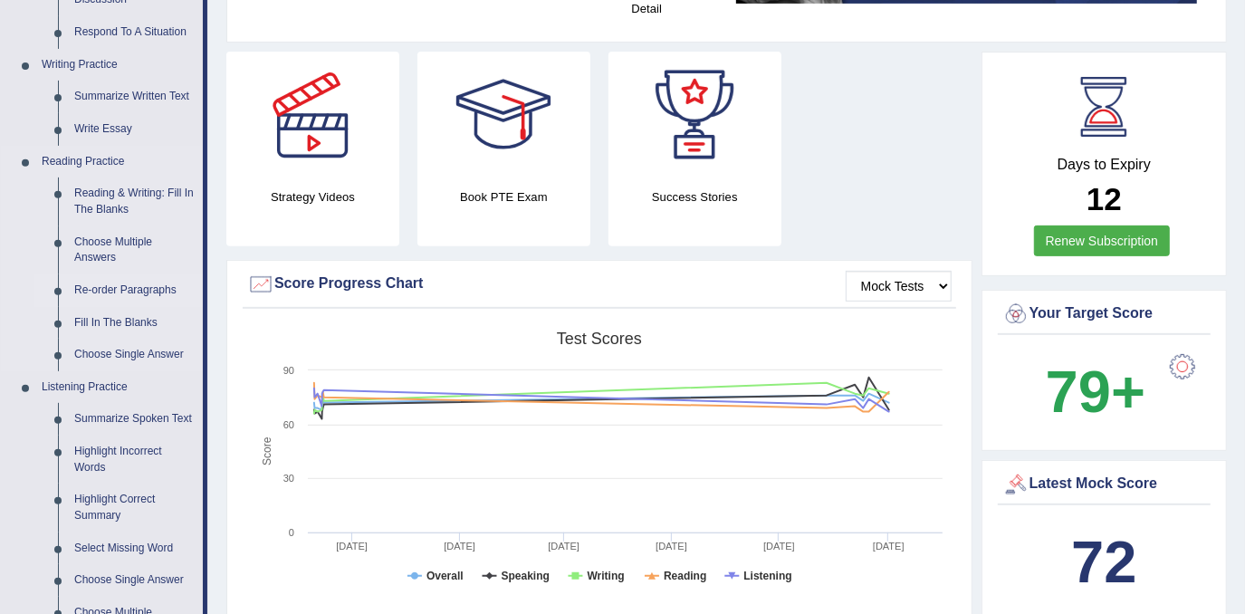
scroll to position [171, 0]
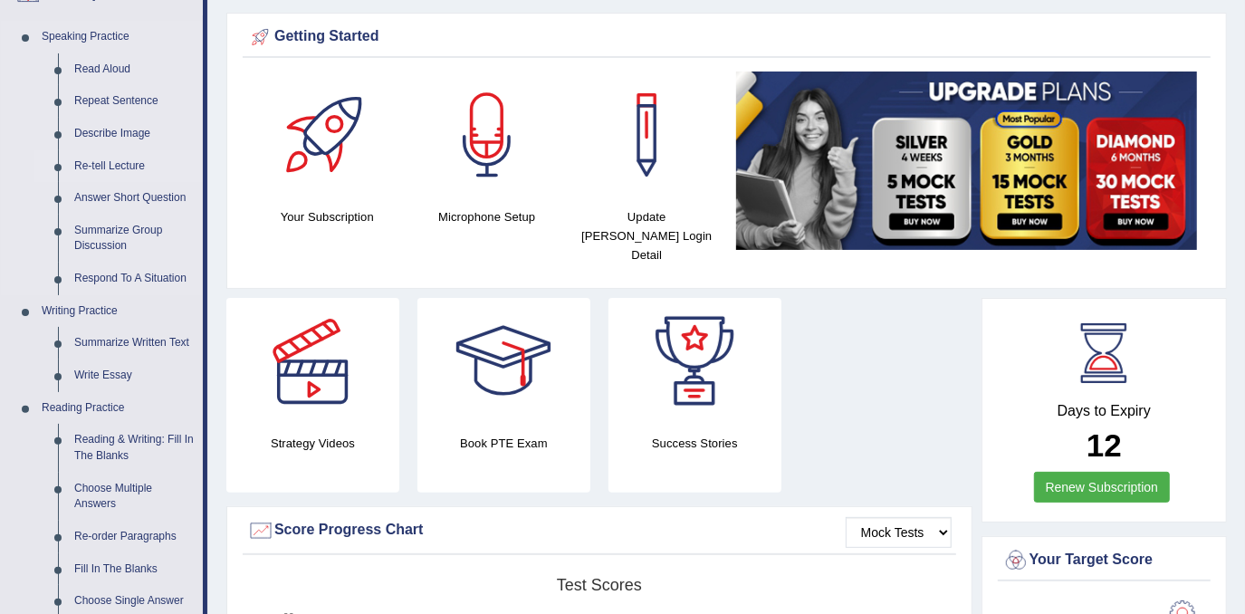
click at [119, 164] on link "Re-tell Lecture" at bounding box center [134, 166] width 137 height 33
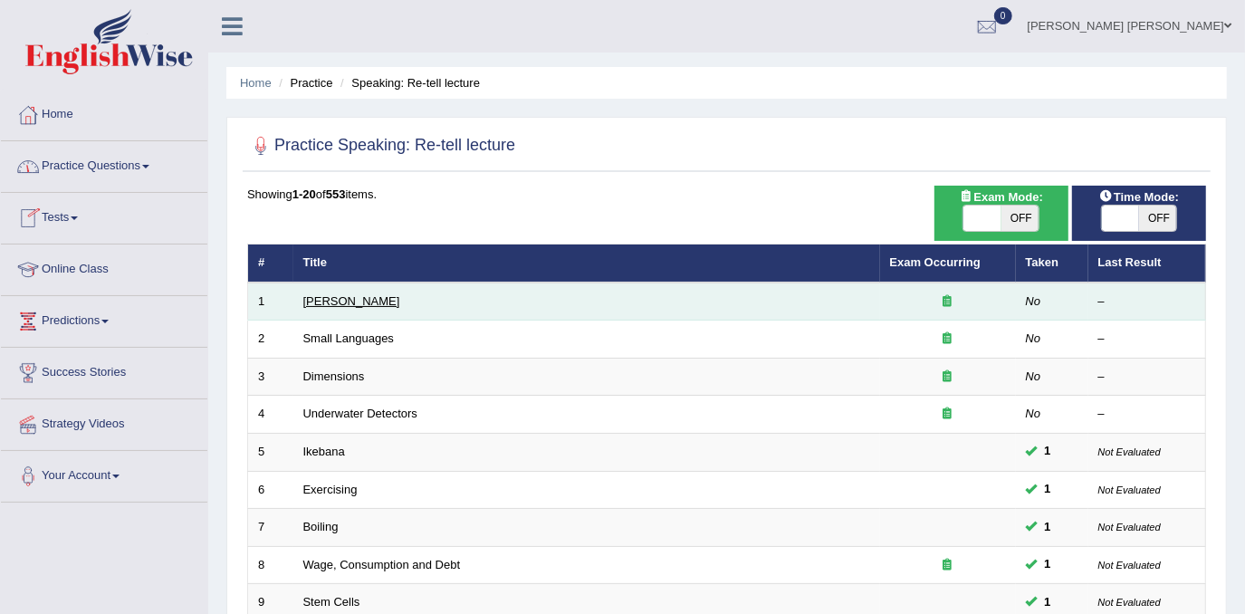
click at [348, 305] on link "Amory Lovins" at bounding box center [351, 301] width 97 height 14
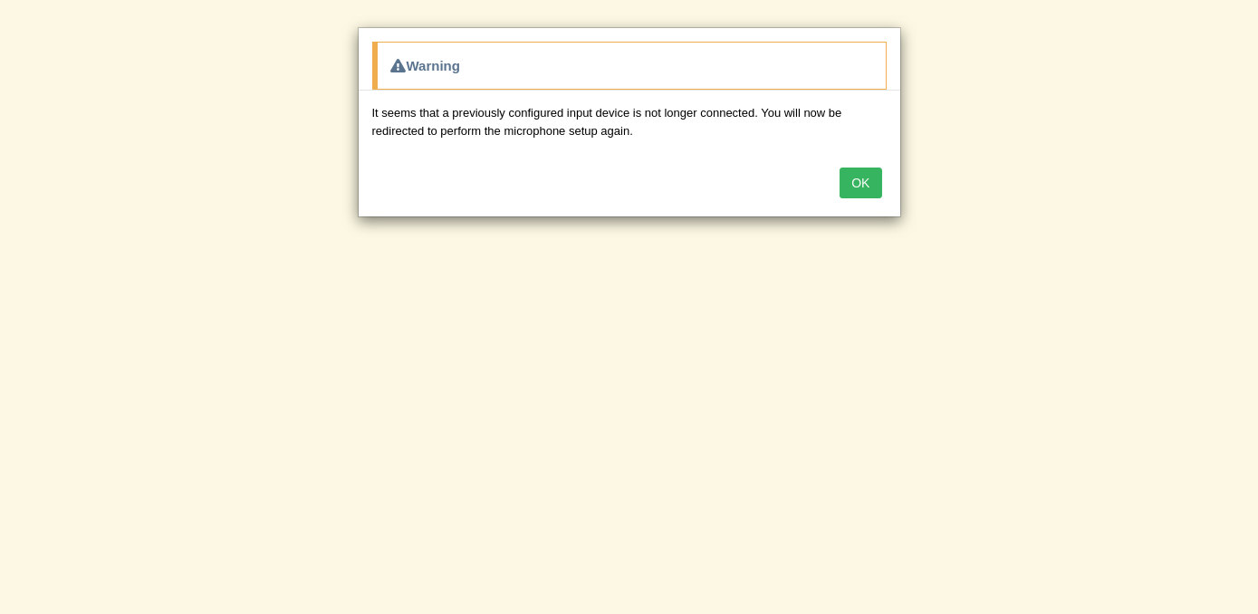
click at [869, 181] on button "OK" at bounding box center [861, 183] width 42 height 31
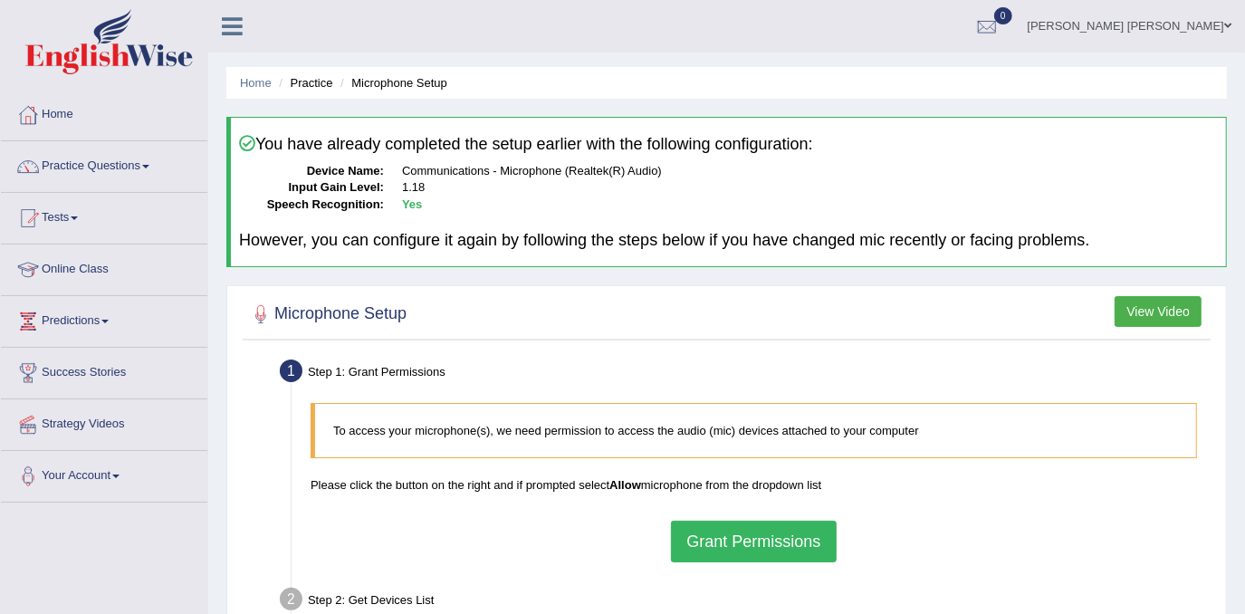
click at [821, 540] on button "Grant Permissions" at bounding box center [753, 542] width 165 height 42
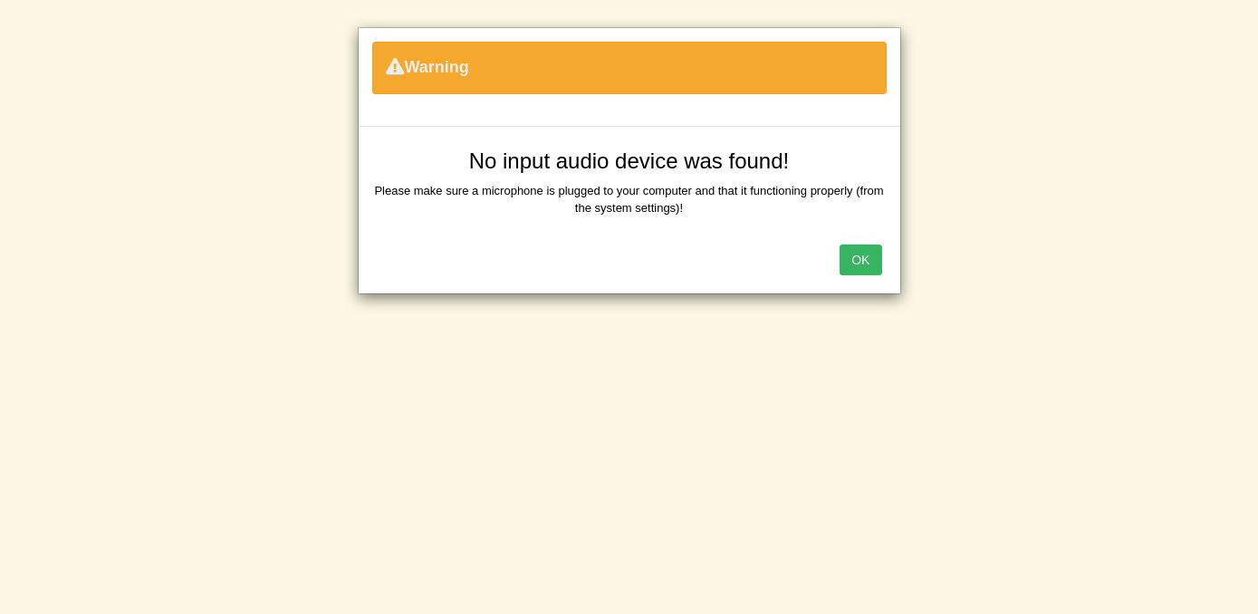
click at [873, 264] on button "OK" at bounding box center [861, 260] width 42 height 31
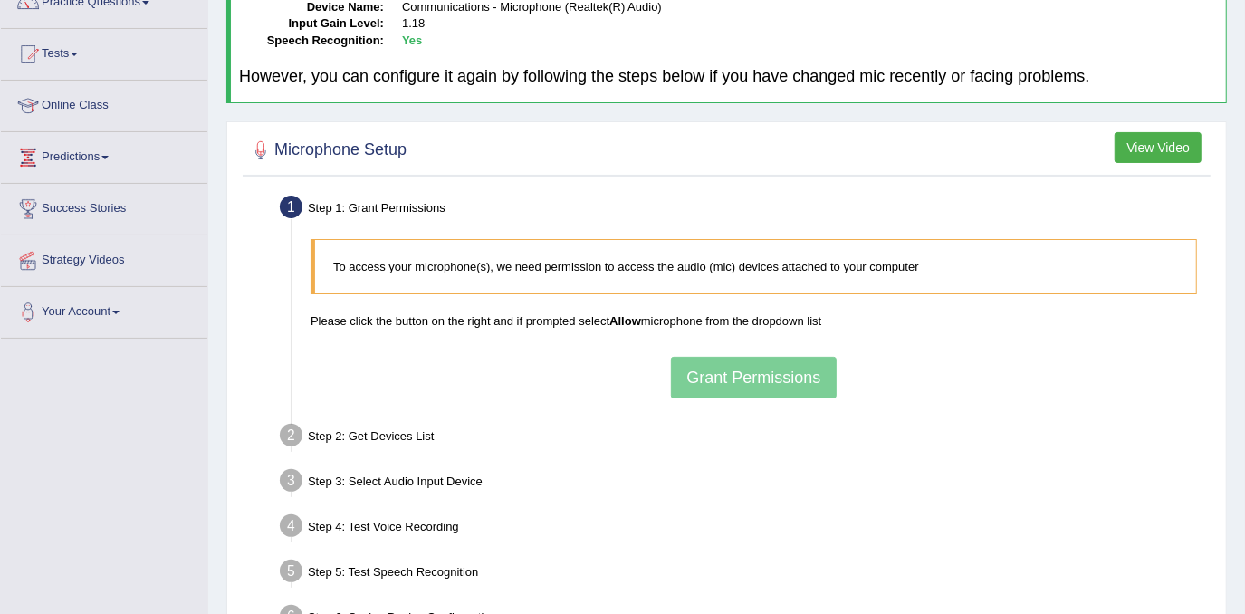
scroll to position [164, 0]
click at [706, 358] on div "To access your microphone(s), we need permission to access the audio (mic) devi…" at bounding box center [754, 318] width 905 height 177
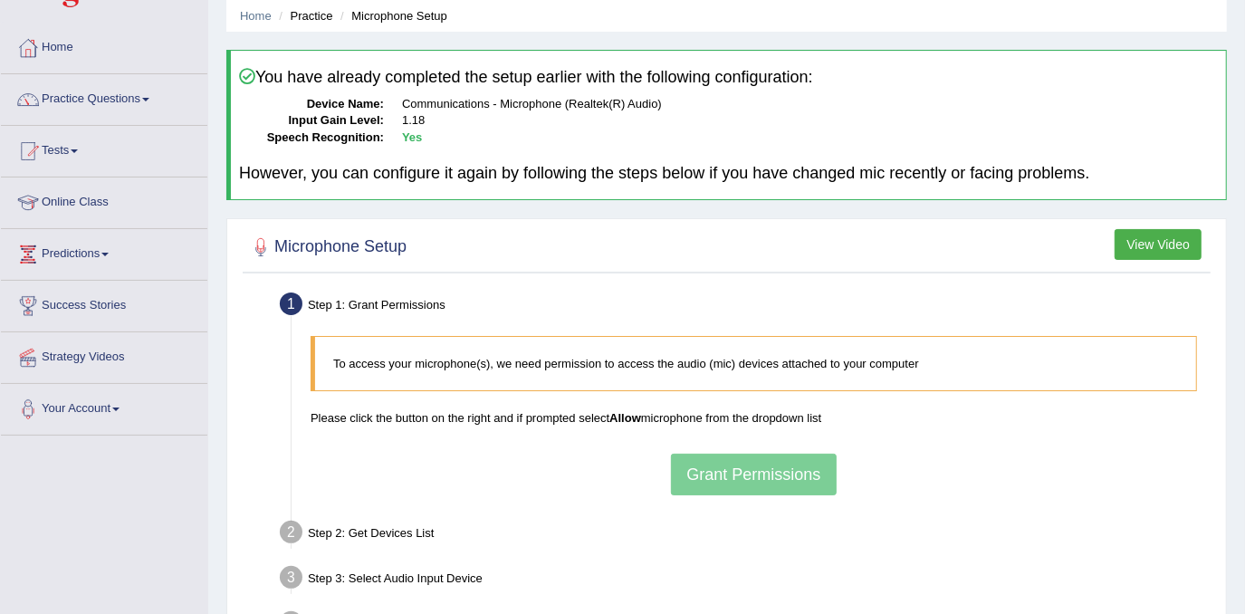
scroll to position [246, 0]
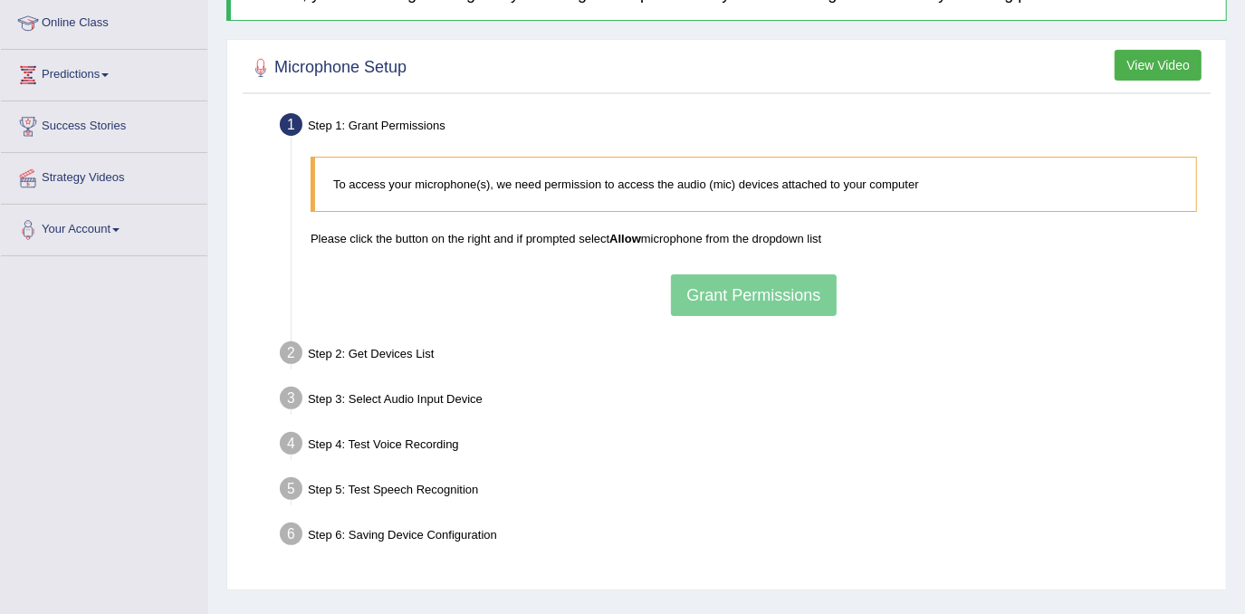
click at [755, 294] on div "To access your microphone(s), we need permission to access the audio (mic) devi…" at bounding box center [754, 236] width 905 height 177
click at [1062, 315] on div "To access your microphone(s), we need permission to access the audio (mic) devi…" at bounding box center [754, 236] width 905 height 177
click at [743, 303] on div "To access your microphone(s), we need permission to access the audio (mic) devi…" at bounding box center [754, 236] width 905 height 177
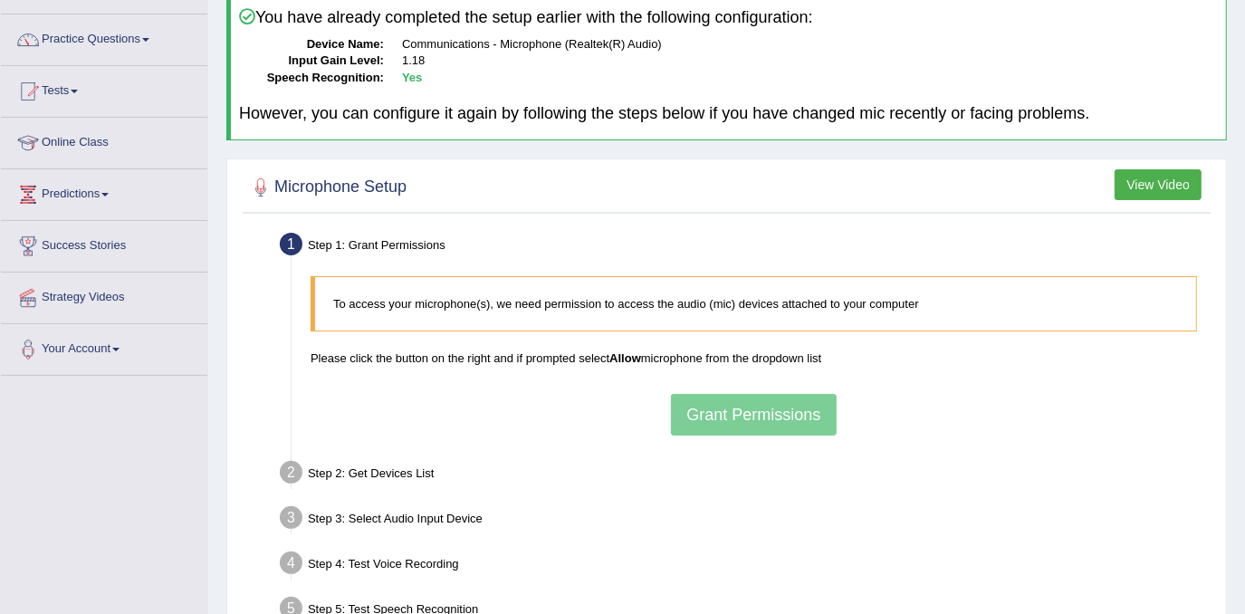
scroll to position [164, 0]
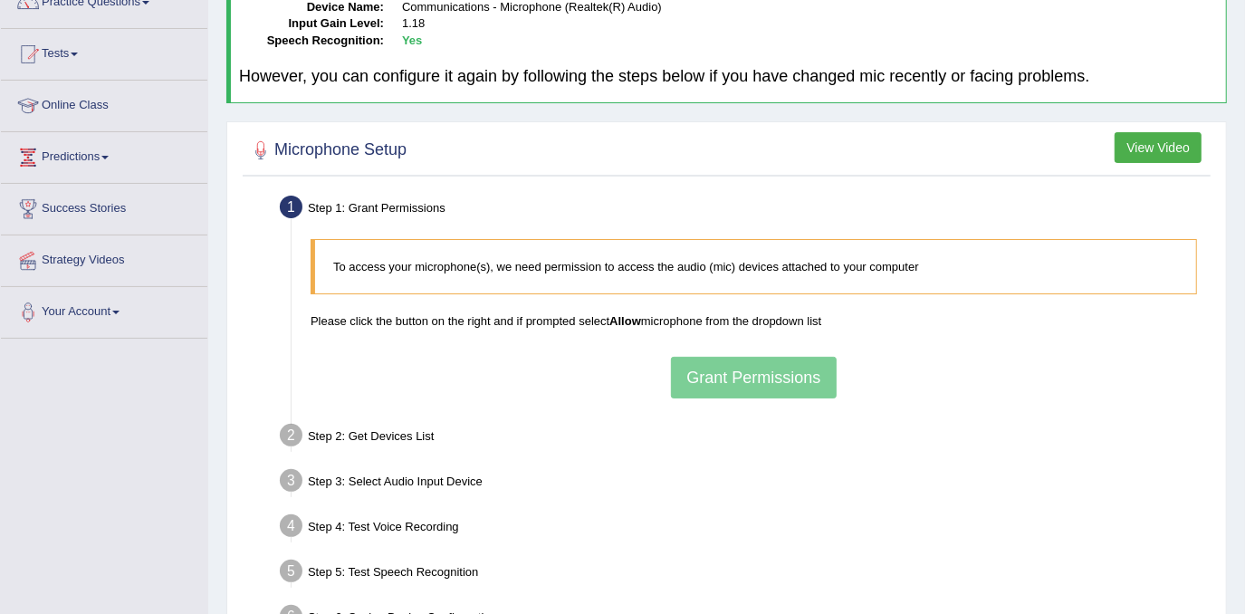
click at [717, 378] on div "To access your microphone(s), we need permission to access the audio (mic) devi…" at bounding box center [754, 318] width 905 height 177
click at [716, 378] on div "To access your microphone(s), we need permission to access the audio (mic) devi…" at bounding box center [754, 318] width 905 height 177
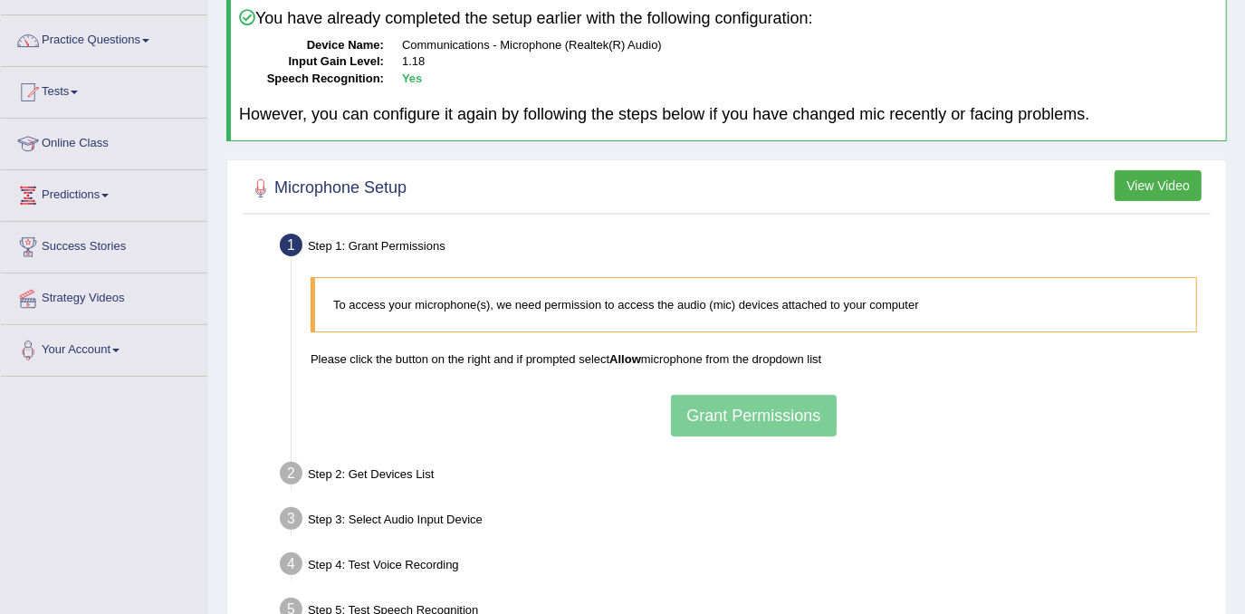
scroll to position [0, 0]
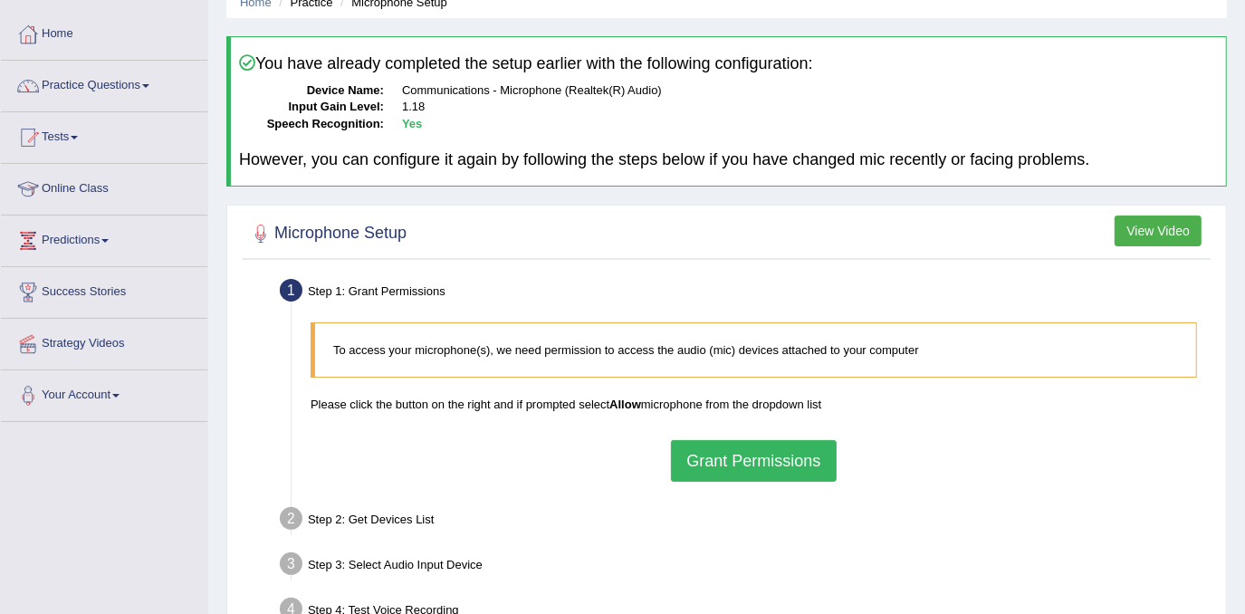
scroll to position [164, 0]
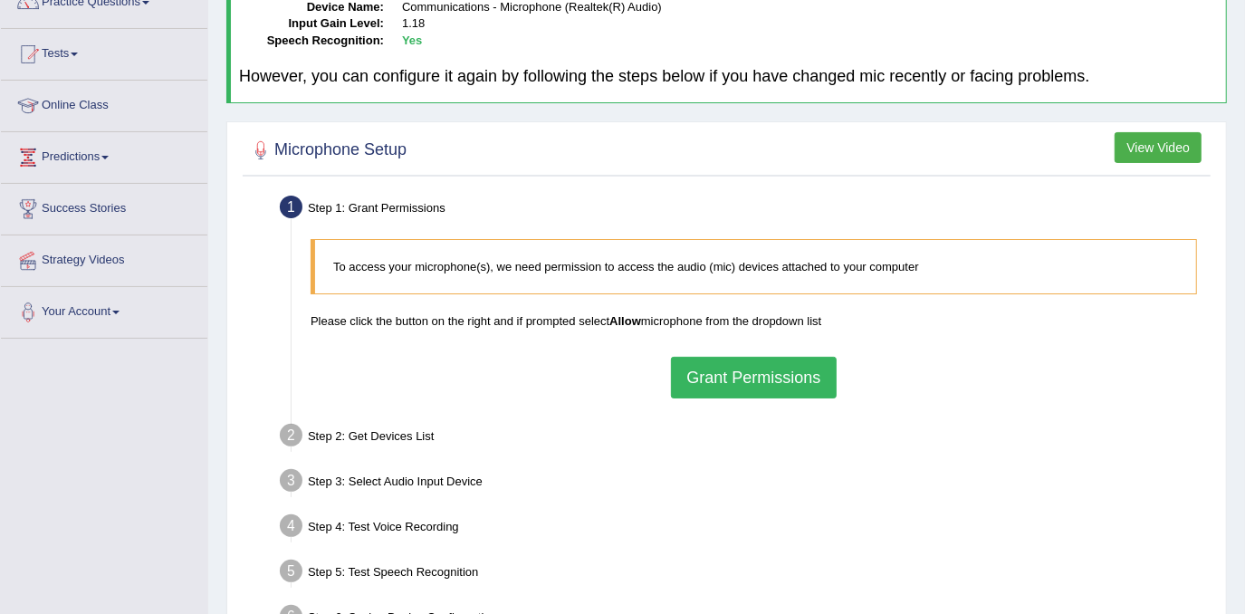
click at [795, 370] on button "Grant Permissions" at bounding box center [753, 378] width 165 height 42
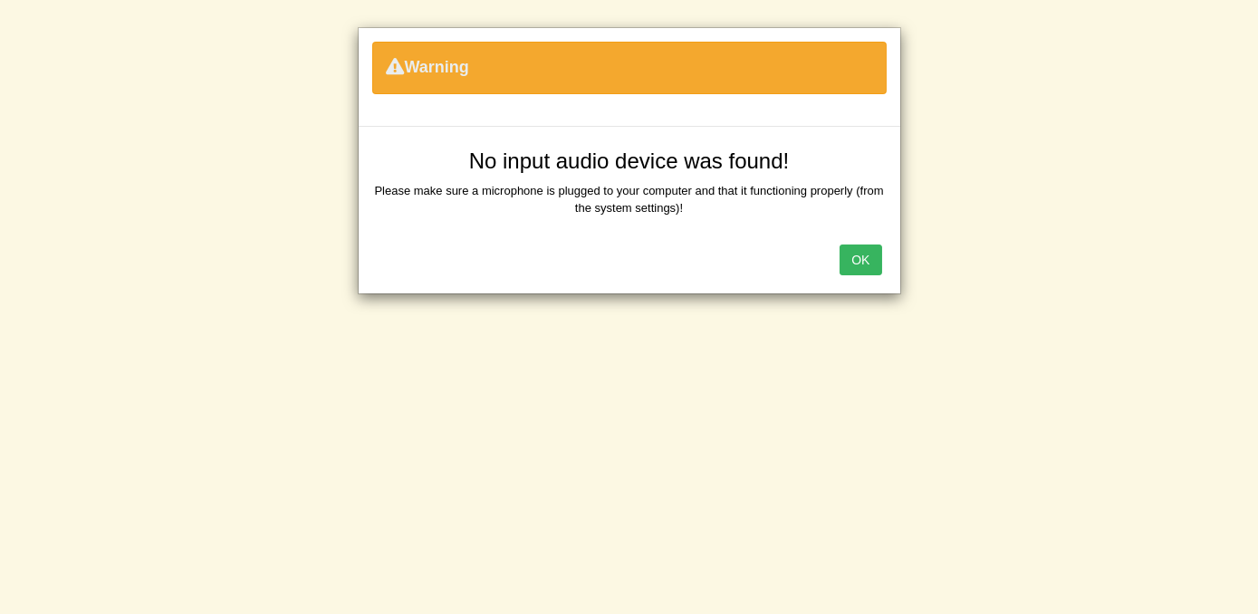
click at [871, 242] on div "OK" at bounding box center [630, 261] width 542 height 63
click at [871, 255] on button "OK" at bounding box center [861, 260] width 42 height 31
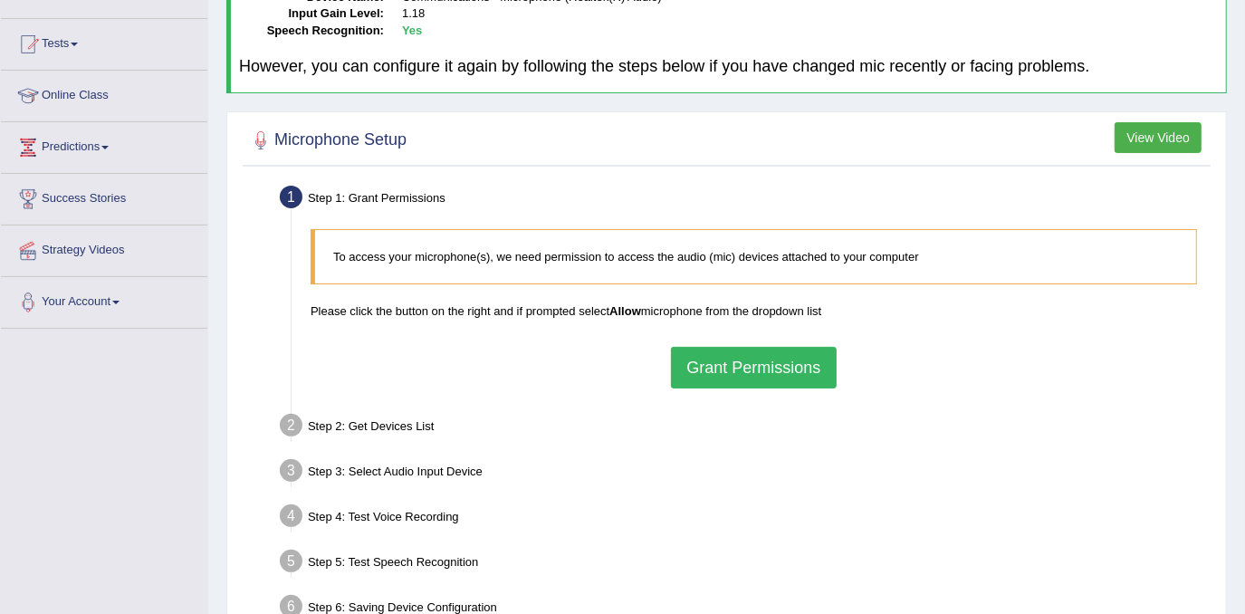
scroll to position [164, 0]
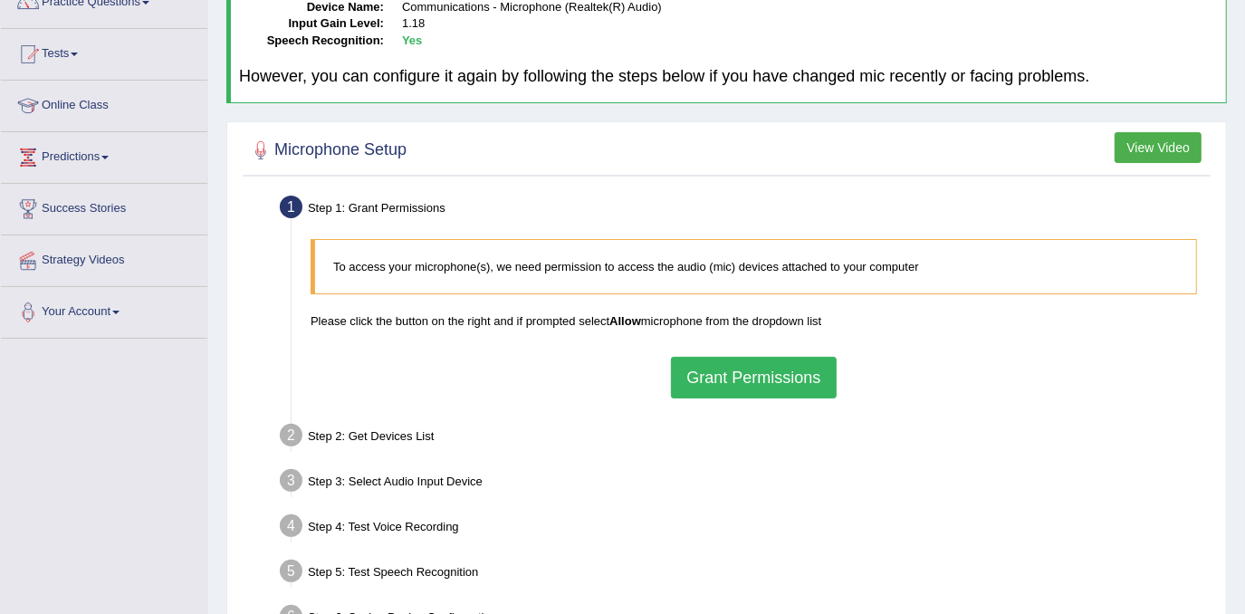
click at [732, 351] on div "To access your microphone(s), we need permission to access the audio (mic) devi…" at bounding box center [754, 318] width 905 height 177
click at [759, 375] on button "Grant Permissions" at bounding box center [753, 378] width 165 height 42
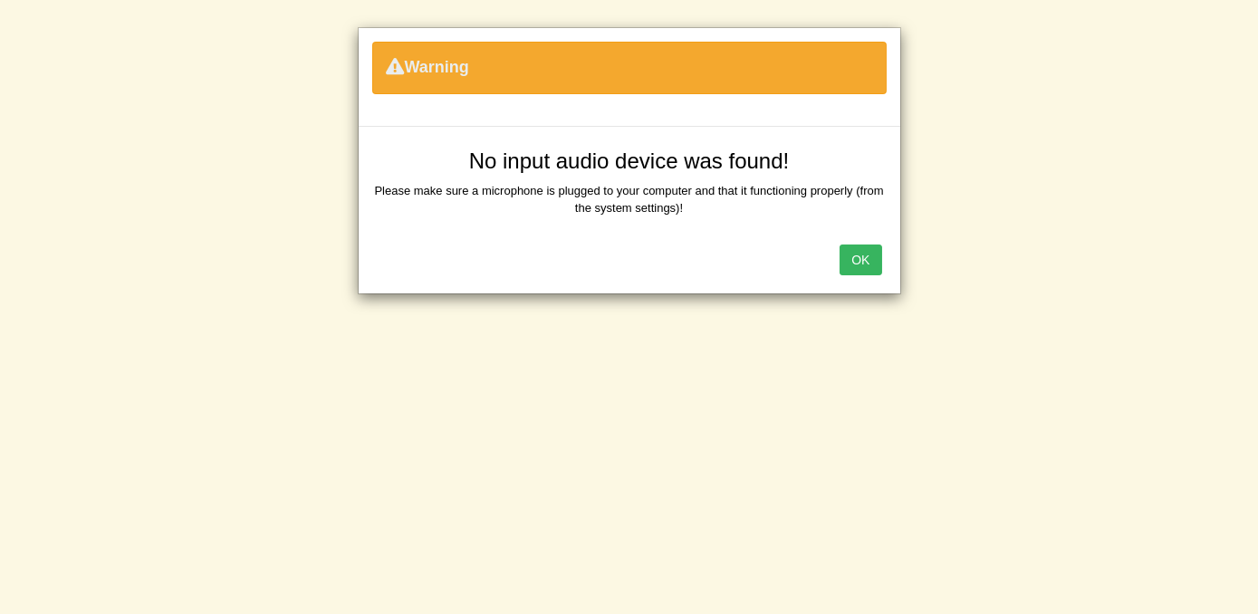
click at [865, 247] on button "OK" at bounding box center [861, 260] width 42 height 31
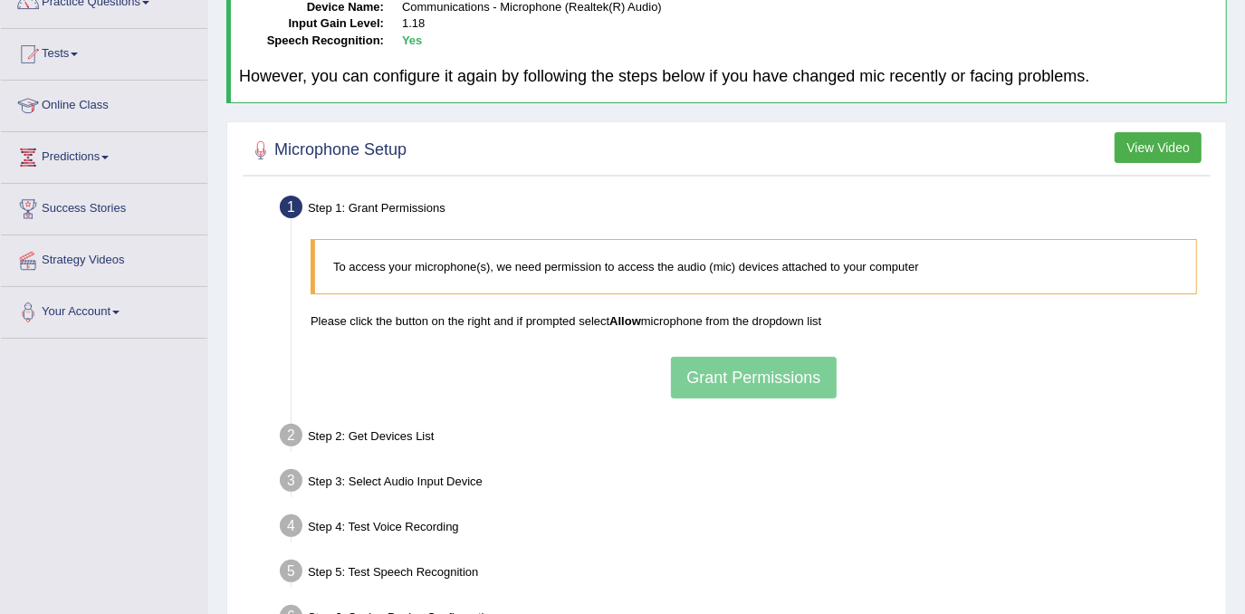
click at [756, 353] on div "To access your microphone(s), we need permission to access the audio (mic) devi…" at bounding box center [754, 318] width 905 height 177
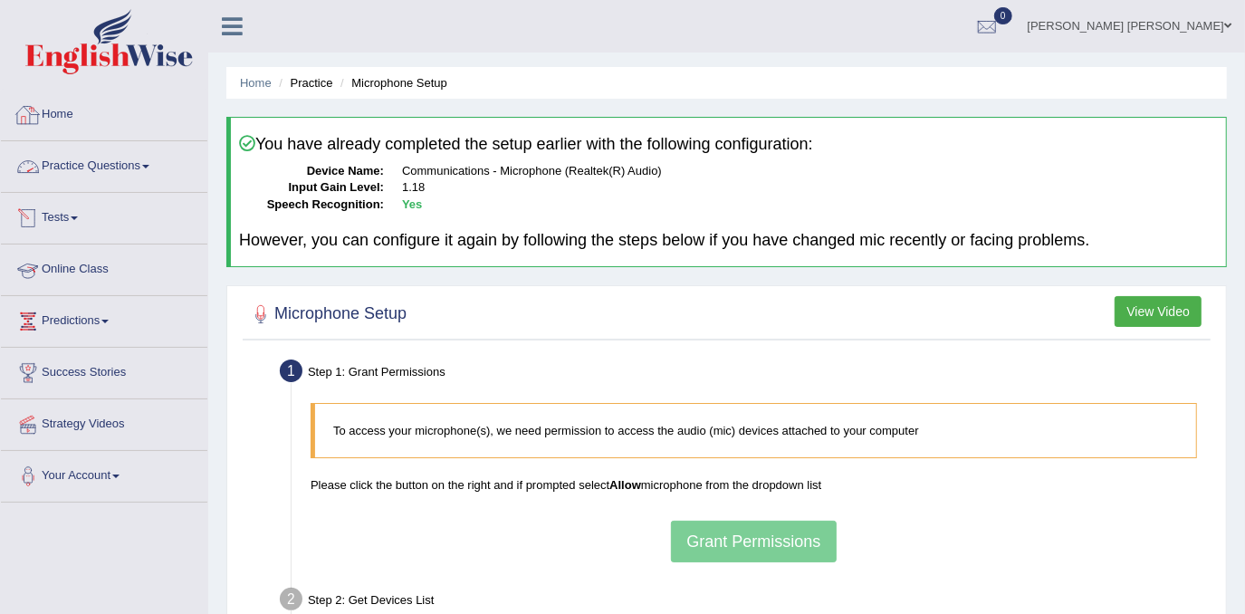
click at [55, 120] on link "Home" at bounding box center [104, 112] width 207 height 45
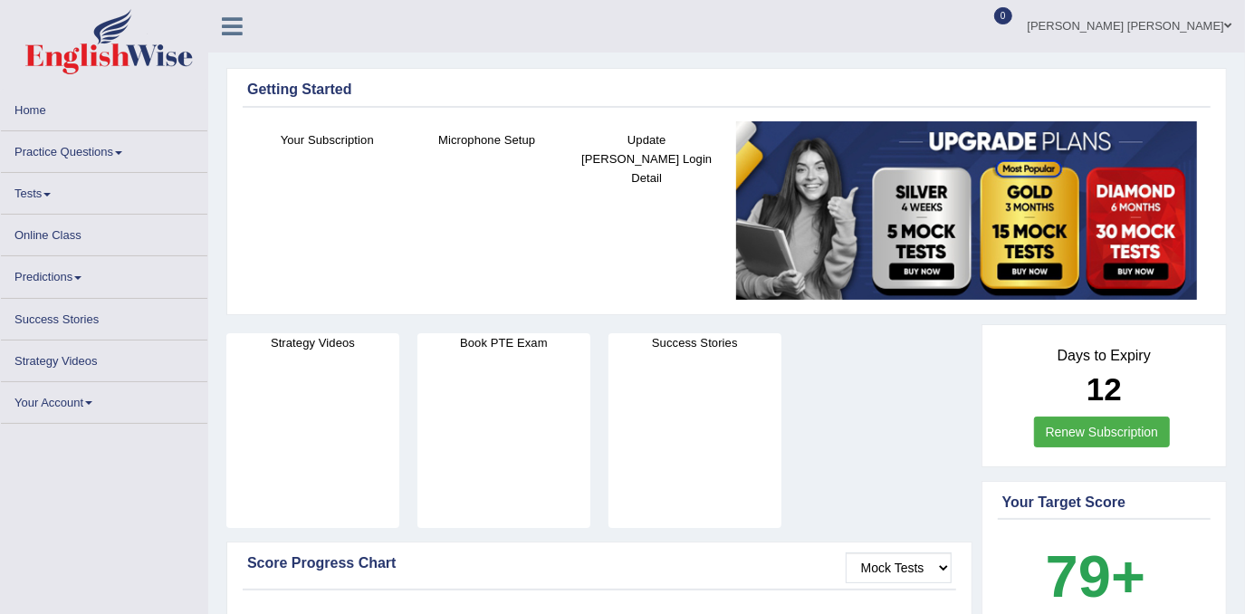
click at [60, 158] on link "Practice Questions" at bounding box center [104, 148] width 207 height 35
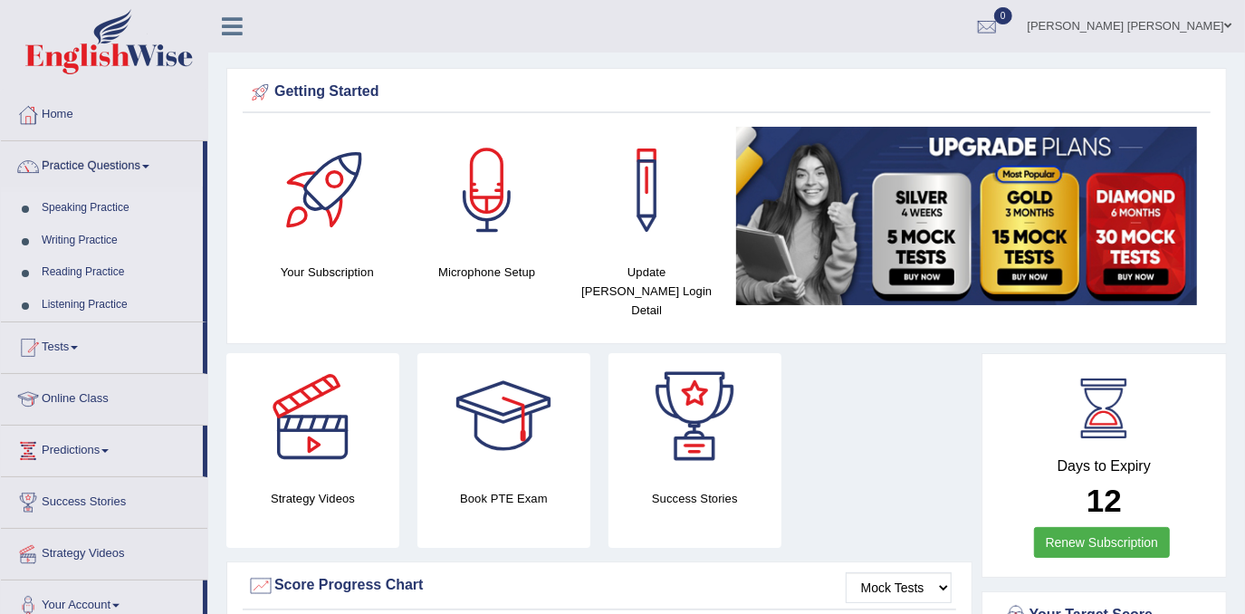
click at [64, 207] on link "Speaking Practice" at bounding box center [118, 208] width 169 height 33
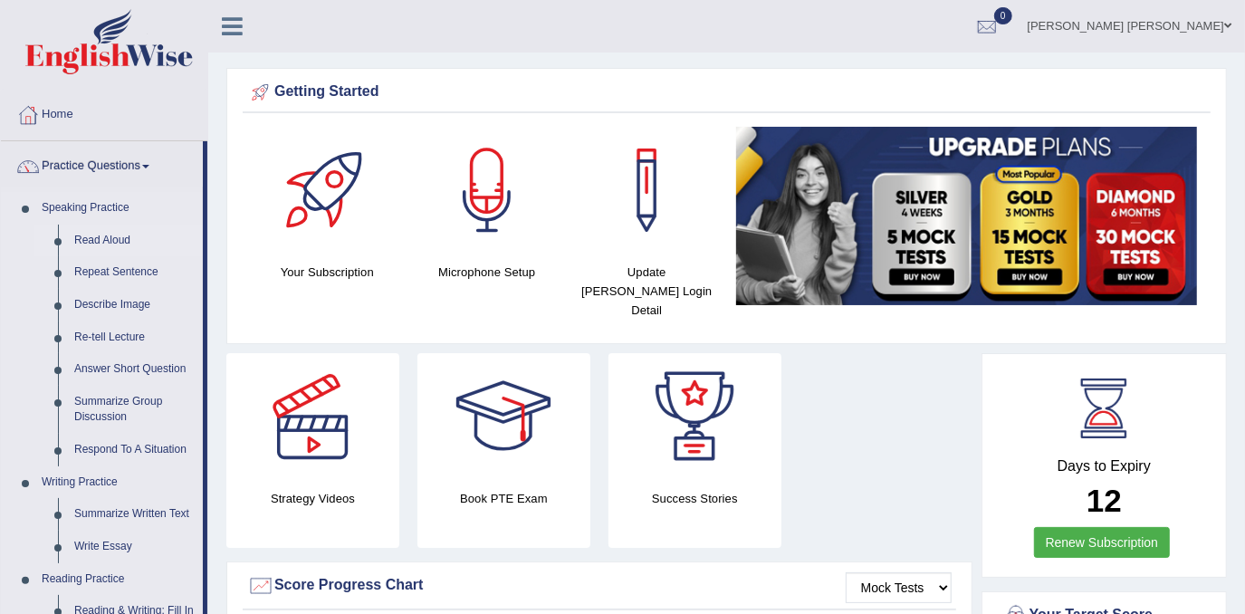
click at [91, 237] on link "Read Aloud" at bounding box center [134, 241] width 137 height 33
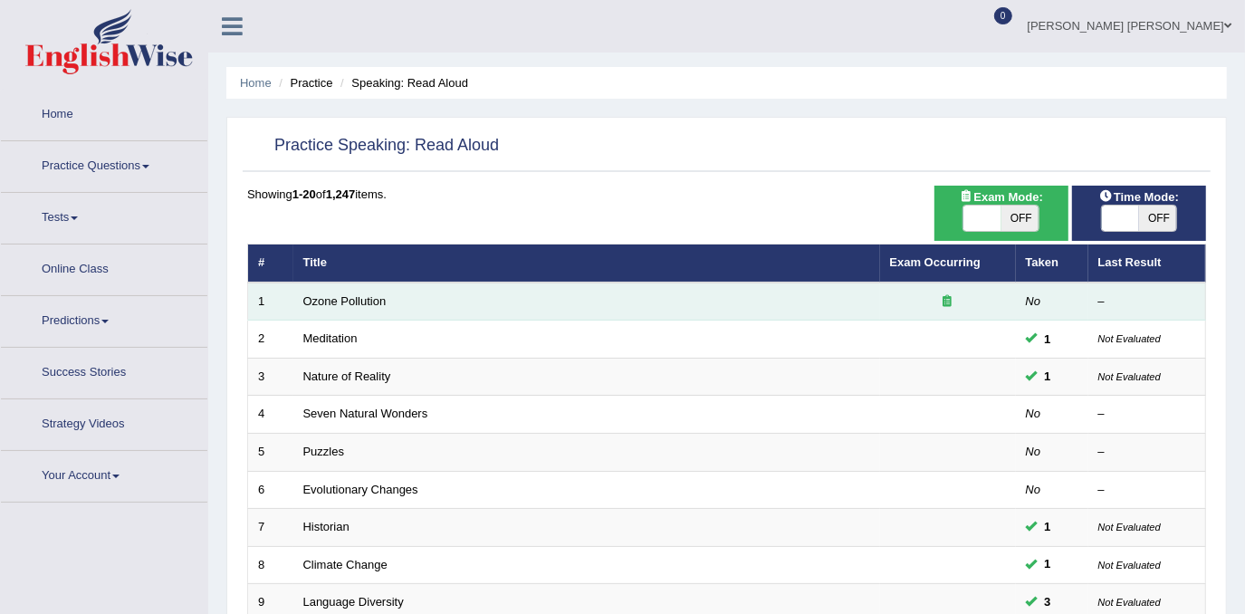
click at [386, 299] on td "Ozone Pollution" at bounding box center [586, 302] width 587 height 38
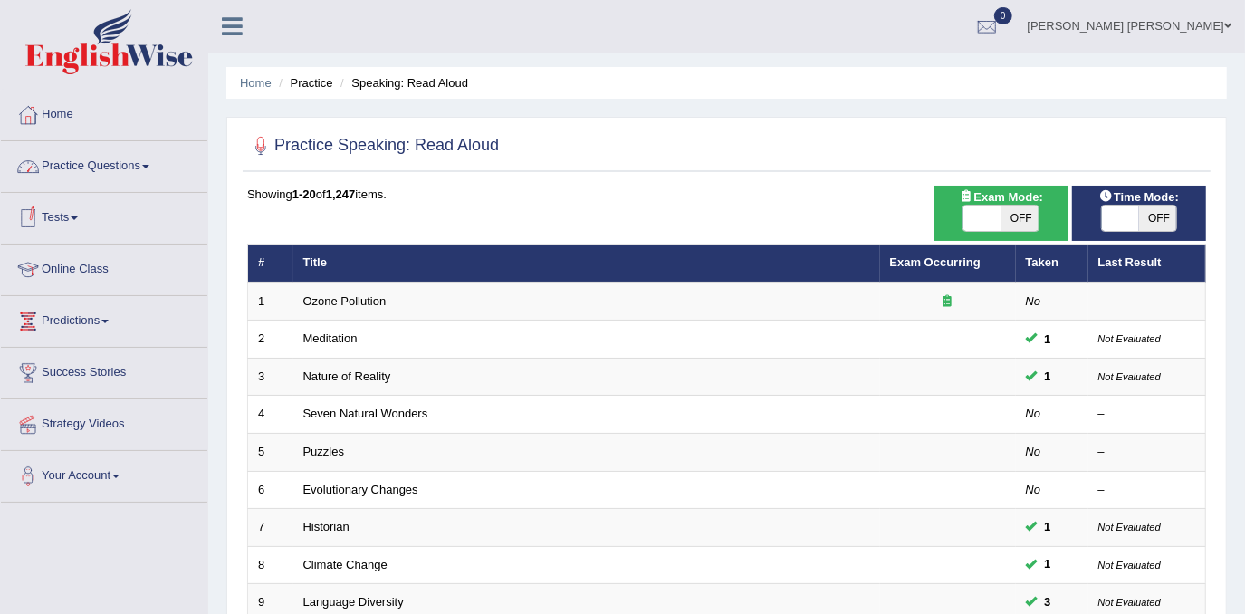
click at [81, 160] on link "Practice Questions" at bounding box center [104, 163] width 207 height 45
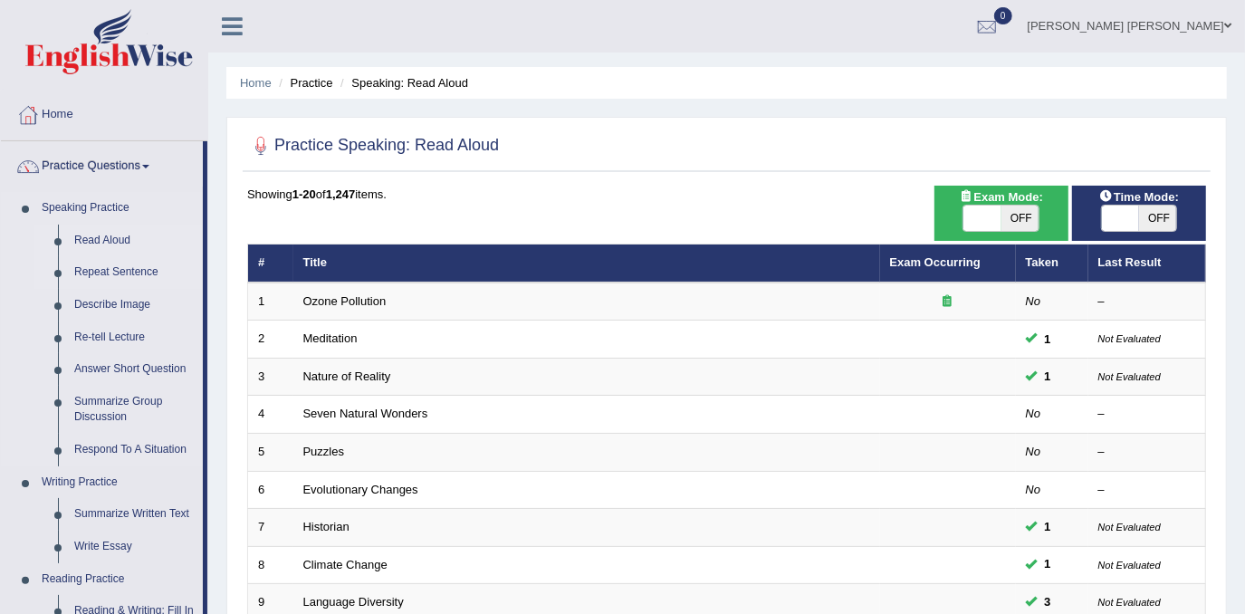
click at [120, 272] on link "Repeat Sentence" at bounding box center [134, 272] width 137 height 33
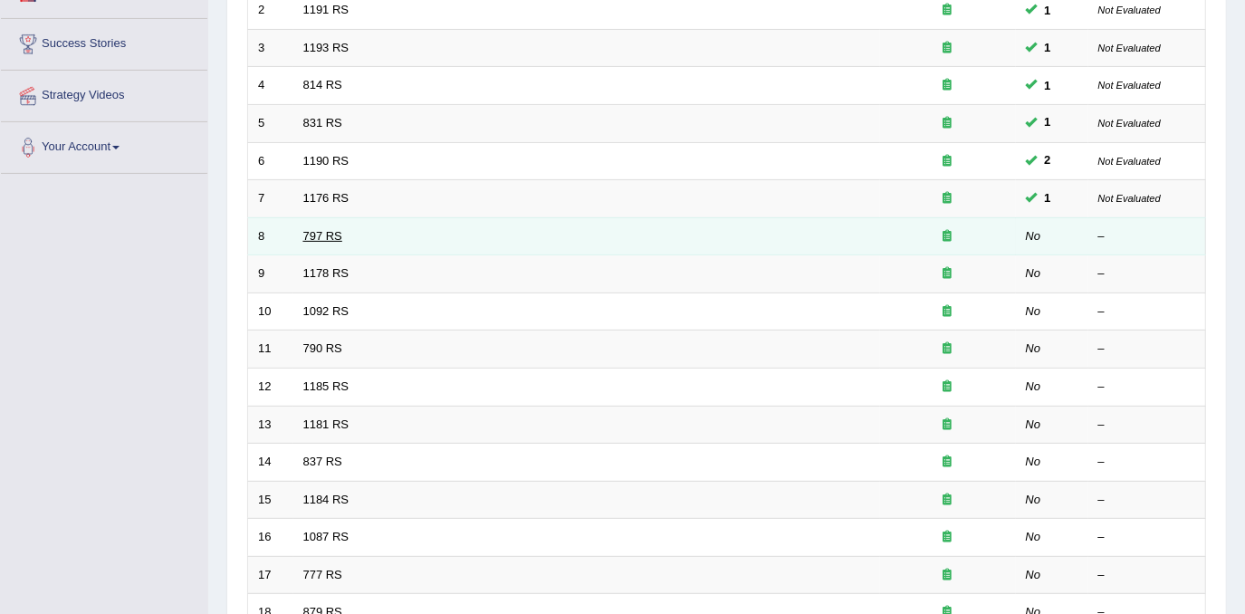
click at [332, 231] on link "797 RS" at bounding box center [322, 236] width 39 height 14
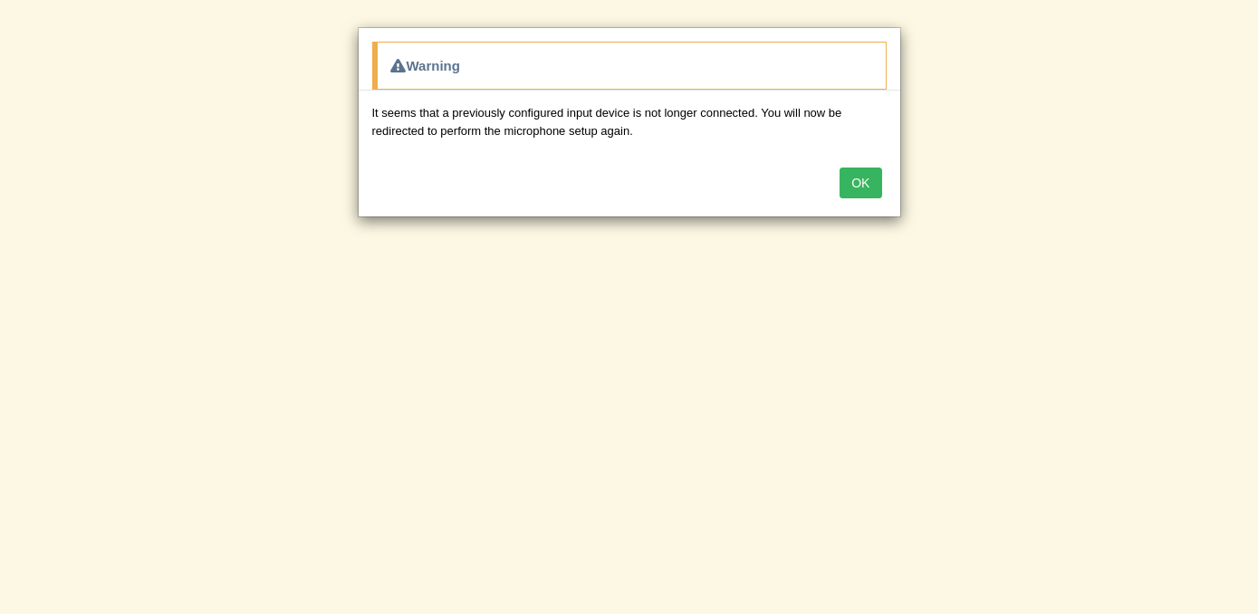
click at [862, 182] on button "OK" at bounding box center [861, 183] width 42 height 31
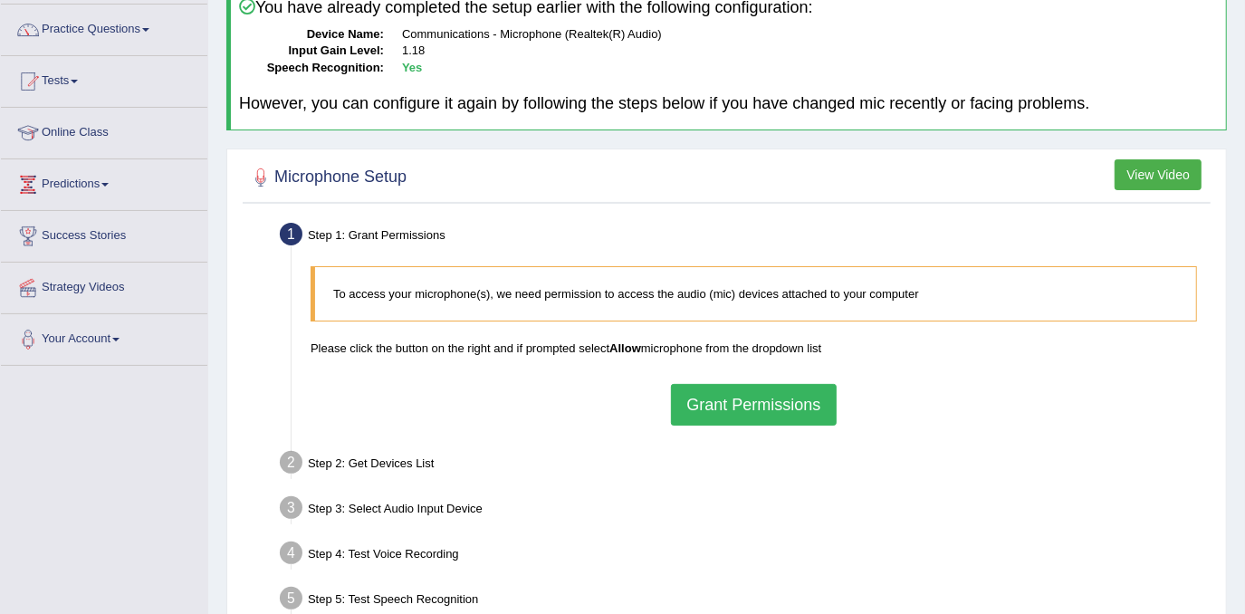
scroll to position [246, 0]
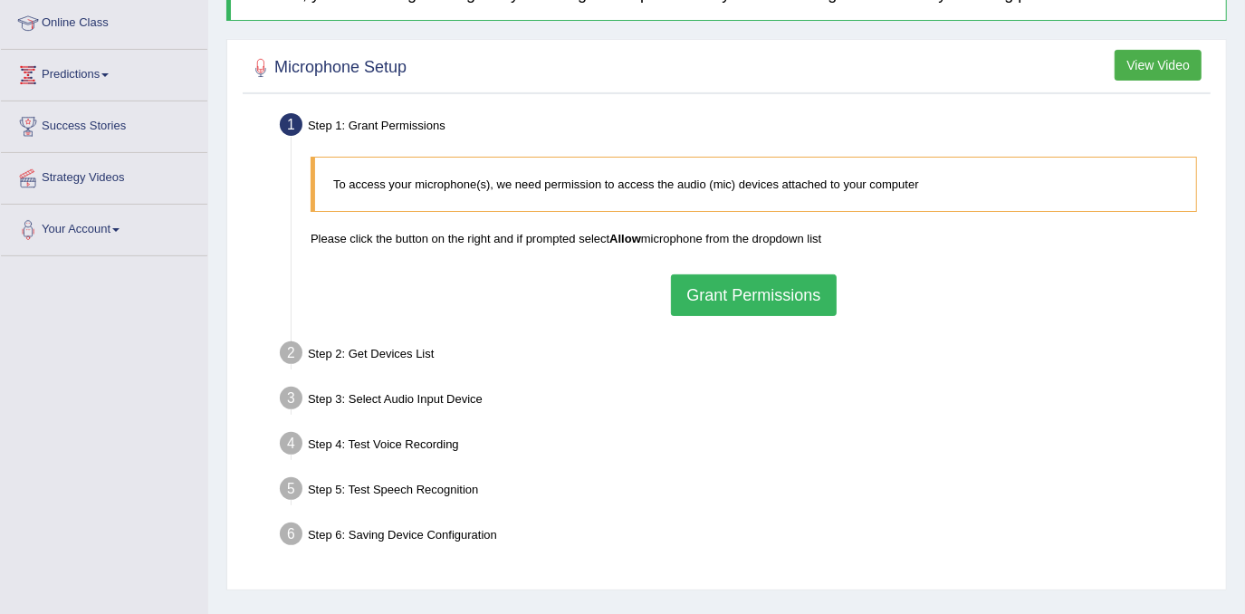
click at [749, 279] on button "Grant Permissions" at bounding box center [753, 295] width 165 height 42
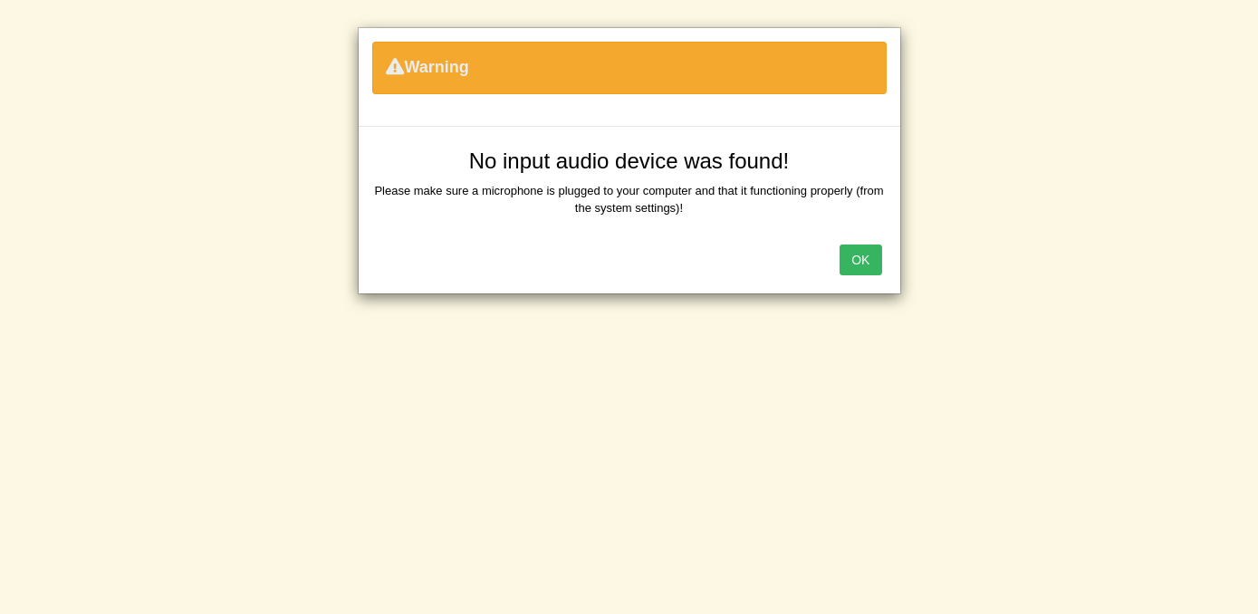
click at [861, 255] on button "OK" at bounding box center [861, 260] width 42 height 31
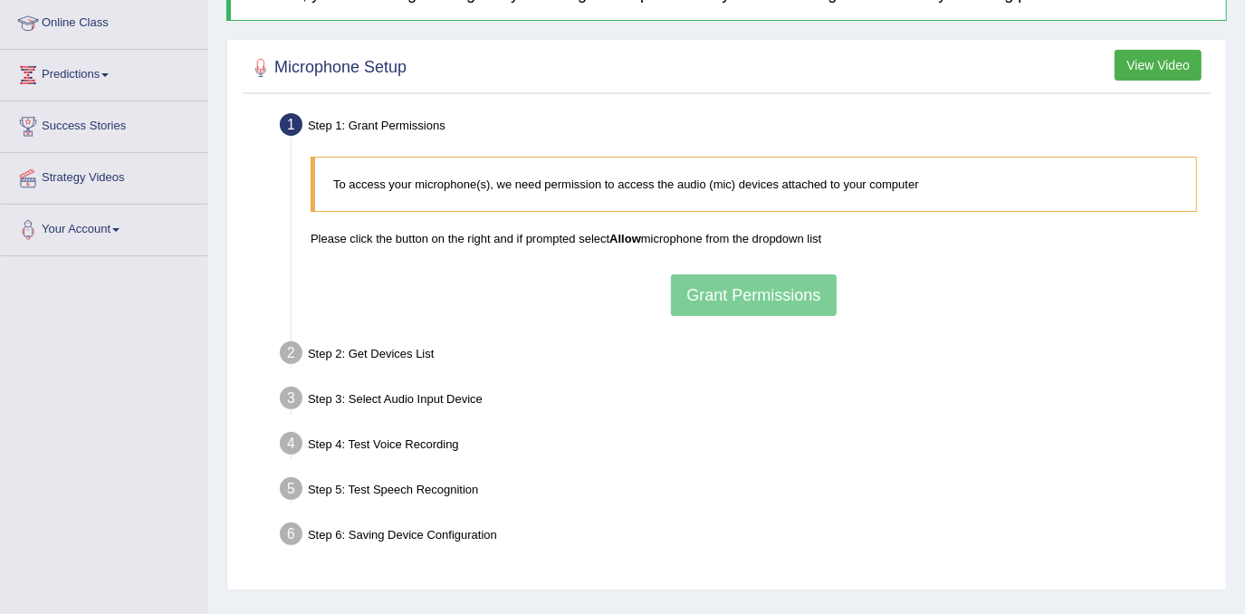
click at [732, 286] on div "To access your microphone(s), we need permission to access the audio (mic) devi…" at bounding box center [754, 236] width 905 height 177
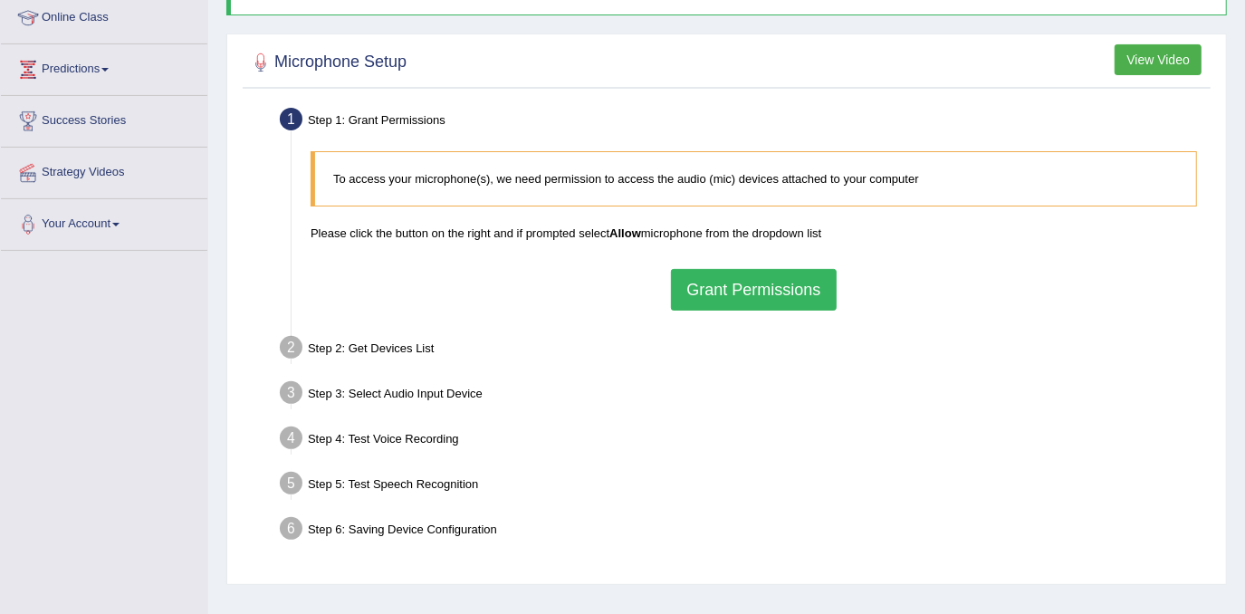
click at [755, 281] on button "Grant Permissions" at bounding box center [753, 290] width 165 height 42
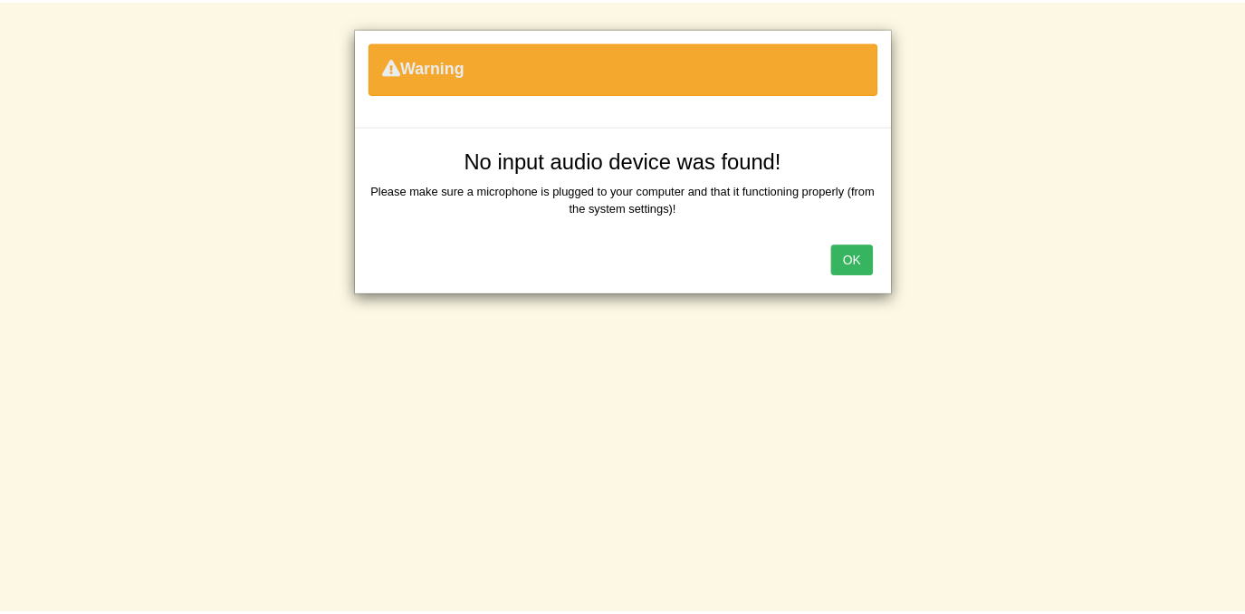
scroll to position [246, 0]
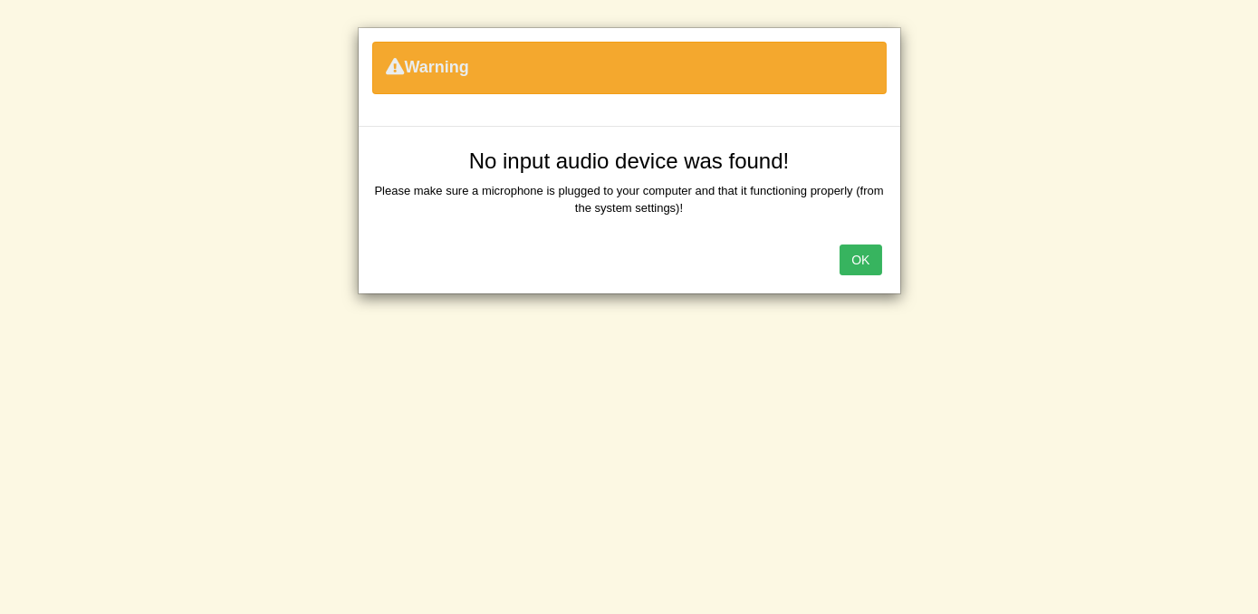
click at [871, 258] on button "OK" at bounding box center [861, 260] width 42 height 31
